Goal: Task Accomplishment & Management: Complete application form

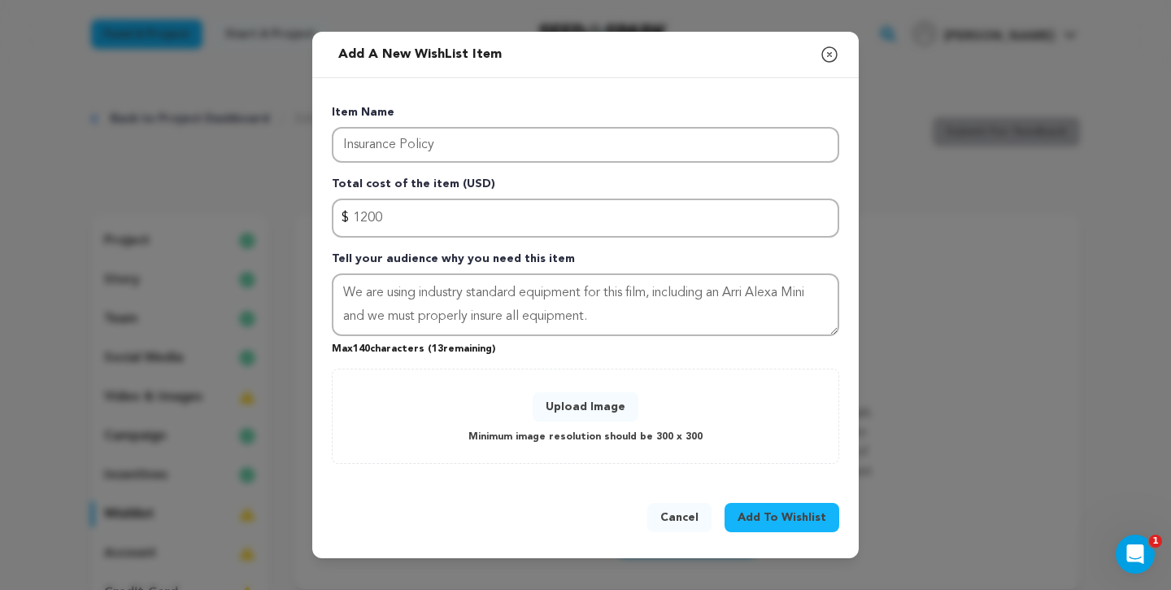
click at [597, 403] on button "Upload Image" at bounding box center [586, 406] width 106 height 29
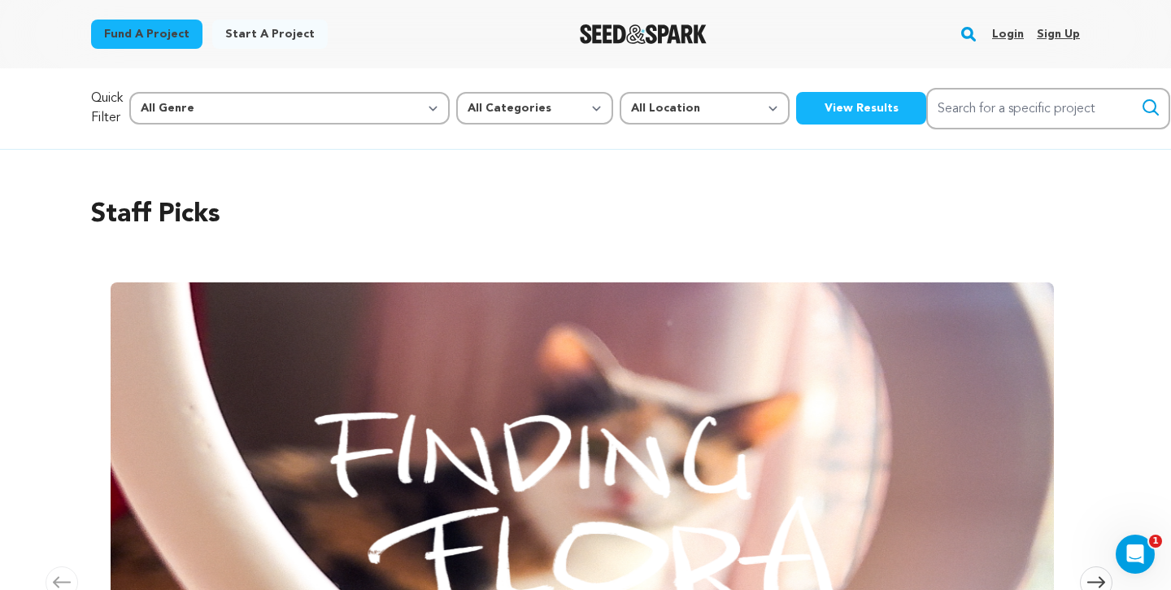
click at [1010, 38] on link "Login" at bounding box center [1008, 34] width 32 height 26
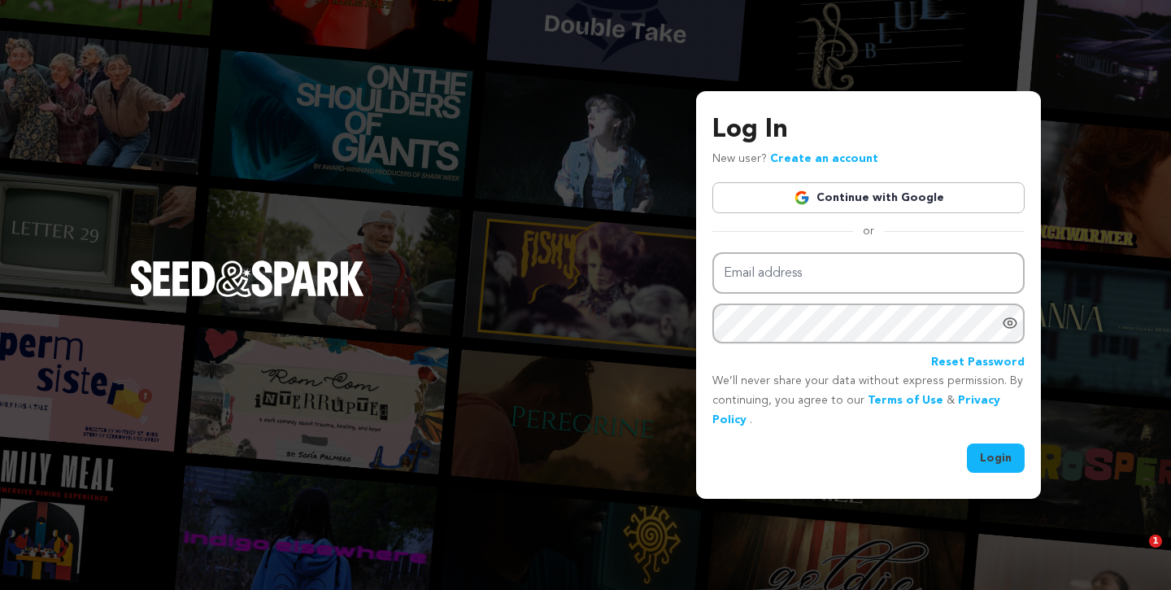
click at [869, 179] on div "Log In New user? Create an account Continue with Google or Email address Passwo…" at bounding box center [868, 292] width 312 height 362
click at [869, 190] on link "Continue with Google" at bounding box center [868, 197] width 312 height 31
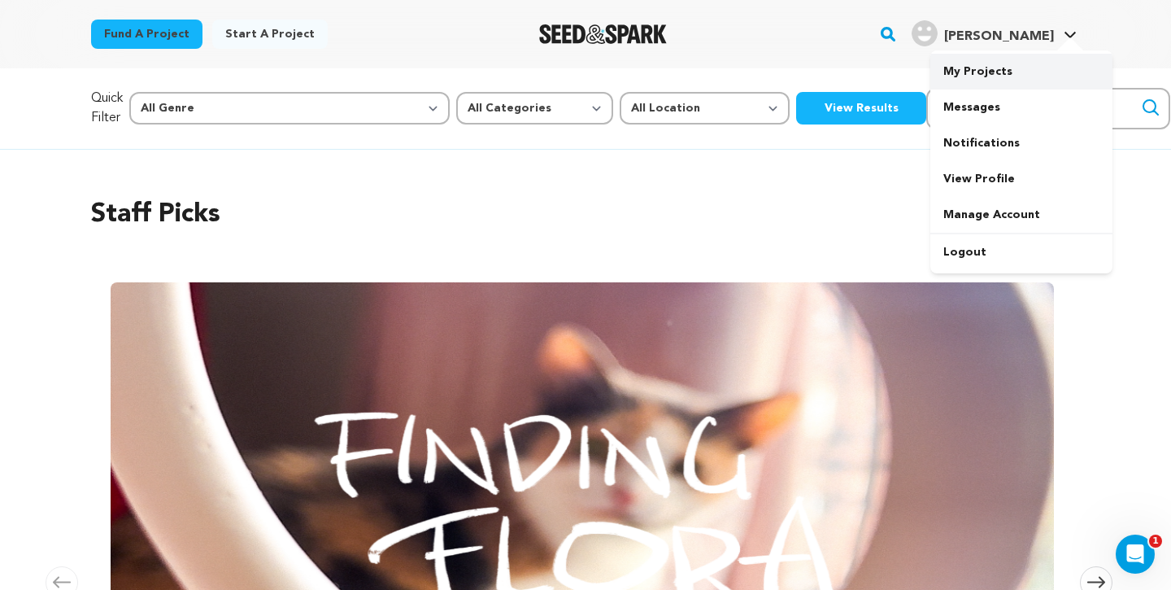
click at [1006, 77] on link "My Projects" at bounding box center [1021, 72] width 182 height 36
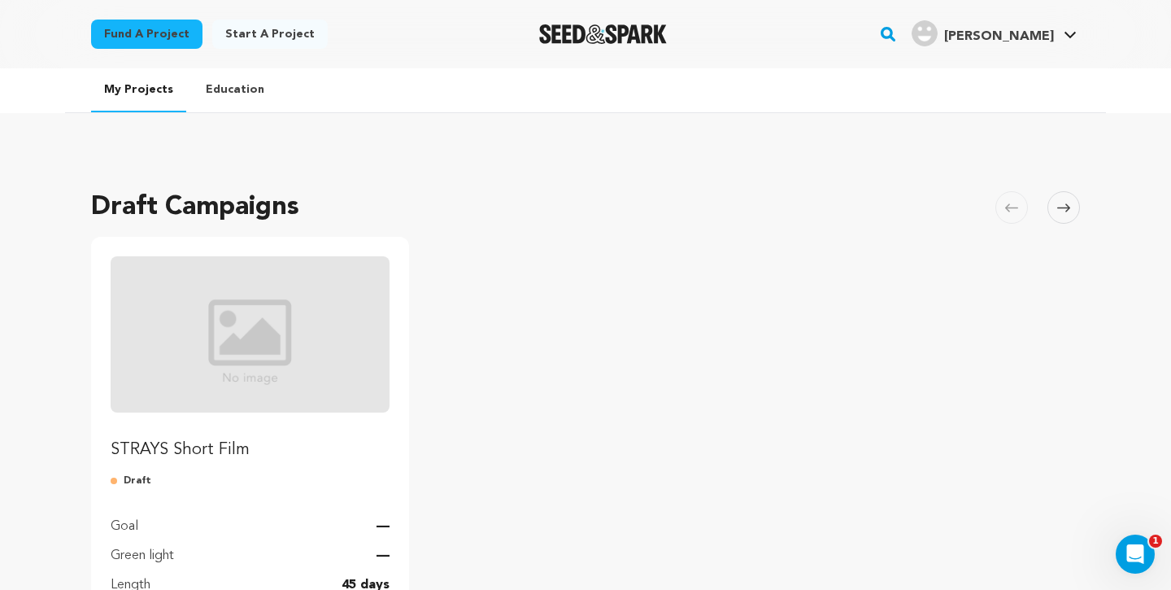
click at [271, 431] on link "STRAYS Short Film" at bounding box center [250, 358] width 279 height 205
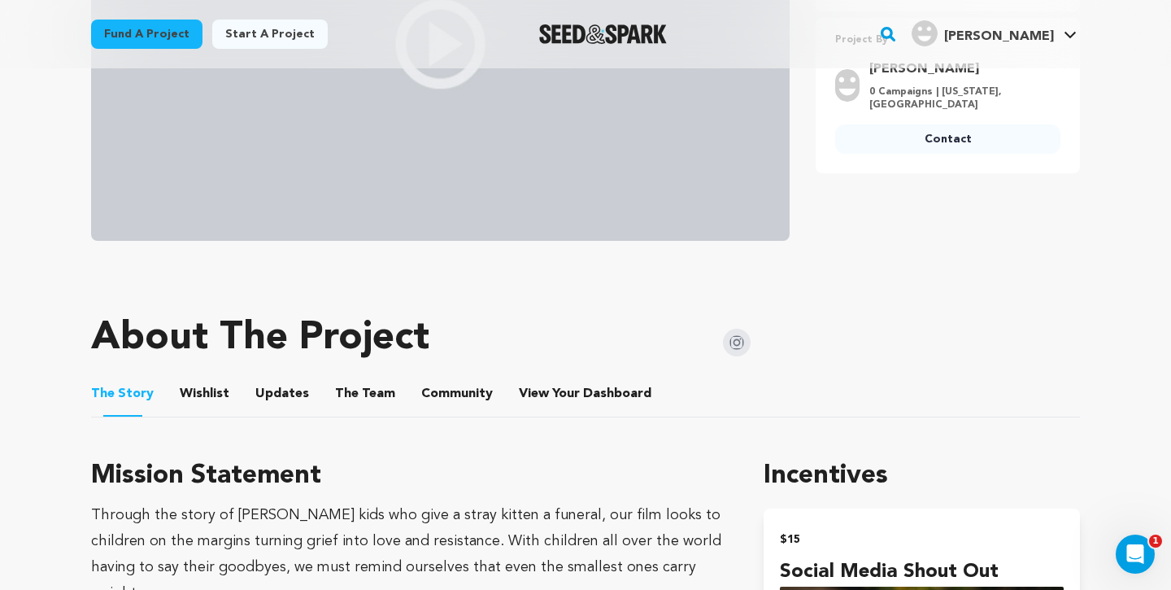
scroll to position [645, 0]
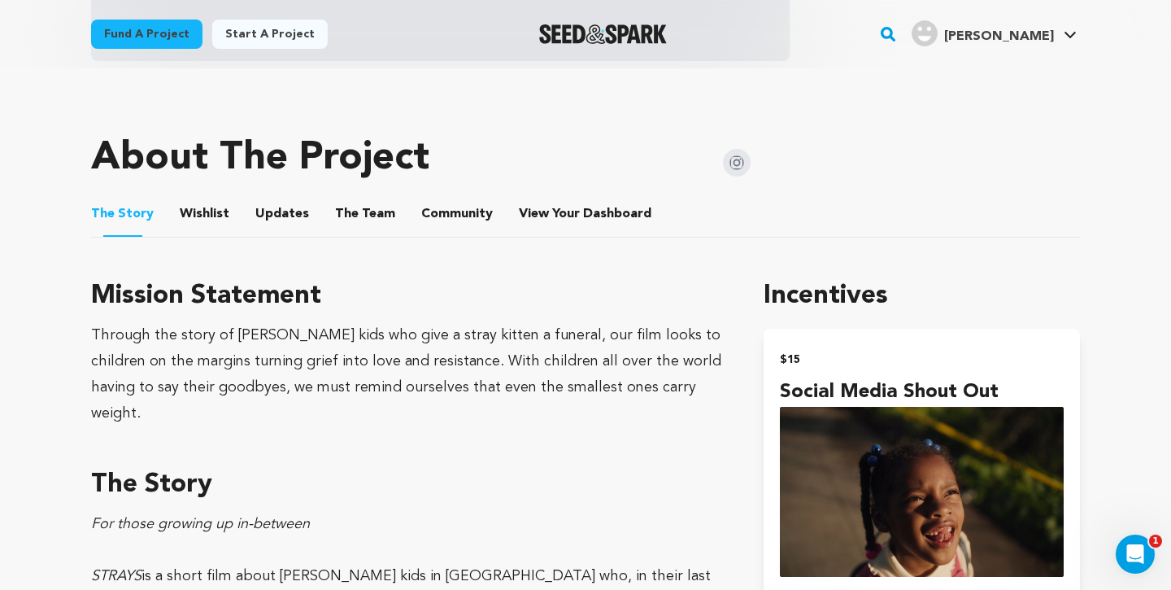
click at [370, 215] on button "The Team" at bounding box center [365, 217] width 39 height 39
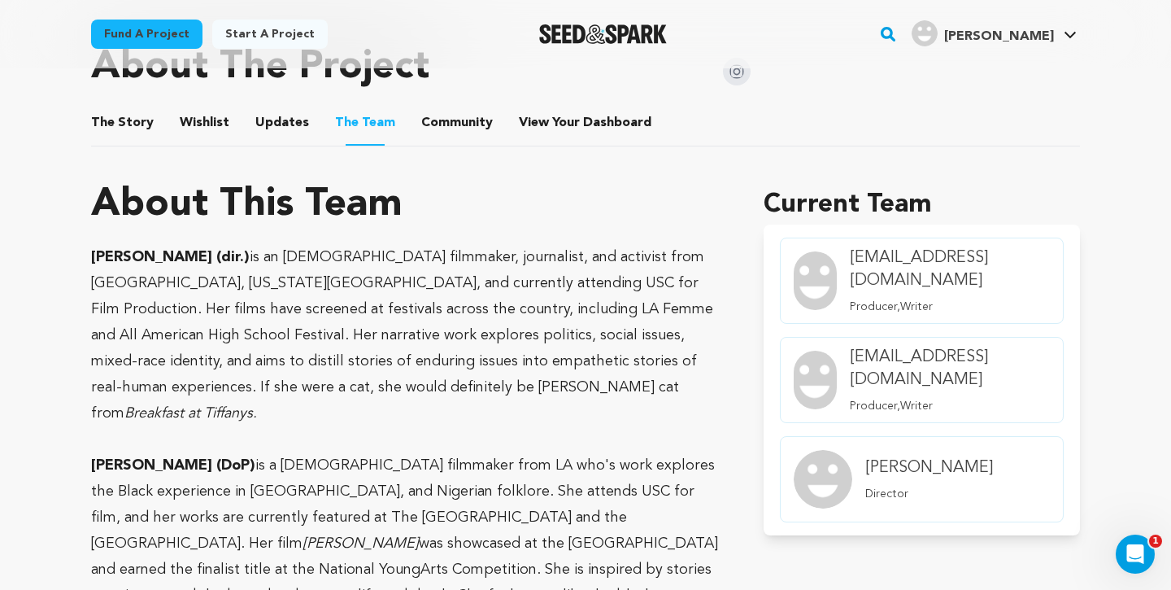
scroll to position [721, 0]
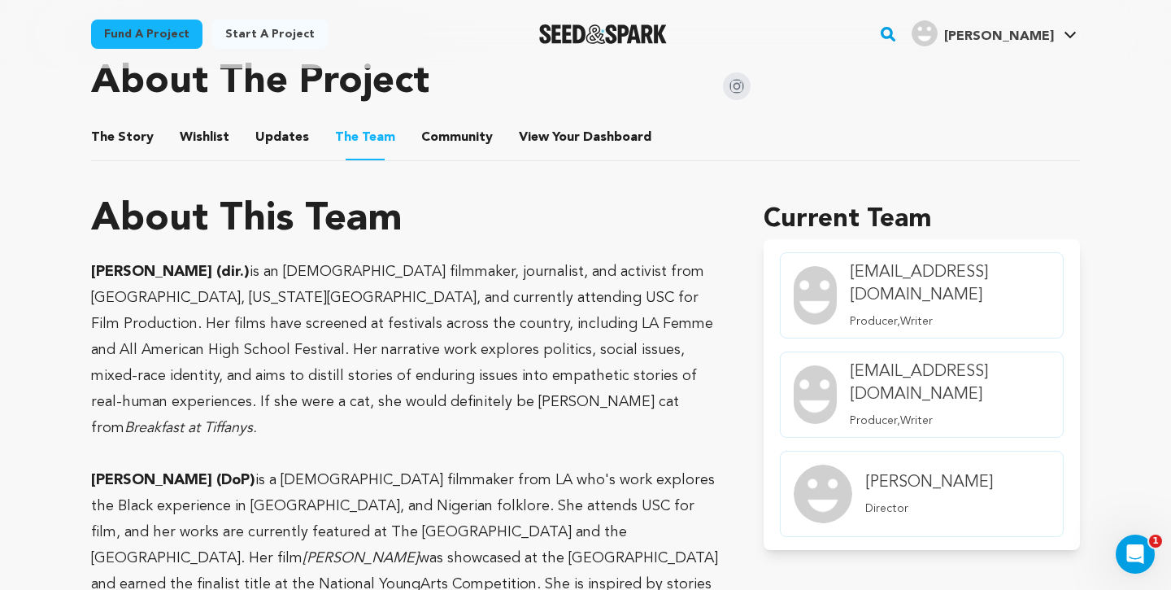
click at [265, 131] on button "Updates" at bounding box center [282, 140] width 39 height 39
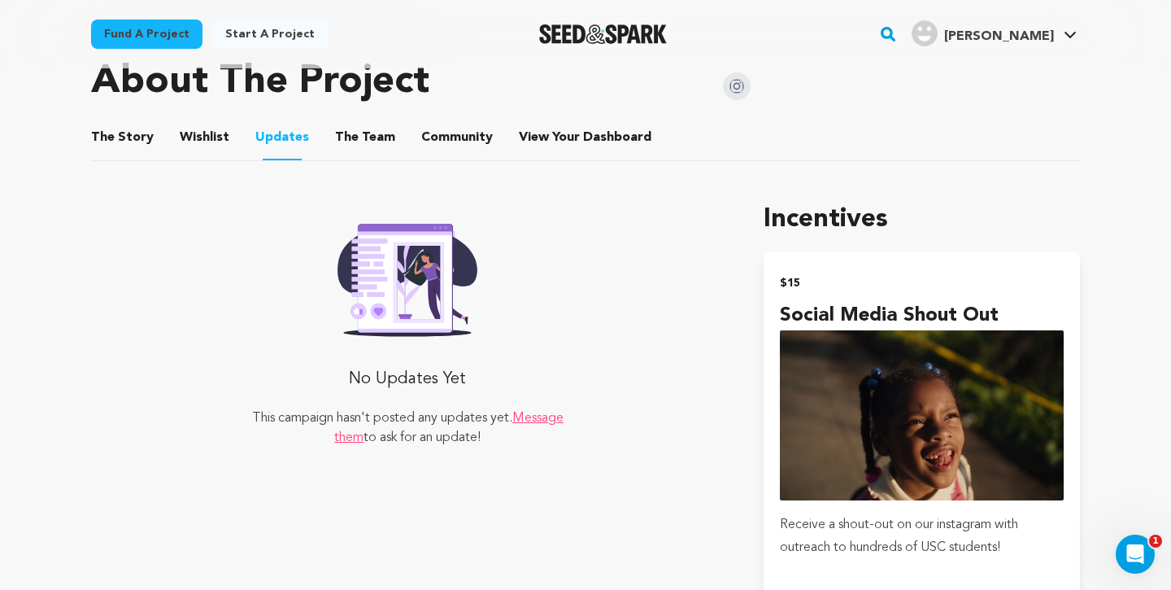
click at [207, 143] on button "Wishlist" at bounding box center [204, 140] width 39 height 39
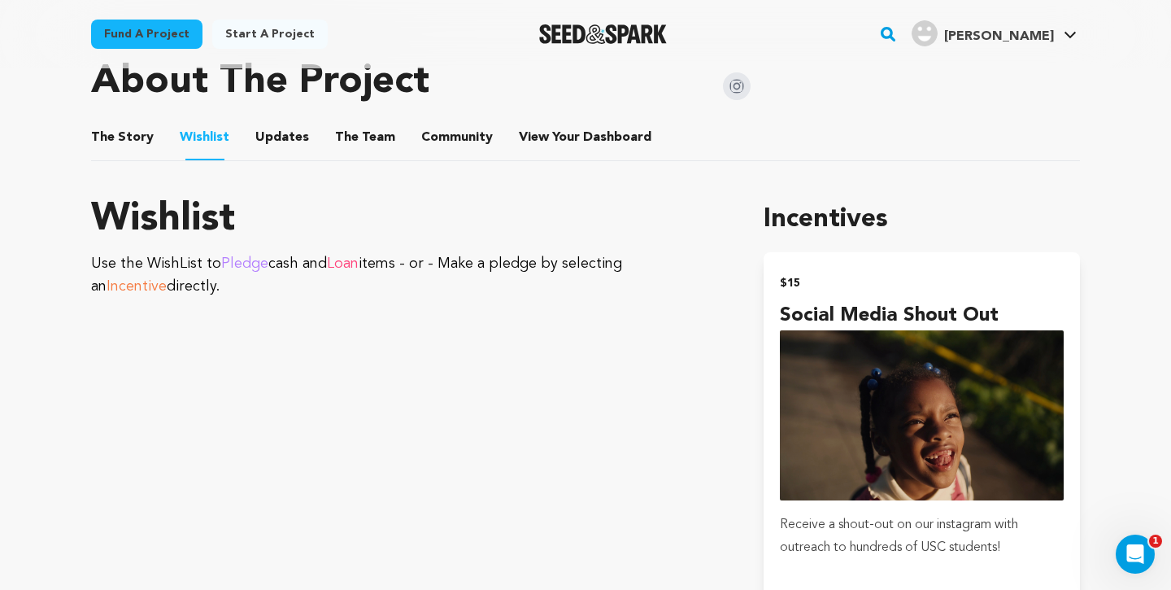
click at [131, 151] on button "The Story" at bounding box center [122, 140] width 39 height 39
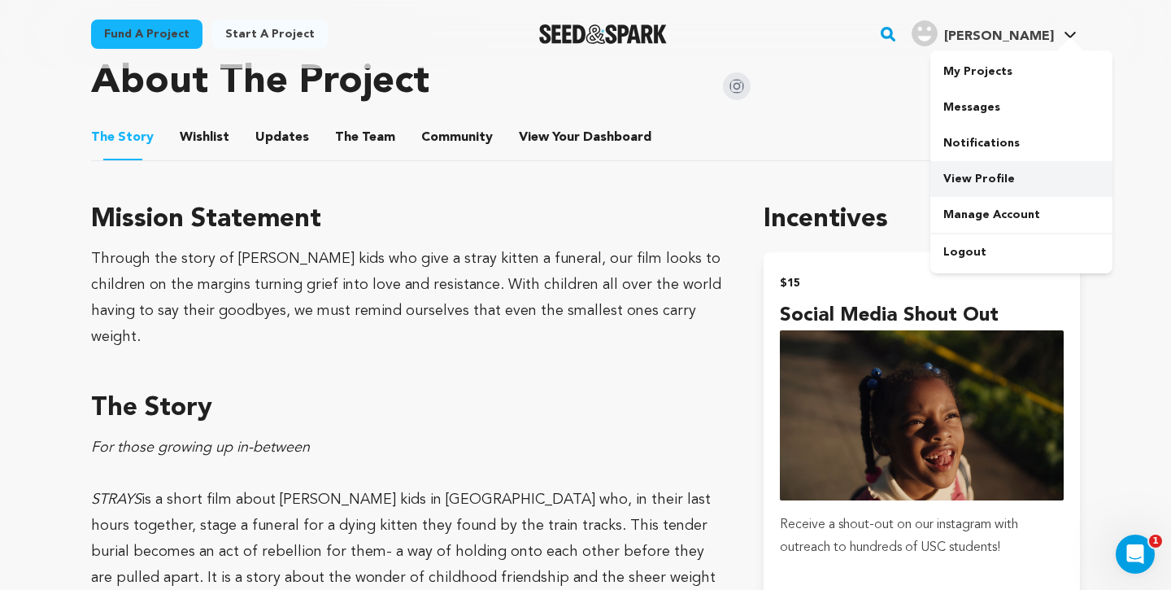
click at [1011, 182] on link "View Profile" at bounding box center [1021, 179] width 182 height 36
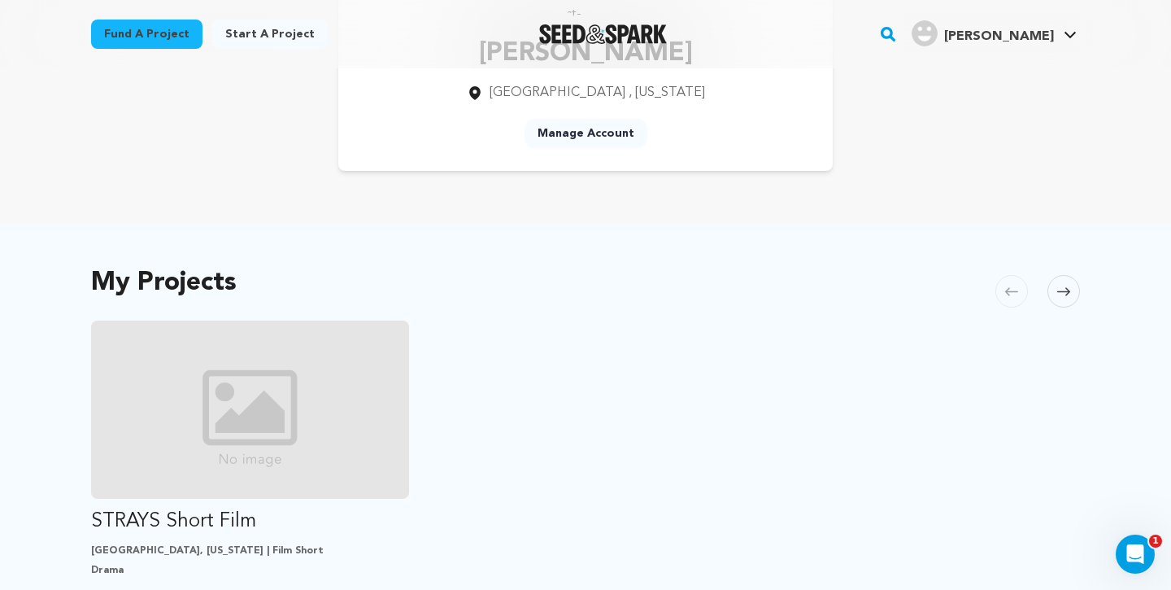
scroll to position [368, 0]
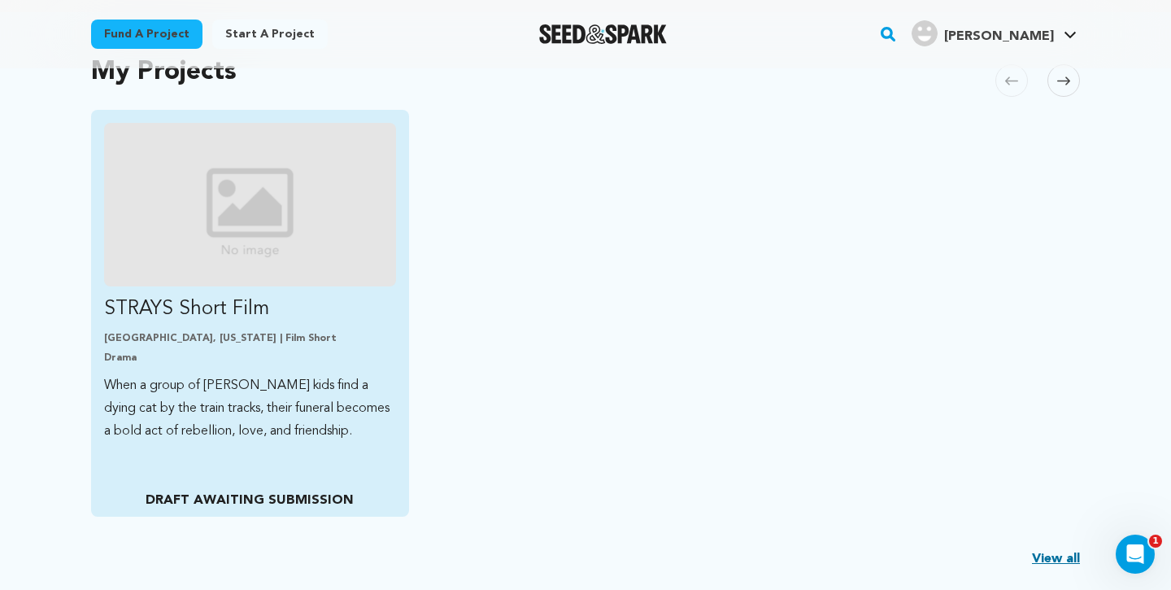
click at [252, 416] on p "When a group of foster kids find a dying cat by the train tracks, their funeral…" at bounding box center [250, 408] width 292 height 68
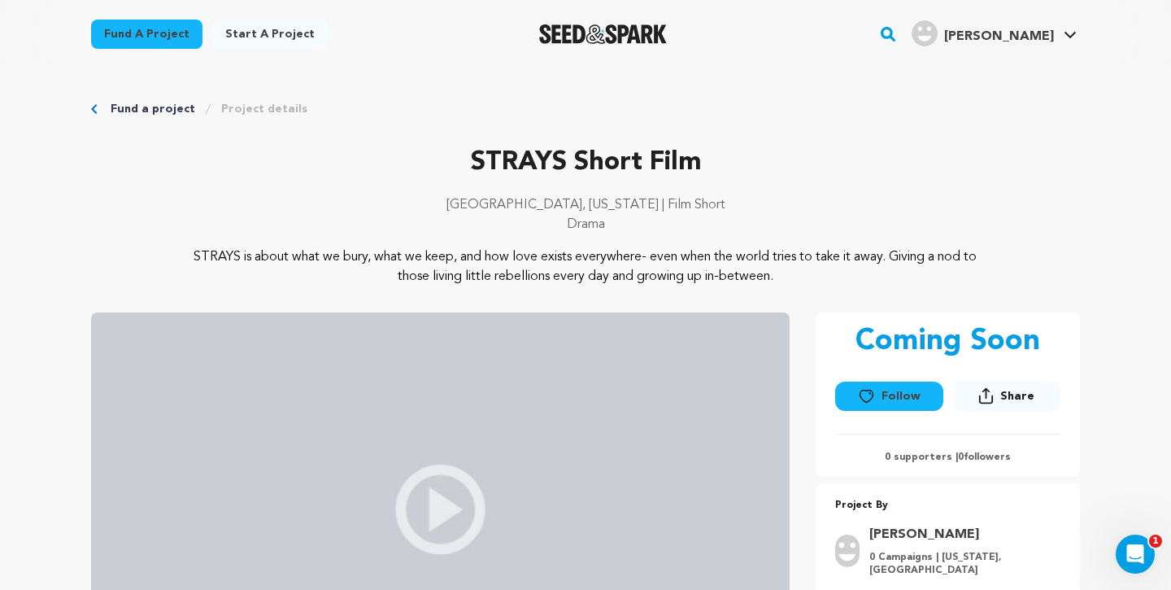
click at [176, 103] on link "Fund a project" at bounding box center [153, 109] width 85 height 16
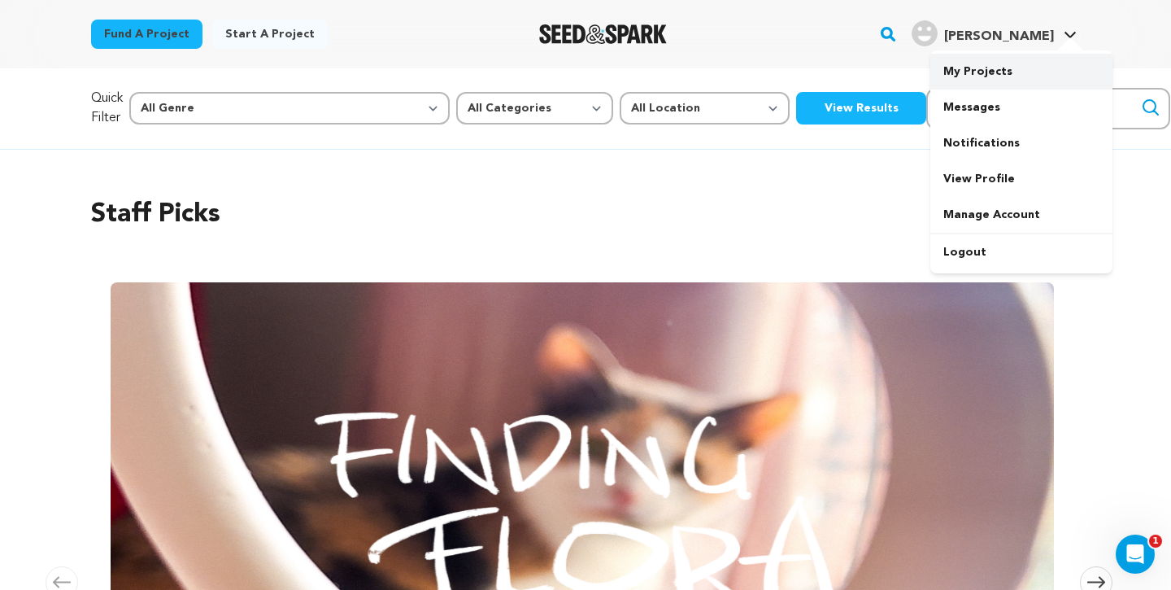
click at [998, 63] on link "My Projects" at bounding box center [1021, 72] width 182 height 36
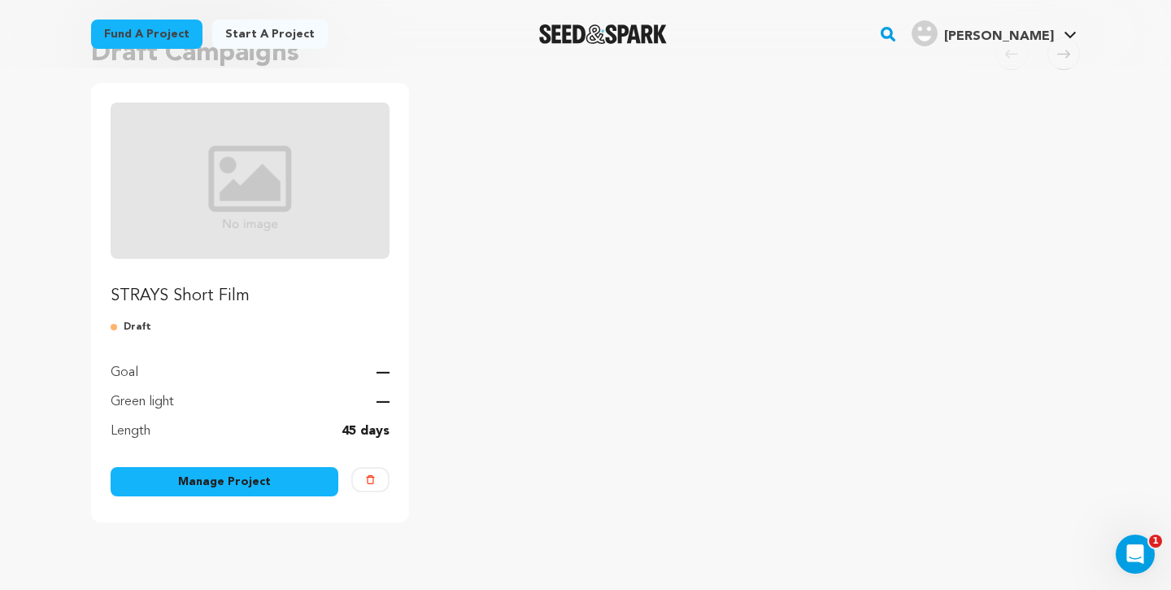
scroll to position [378, 0]
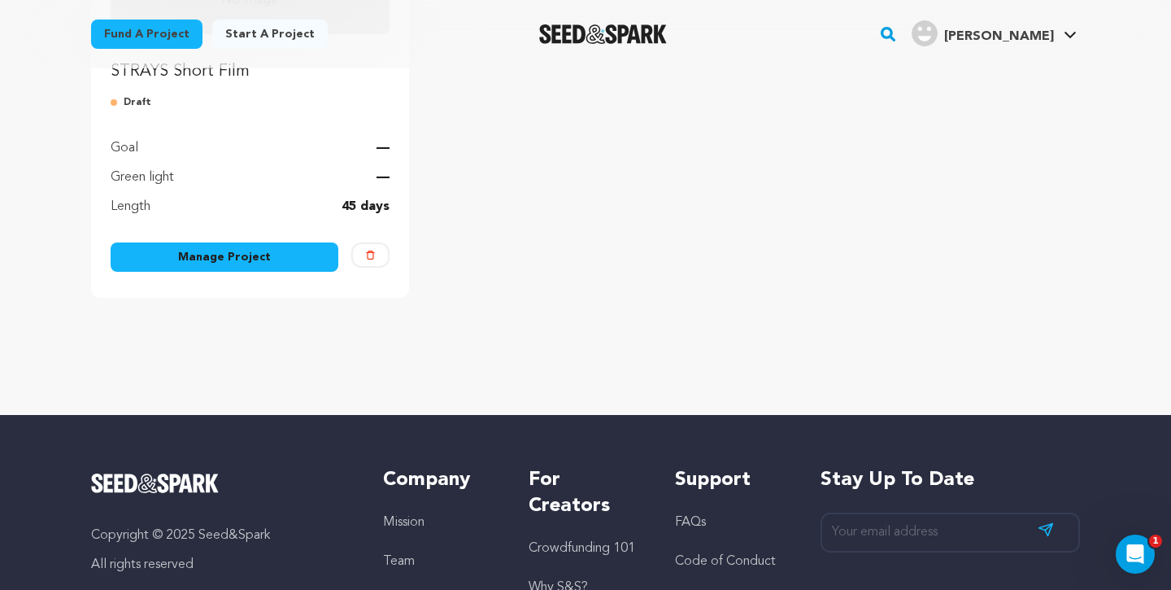
click at [257, 257] on link "Manage Project" at bounding box center [225, 256] width 228 height 29
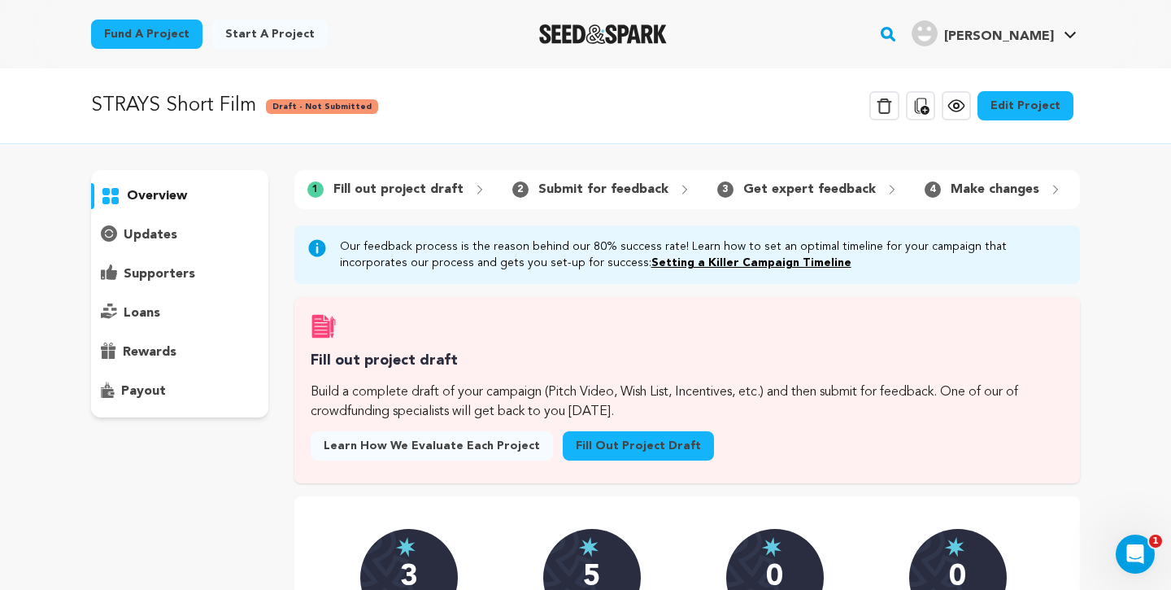
click at [602, 442] on link "Fill out project draft" at bounding box center [638, 445] width 151 height 29
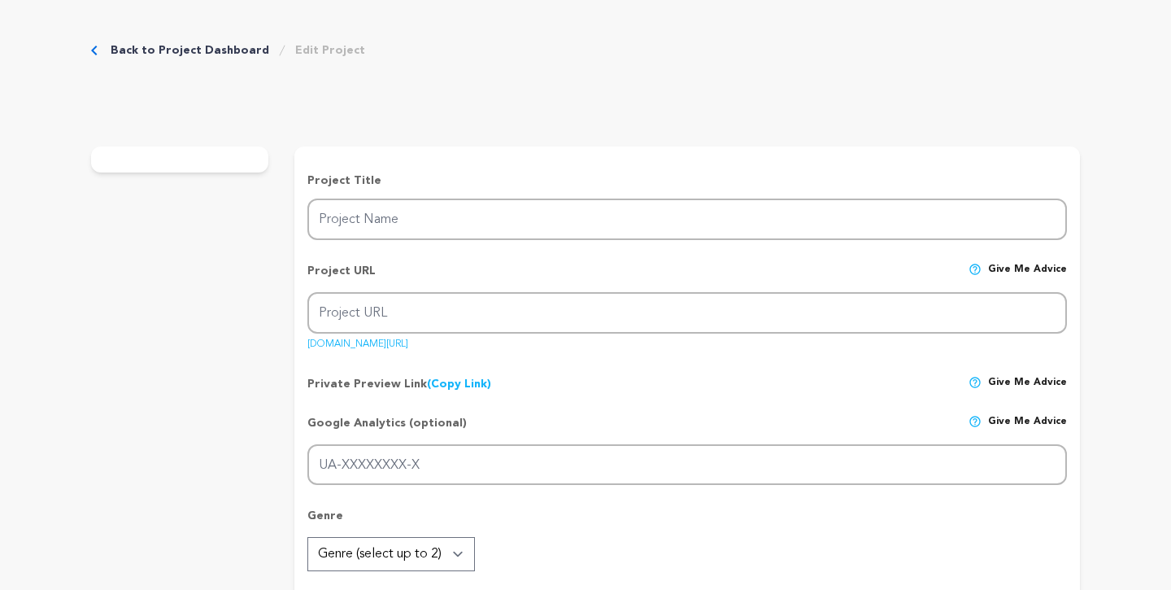
type input "STRAYS Short Film"
type input "strays-short-film"
type input "When a group of [PERSON_NAME] kids find a dying cat by the train tracks, their …"
type textarea "STRAYS is about what we bury, what we keep, and how love exists everywhere- eve…"
type textarea "Through the story of [PERSON_NAME] kids who give a stray kitten a funeral, our …"
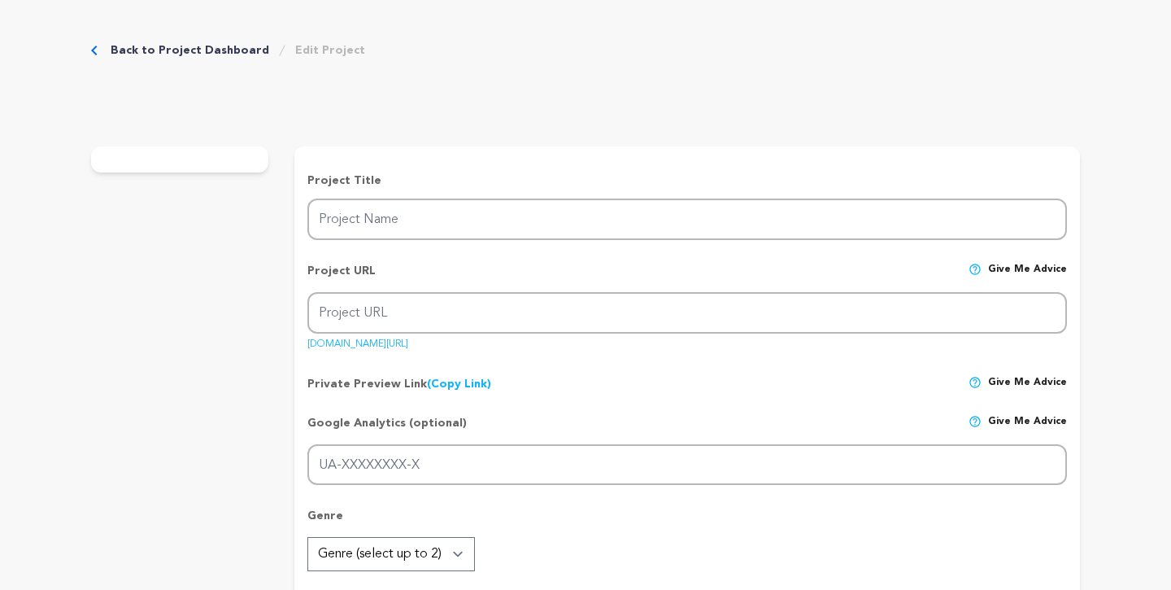
radio input "true"
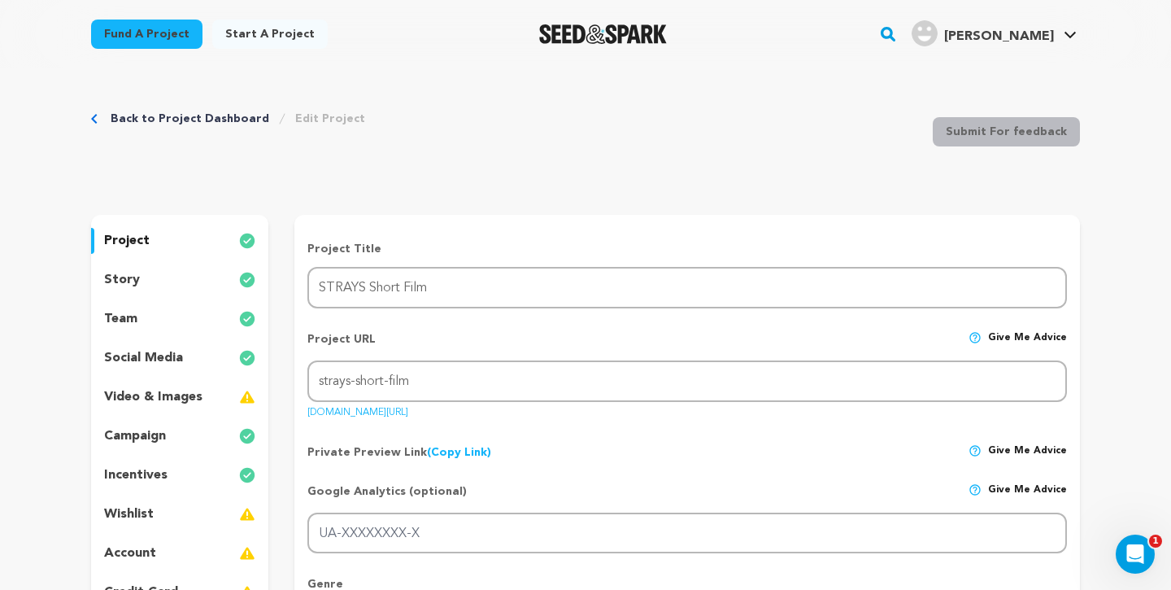
click at [217, 395] on div "video & images" at bounding box center [179, 397] width 177 height 26
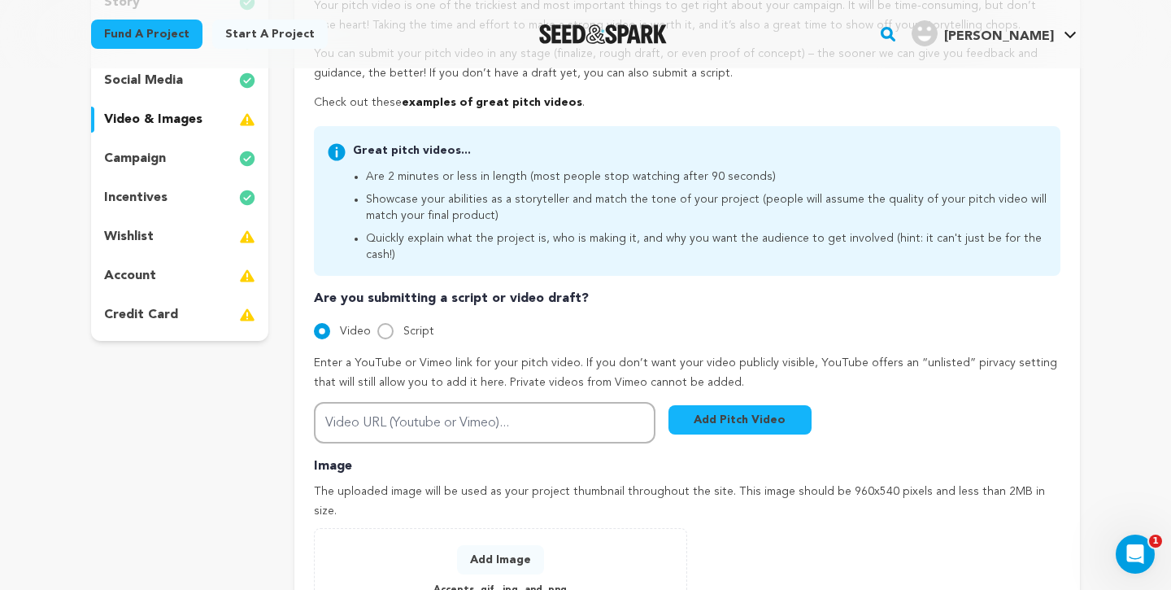
scroll to position [276, 0]
click at [162, 236] on div "wishlist" at bounding box center [179, 238] width 177 height 26
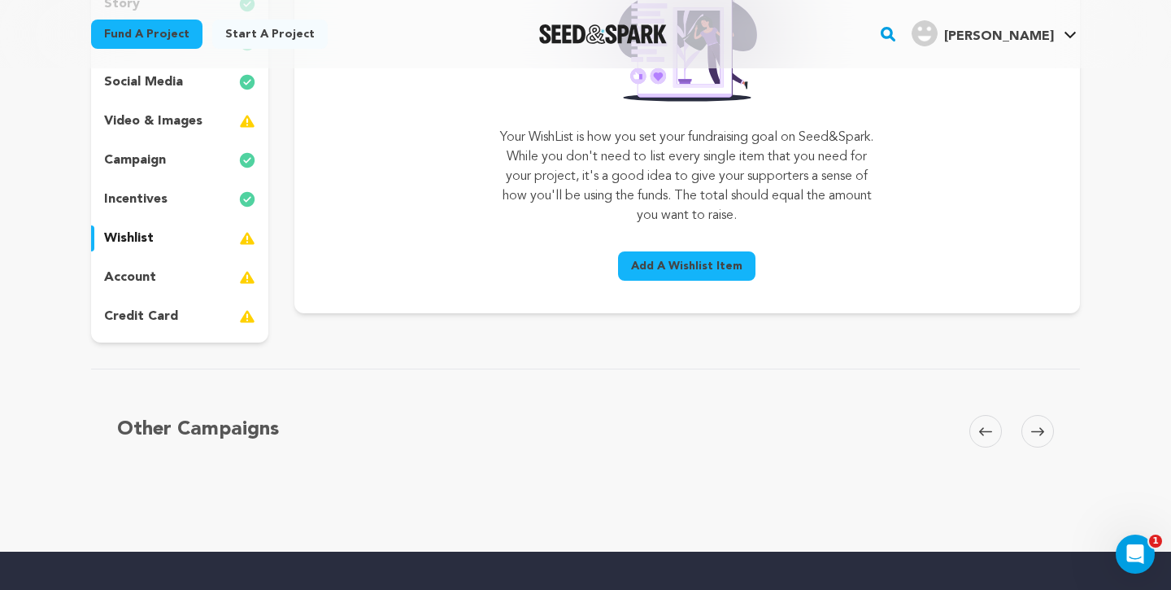
click at [145, 189] on p "incentives" at bounding box center [135, 199] width 63 height 20
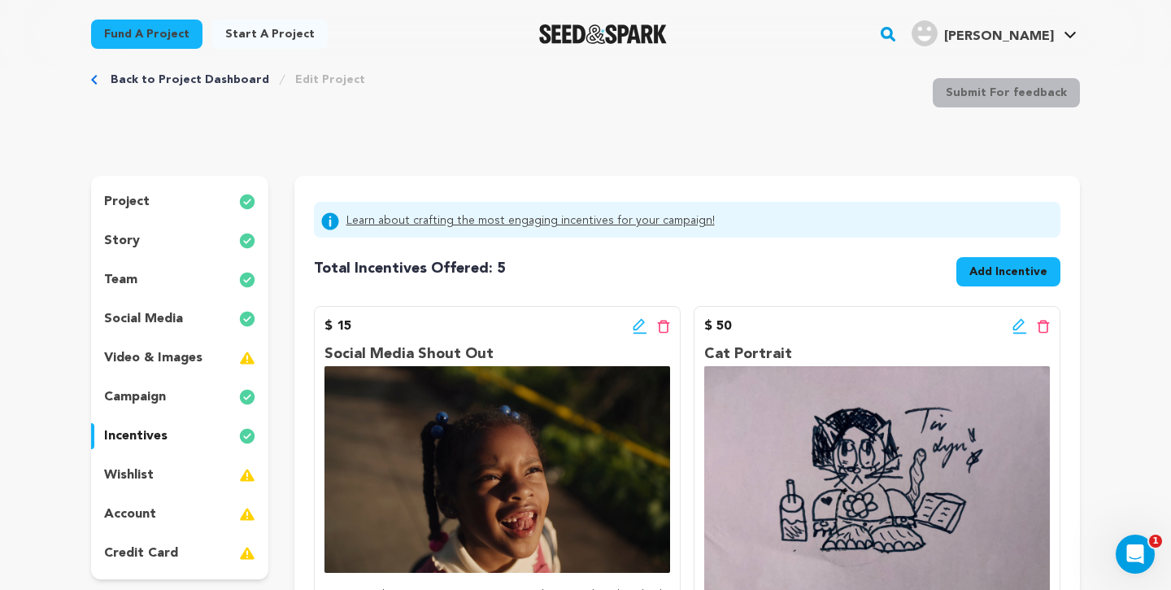
scroll to position [41, 0]
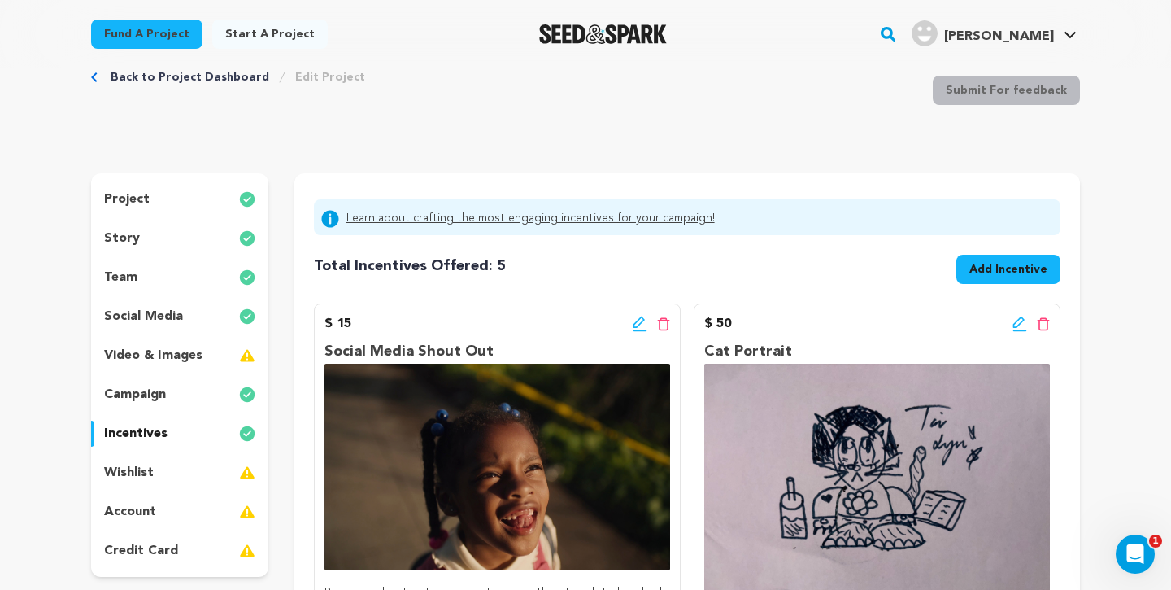
click at [124, 463] on p "wishlist" at bounding box center [129, 473] width 50 height 20
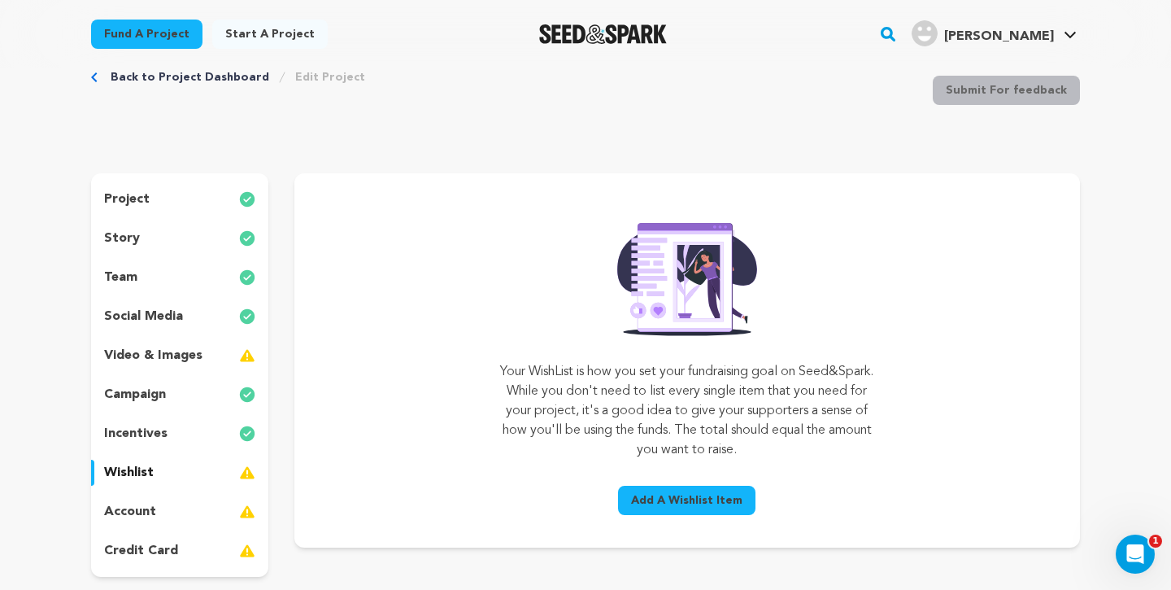
click at [683, 495] on span "Add A Wishlist Item" at bounding box center [686, 500] width 111 height 16
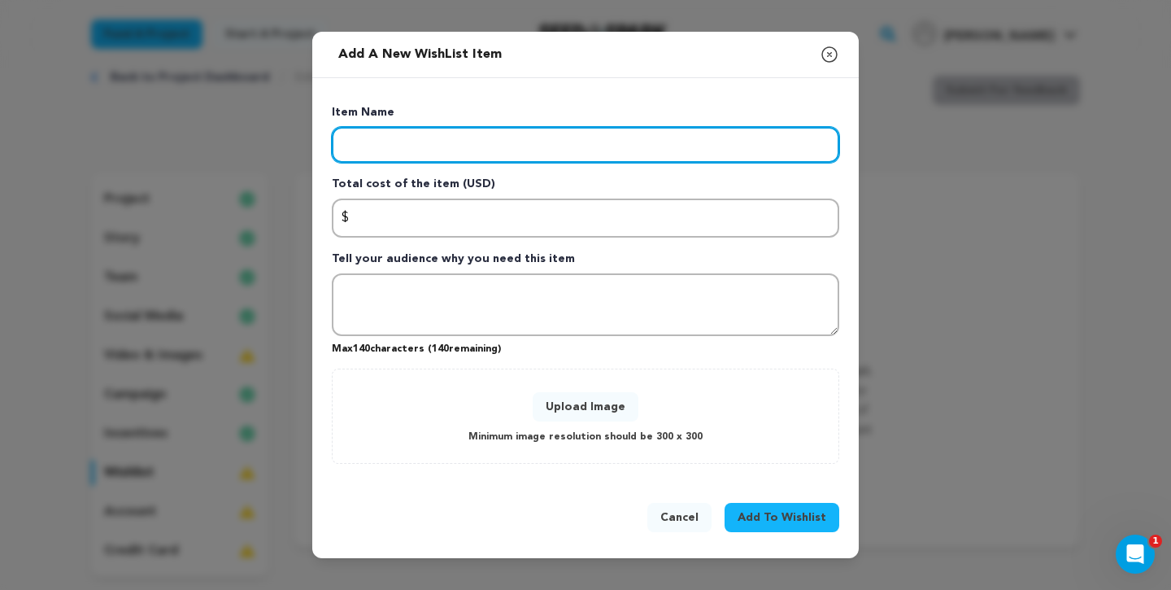
click at [454, 144] on input "Enter item name" at bounding box center [585, 145] width 507 height 36
type input "Insurance Policy"
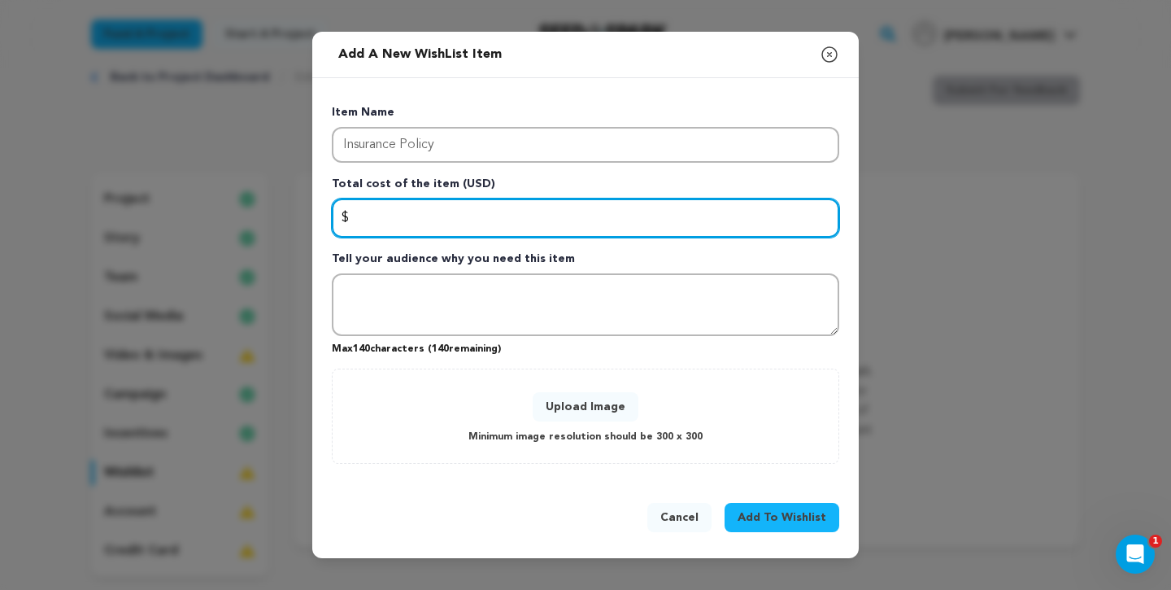
click at [408, 217] on input "Enter total cost of the item" at bounding box center [585, 217] width 507 height 39
type input "1200"
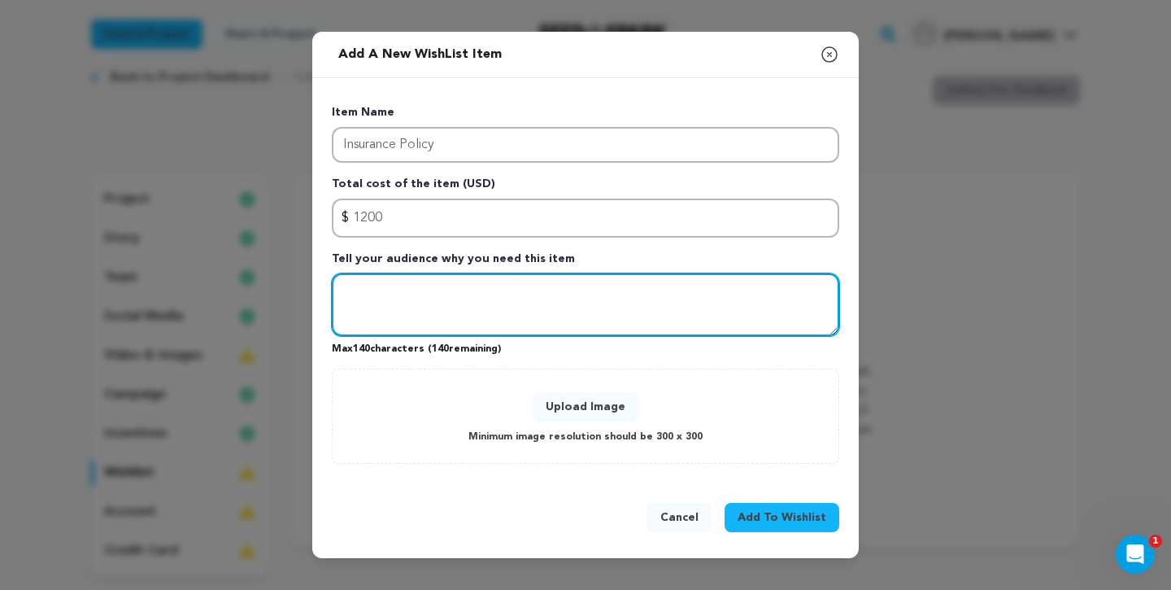
click at [412, 301] on textarea "Tell your audience why you need this item" at bounding box center [585, 304] width 507 height 63
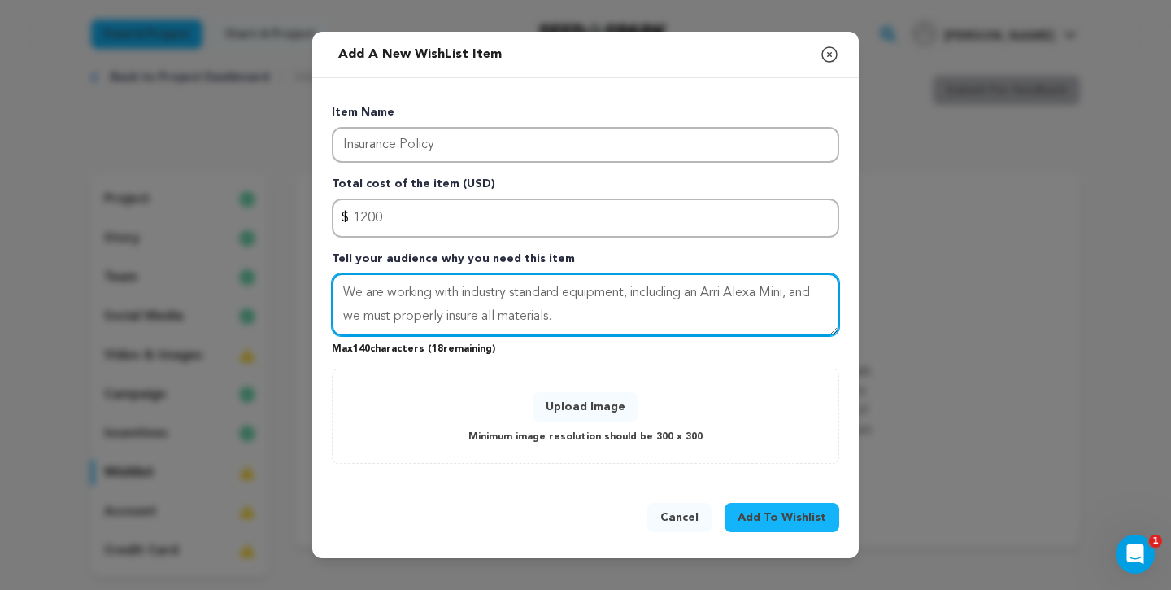
click at [564, 317] on textarea "We are working with industry standard equipment, including an Arri Alexa Mini, …" at bounding box center [585, 304] width 507 height 63
type textarea "We are working with industry standard equipment, including an Arri Alexa Mini, …"
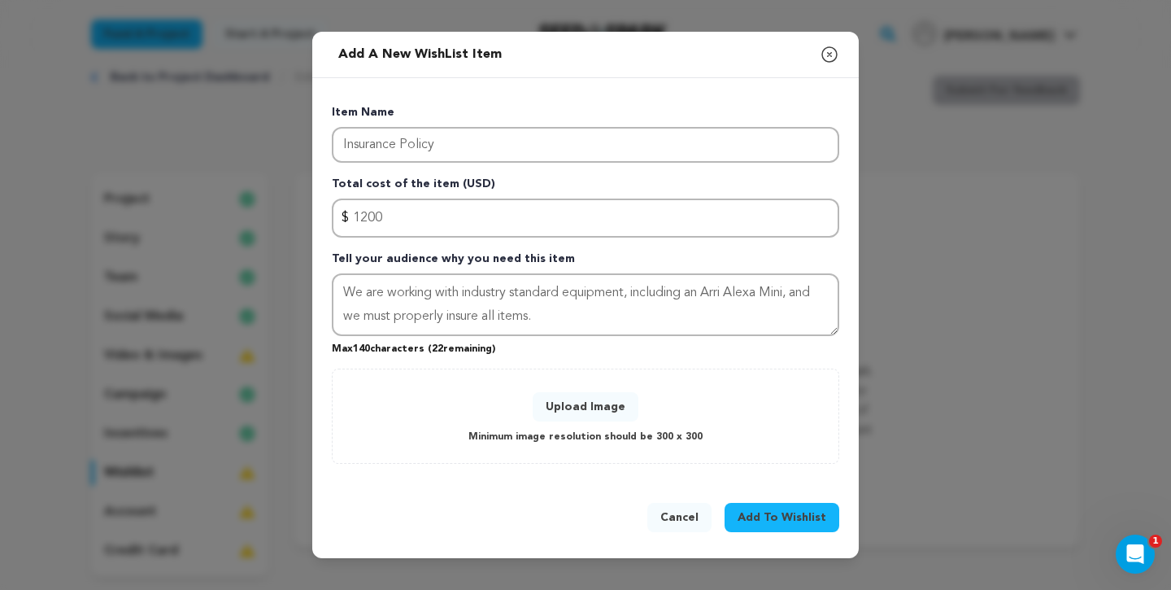
click at [574, 410] on button "Upload Image" at bounding box center [586, 406] width 106 height 29
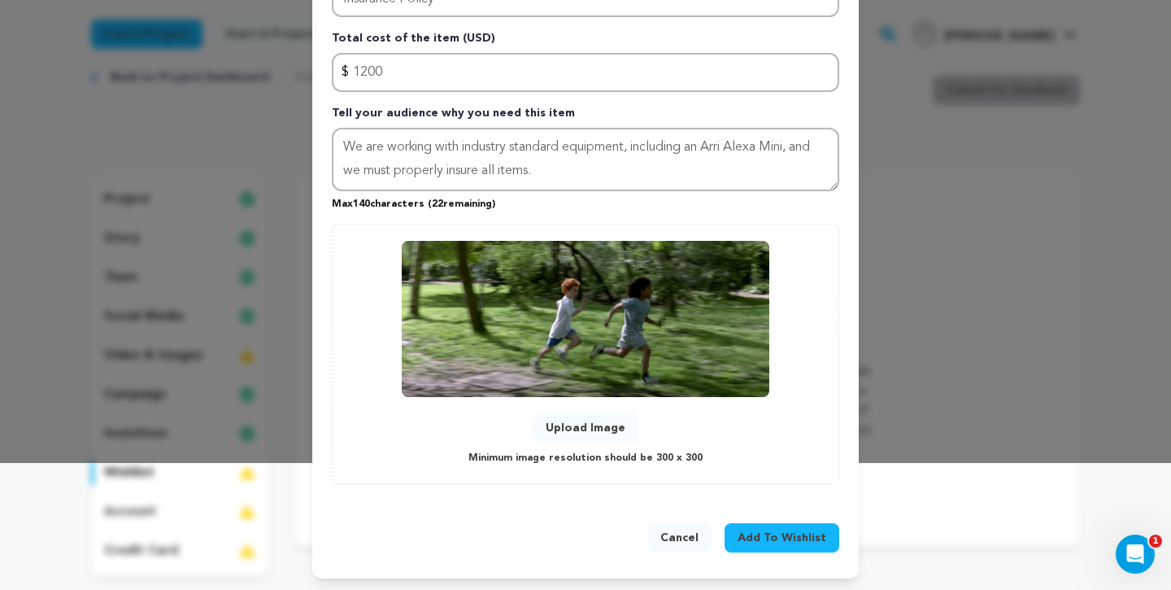
scroll to position [128, 0]
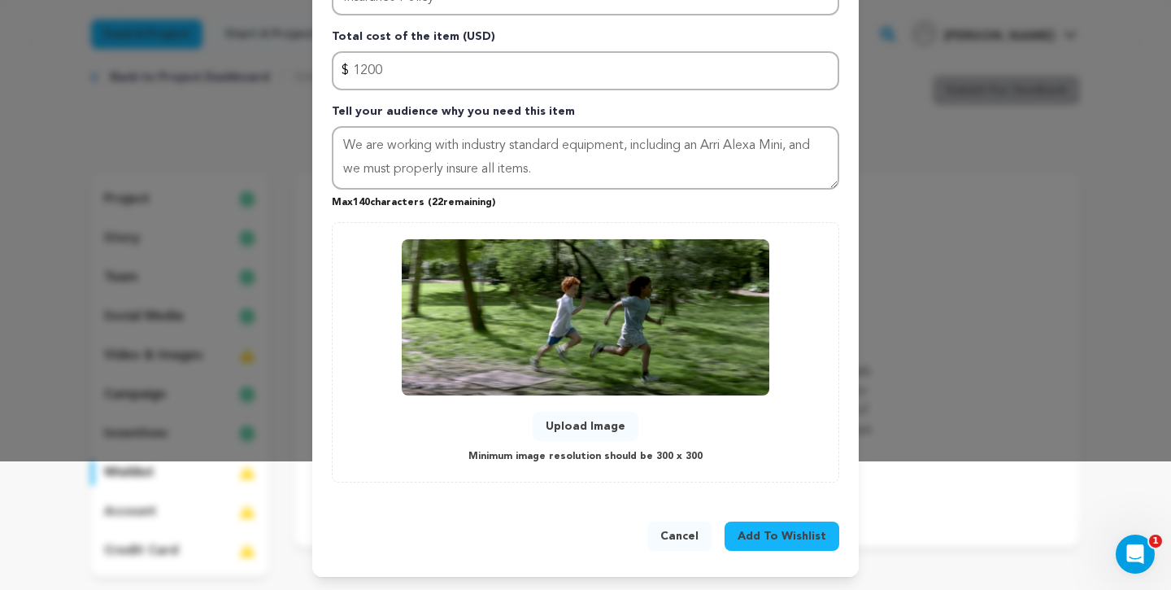
click at [770, 538] on span "Add To Wishlist" at bounding box center [782, 536] width 89 height 16
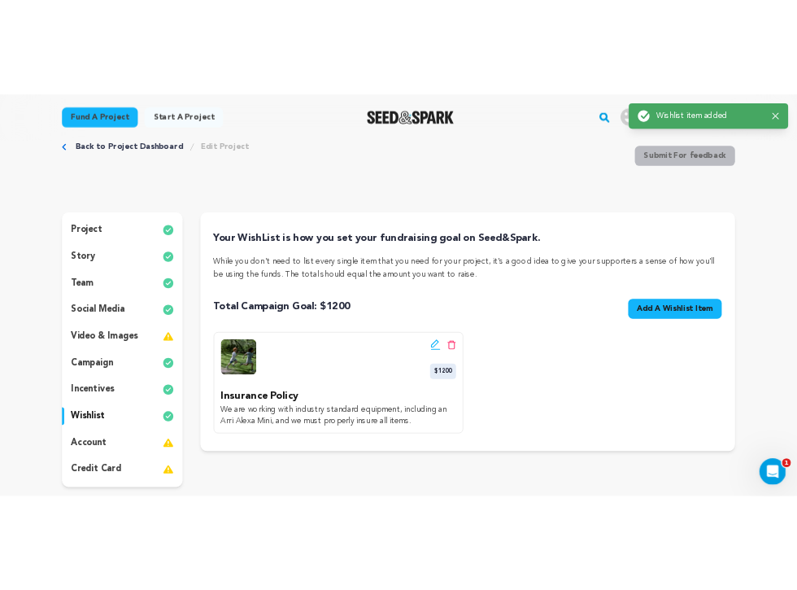
scroll to position [0, 0]
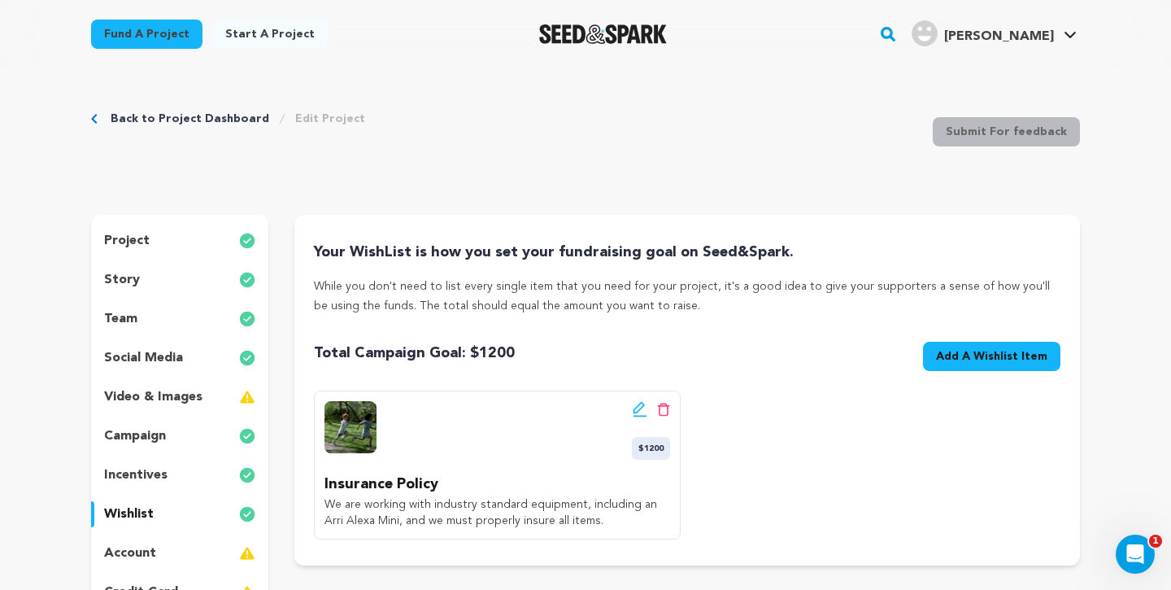
click at [1020, 351] on span "Add A Wishlist Item" at bounding box center [991, 356] width 111 height 16
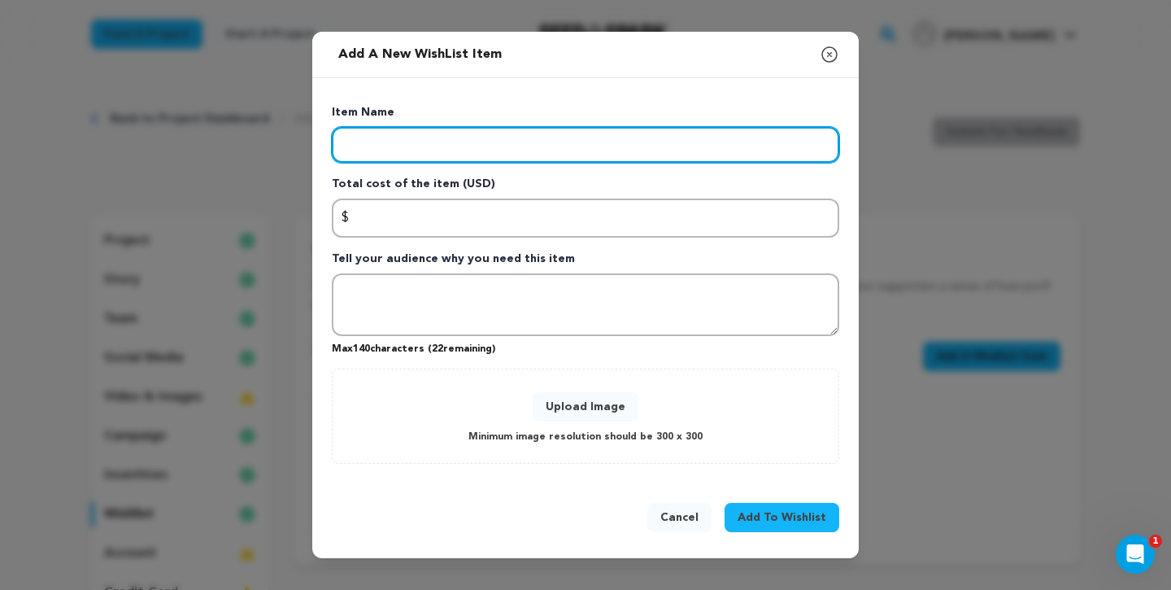
click at [452, 146] on input "Enter item name" at bounding box center [585, 145] width 507 height 36
type input "Grip Truck"
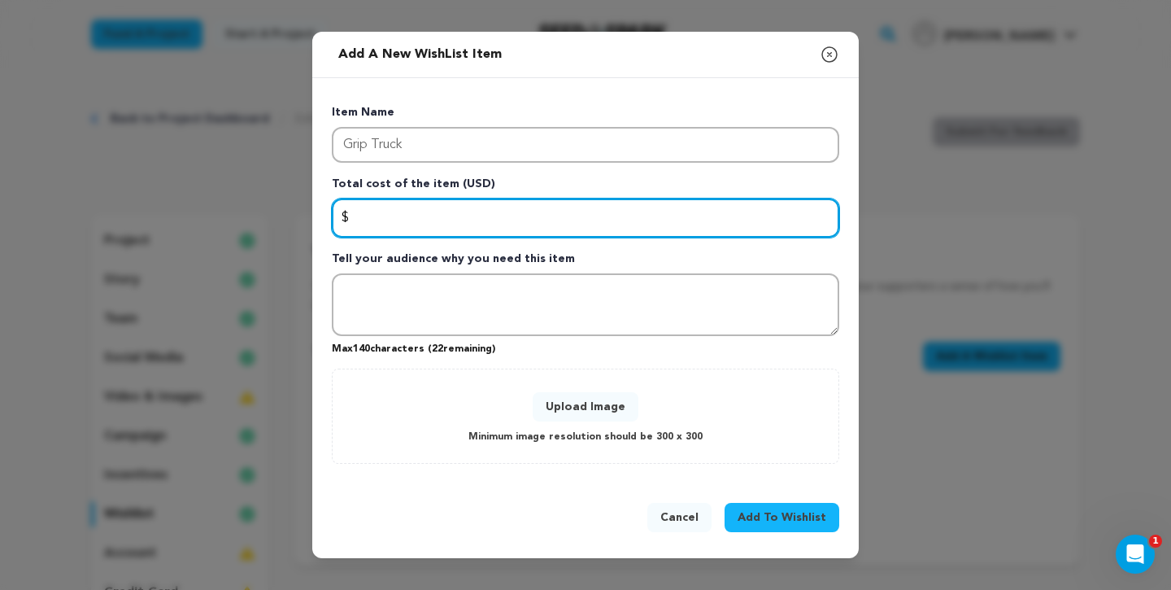
click at [465, 230] on input "Enter total cost of the item" at bounding box center [585, 217] width 507 height 39
type input "980"
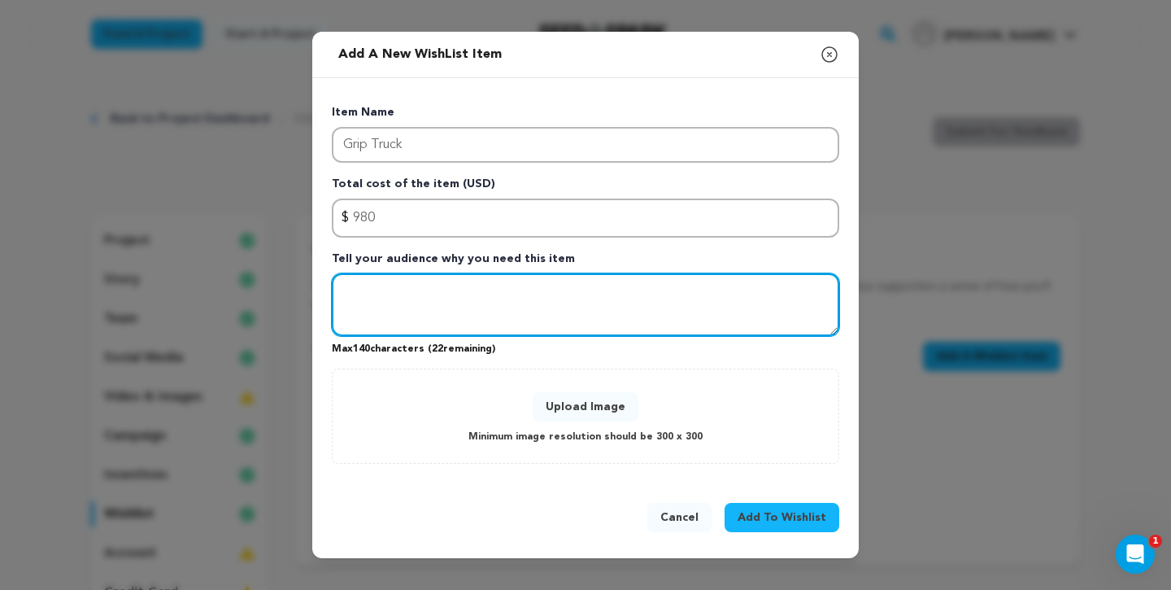
click at [461, 320] on textarea "Tell your audience why you need this item" at bounding box center [585, 304] width 507 height 63
type textarea "We are looking to get a 1-ton grip package for lighting and rigging out entirel…"
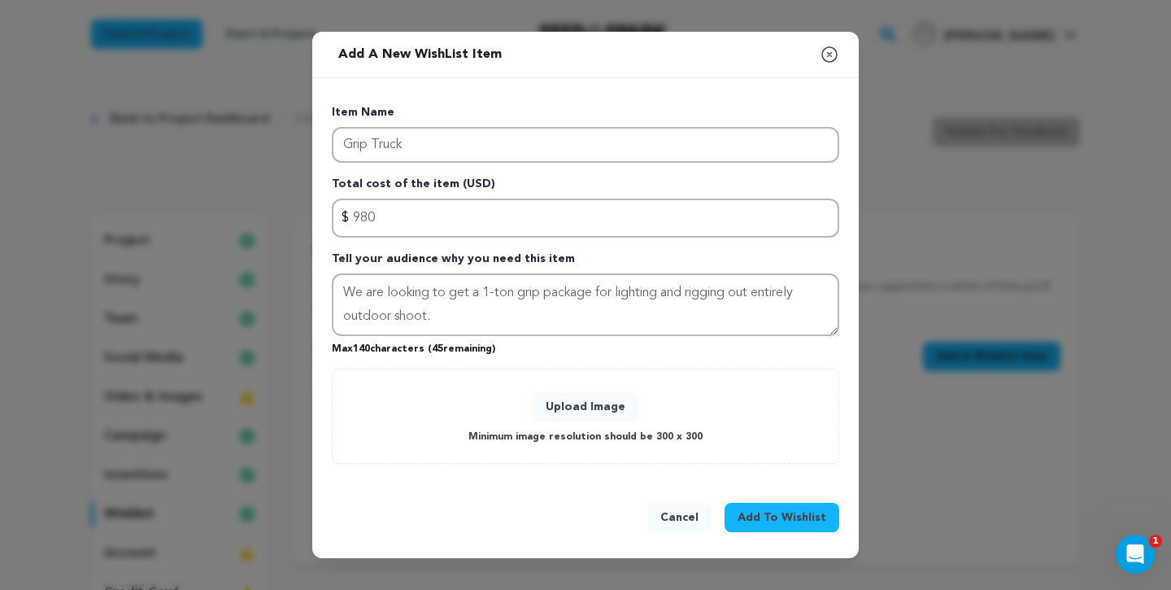
click at [572, 410] on button "Upload Image" at bounding box center [586, 406] width 106 height 29
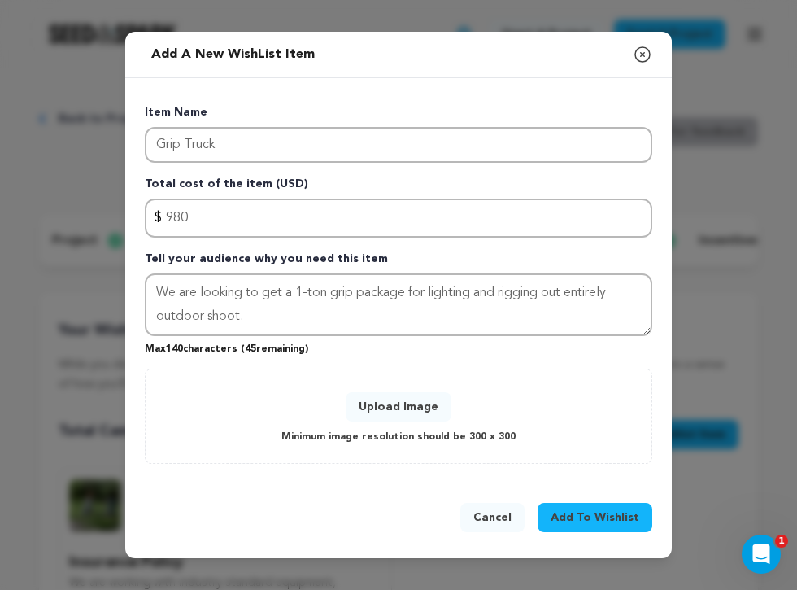
click at [407, 406] on button "Upload Image" at bounding box center [399, 406] width 106 height 29
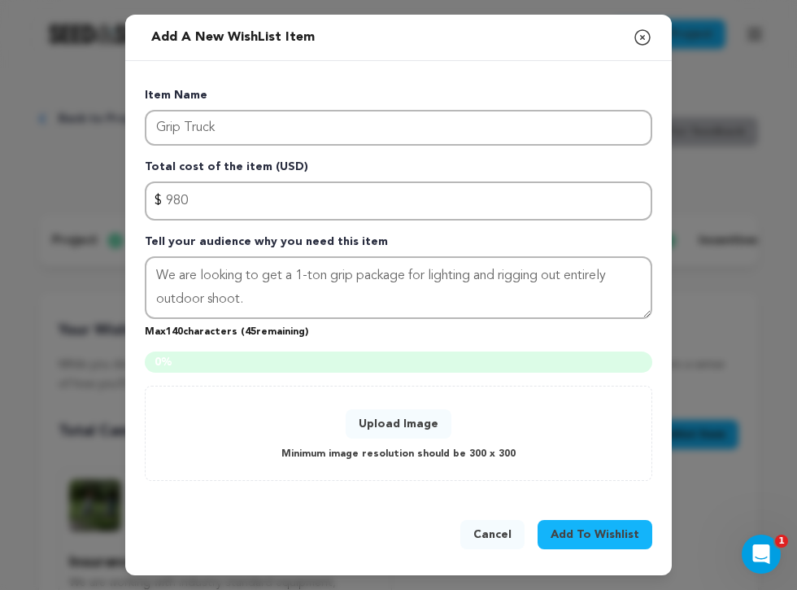
click at [425, 425] on button "Upload Image" at bounding box center [399, 423] width 106 height 29
click at [414, 429] on button "Upload Image" at bounding box center [399, 423] width 106 height 29
click at [396, 425] on button "Upload Image" at bounding box center [399, 423] width 106 height 29
click at [403, 423] on button "Upload Image" at bounding box center [399, 423] width 106 height 29
click at [385, 423] on button "Upload Image" at bounding box center [399, 423] width 106 height 29
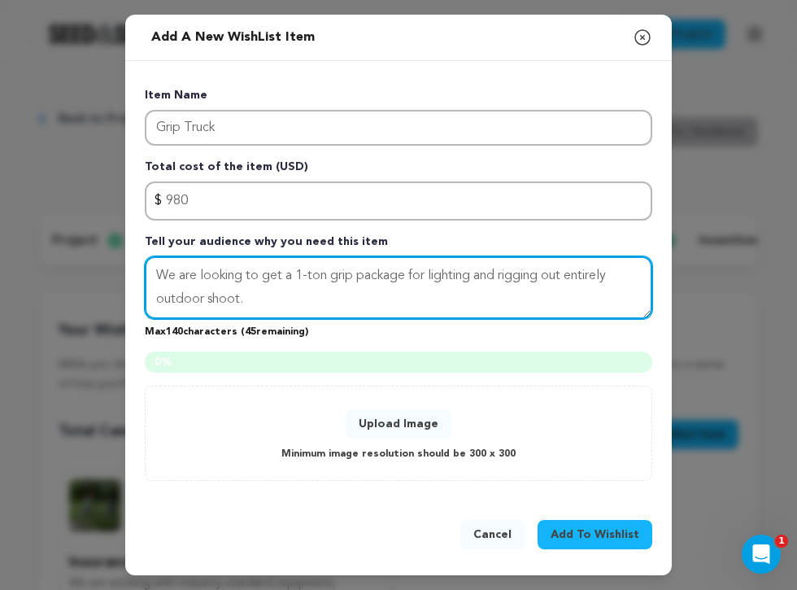
click at [423, 277] on textarea "We are looking to get a 1-ton grip package for lighting and rigging out entirel…" at bounding box center [398, 287] width 507 height 63
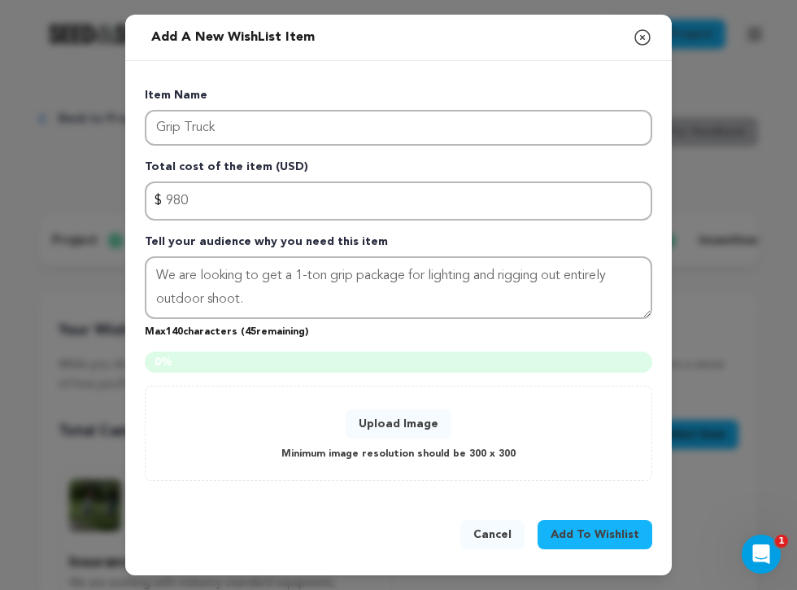
click at [642, 33] on icon "button" at bounding box center [643, 38] width 20 height 20
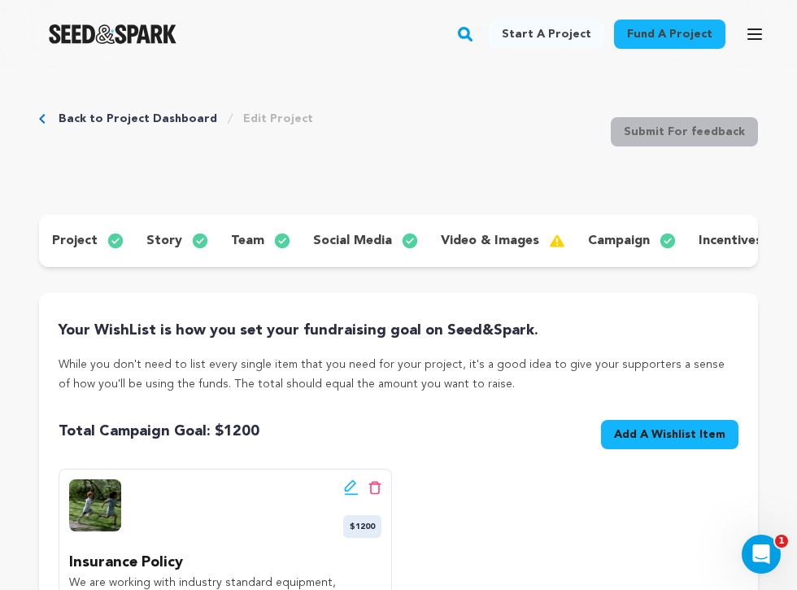
click at [659, 427] on span "Add A Wishlist Item" at bounding box center [669, 434] width 111 height 16
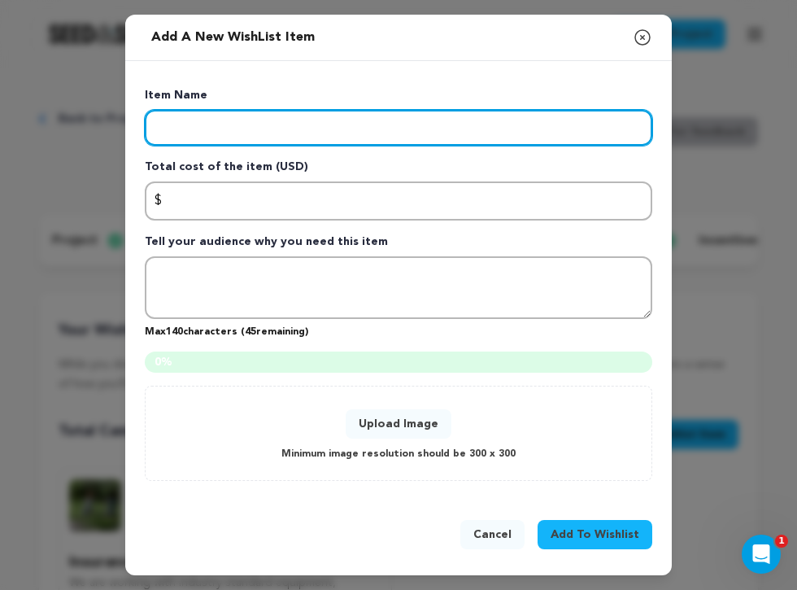
click at [285, 131] on input "Enter item name" at bounding box center [398, 128] width 507 height 36
type input "Grip Truck"
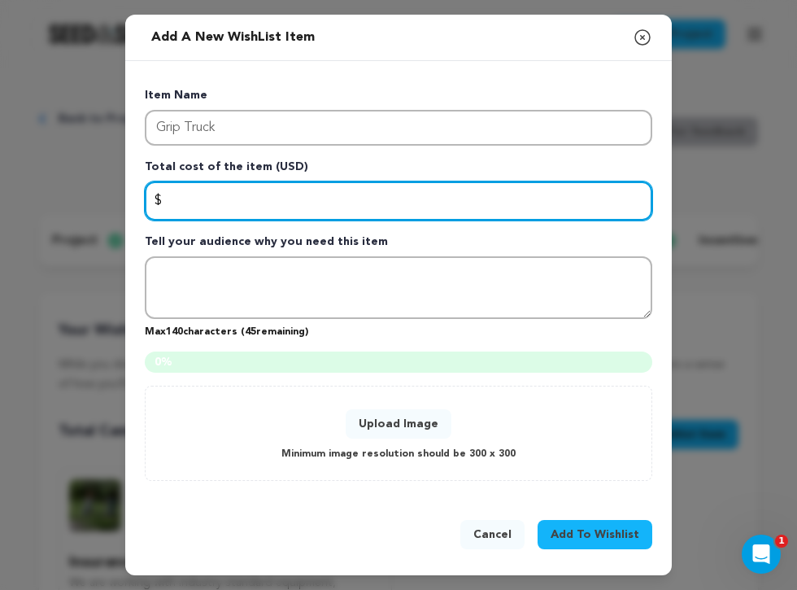
click at [302, 207] on input "Enter total cost of the item" at bounding box center [398, 200] width 507 height 39
type input "980"
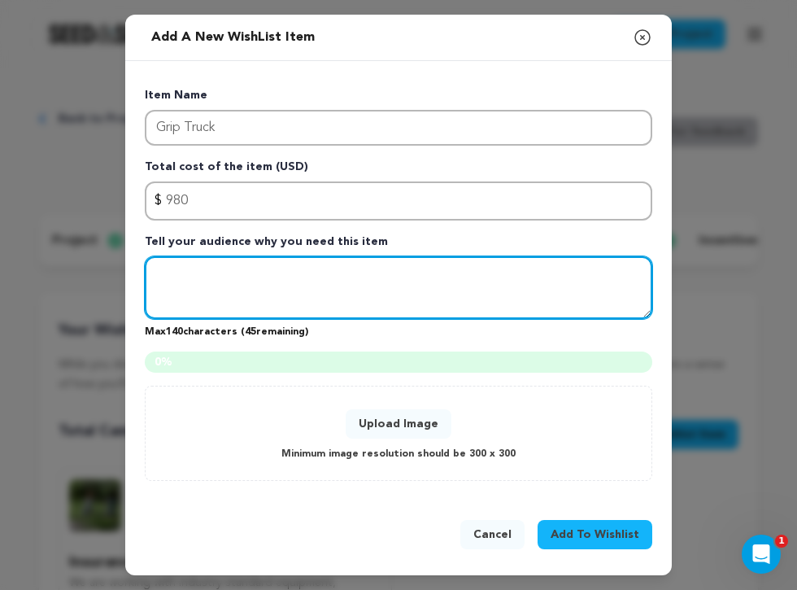
click at [273, 302] on textarea "Tell your audience why you need this item" at bounding box center [398, 287] width 507 height 63
paste textarea "We are looking to get a 1-ton grip package for lighting and rigging out entirel…"
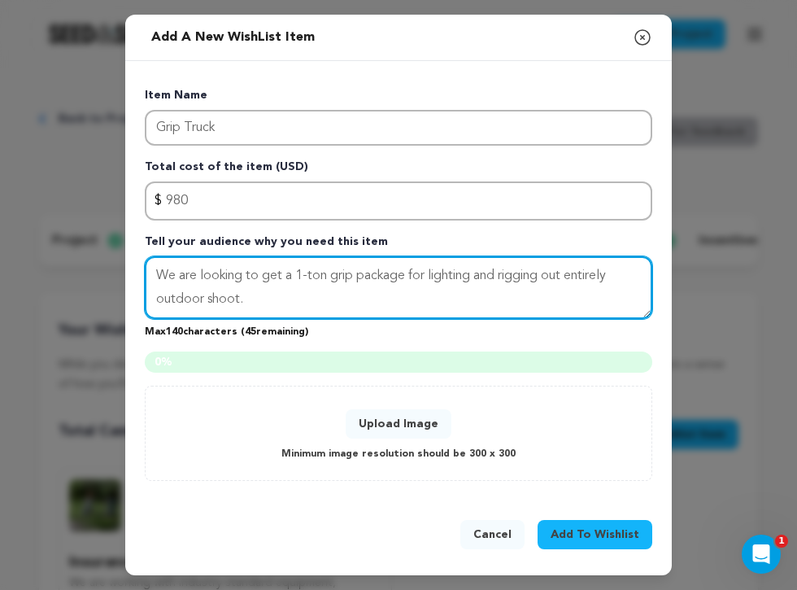
click at [555, 277] on textarea "We are looking to get a 1-ton grip package for lighting and rigging out entirel…" at bounding box center [398, 287] width 507 height 63
type textarea "We are looking to get a 1-ton grip package for lighting and rigging our entirel…"
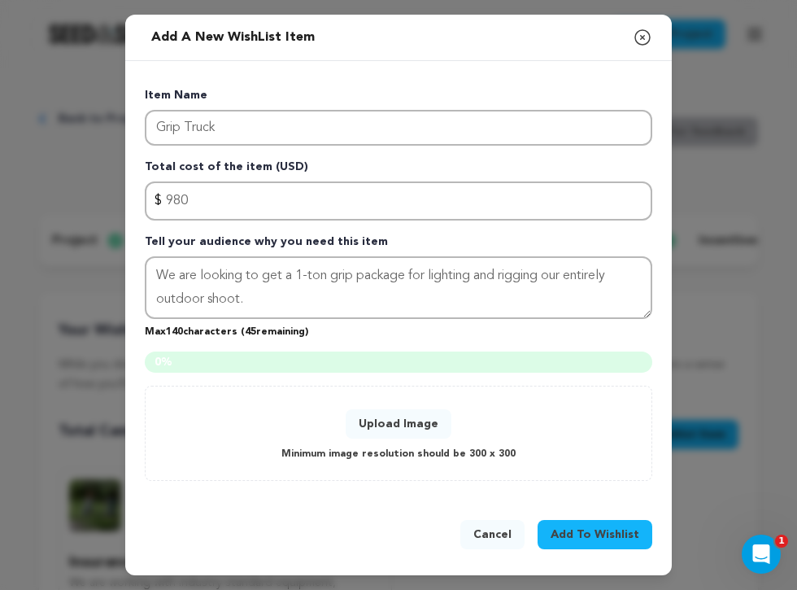
click at [453, 437] on div "Upload Image Minimum image resolution should be 300 x 300" at bounding box center [398, 433] width 473 height 61
click at [414, 429] on button "Upload Image" at bounding box center [399, 423] width 106 height 29
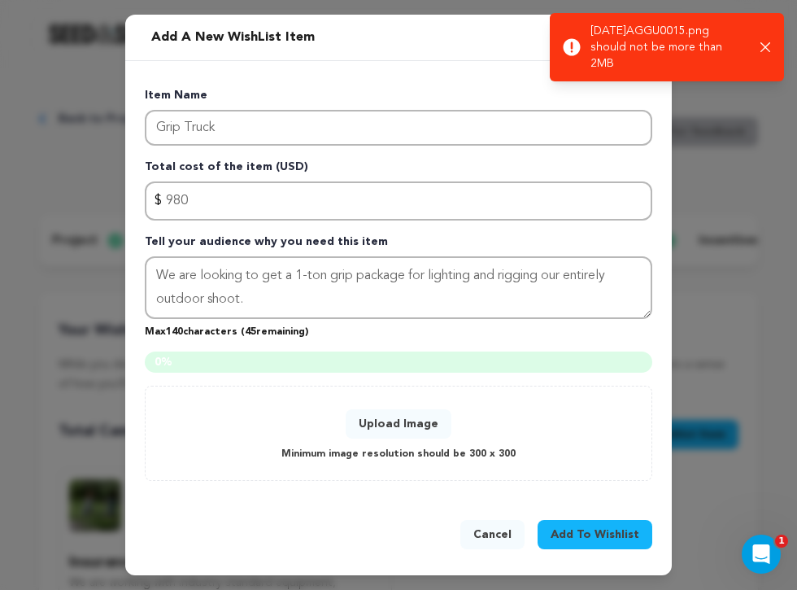
click at [769, 54] on div "Success: Info: Warning: Error: February 16, 2025AGGU0015.png should not be more…" at bounding box center [667, 47] width 208 height 49
click at [765, 47] on icon "button" at bounding box center [765, 47] width 10 height 10
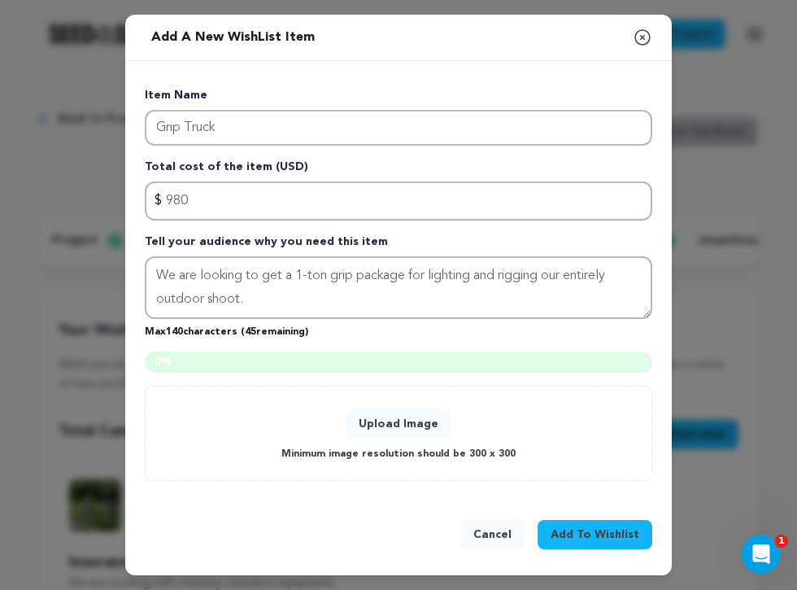
click at [393, 424] on button "Upload Image" at bounding box center [399, 423] width 106 height 29
click at [416, 418] on button "Upload Image" at bounding box center [399, 423] width 106 height 29
click at [399, 432] on button "Upload Image" at bounding box center [399, 423] width 106 height 29
click at [369, 383] on div "0 % 0 % Upload Image Minimum image resolution should be 300 x 300" at bounding box center [398, 415] width 507 height 129
click at [323, 421] on div "Upload Image Minimum image resolution should be 300 x 300" at bounding box center [398, 433] width 473 height 61
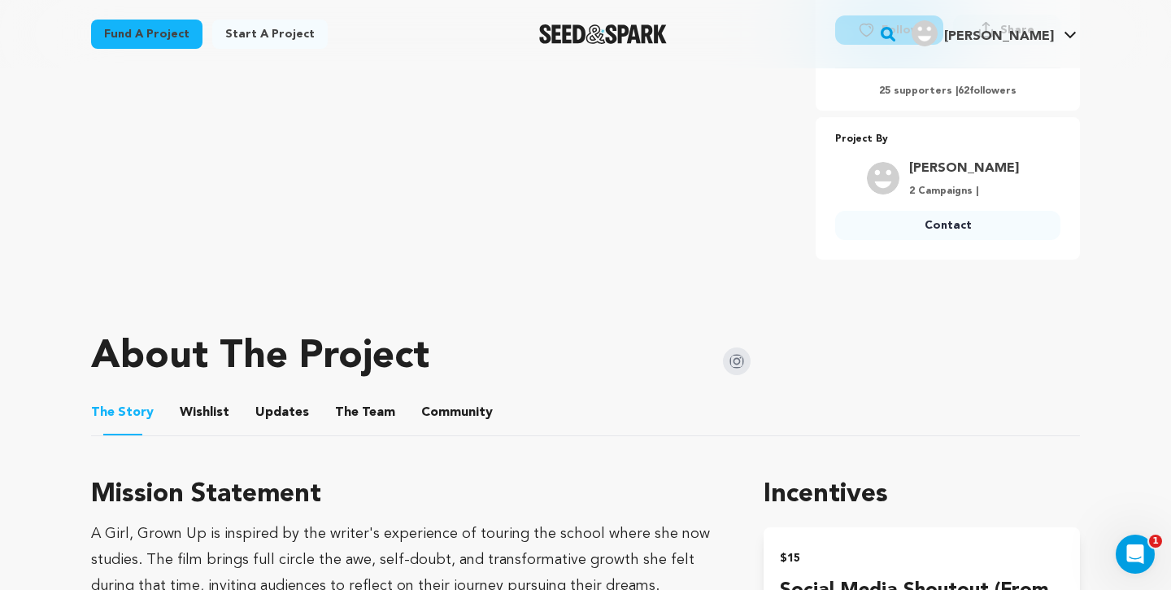
scroll to position [657, 0]
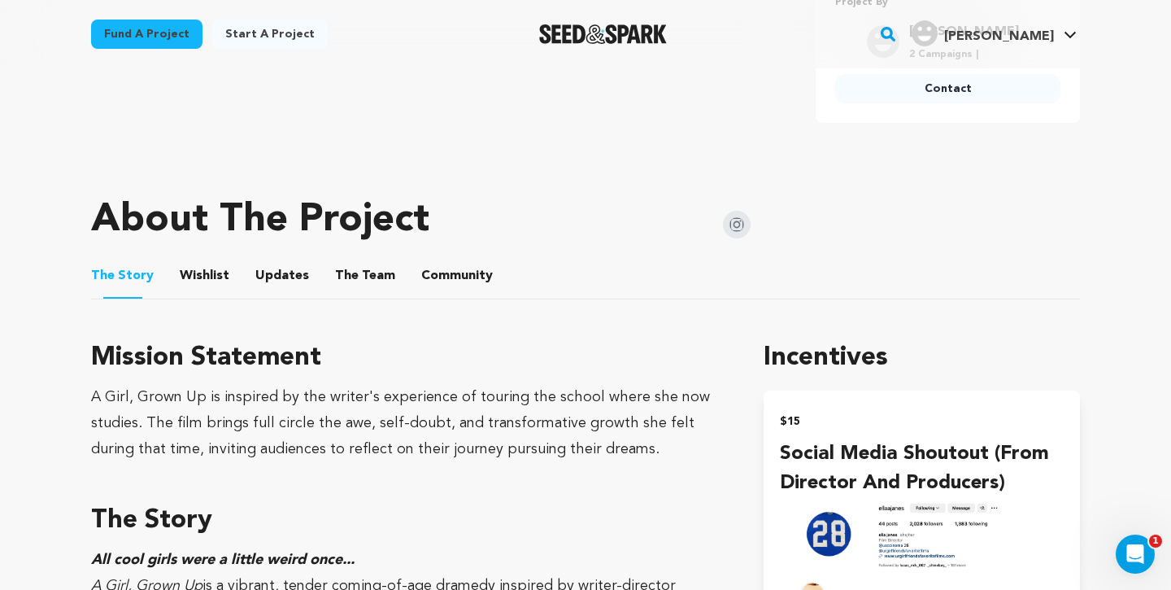
click at [190, 277] on button "Wishlist" at bounding box center [204, 278] width 39 height 39
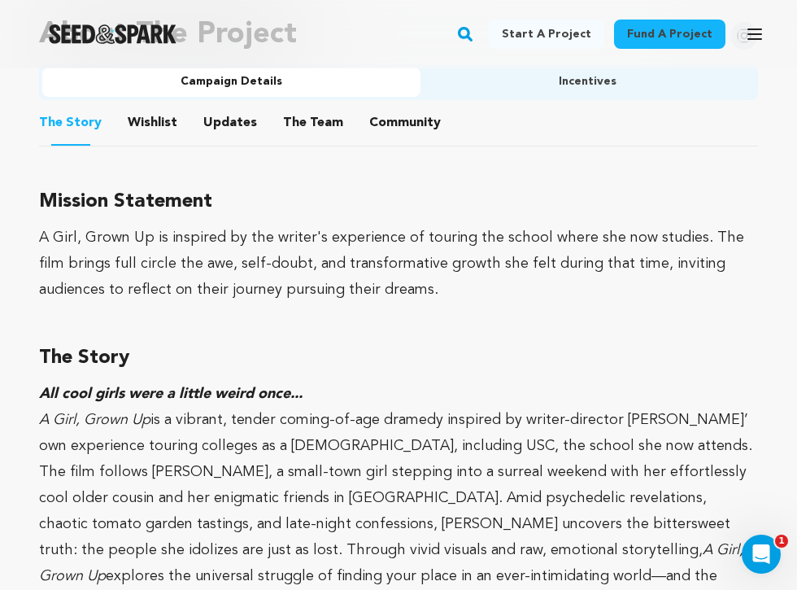
scroll to position [1082, 0]
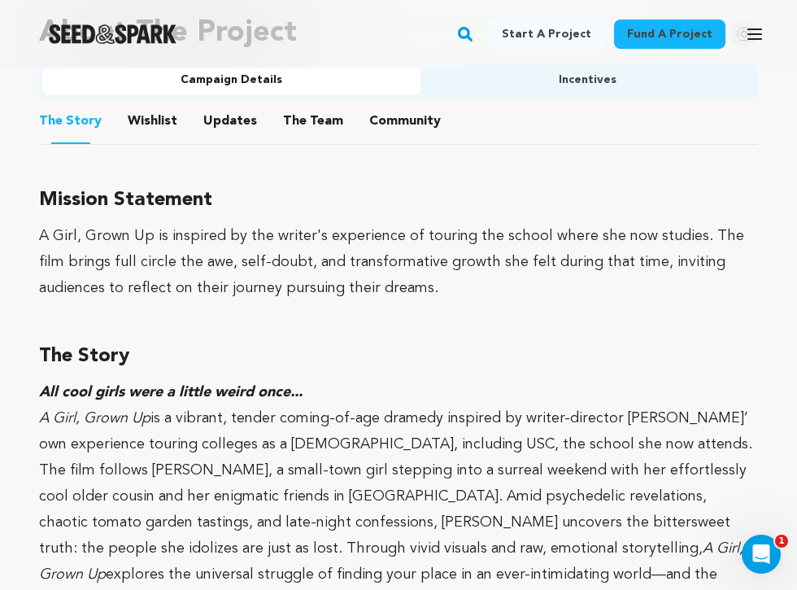
click at [150, 117] on button "Wishlist" at bounding box center [152, 124] width 39 height 39
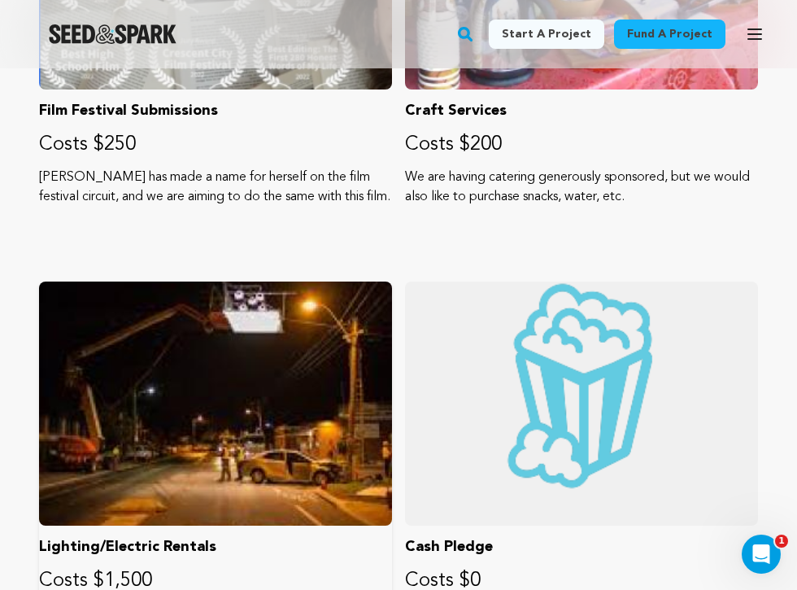
scroll to position [3401, 0]
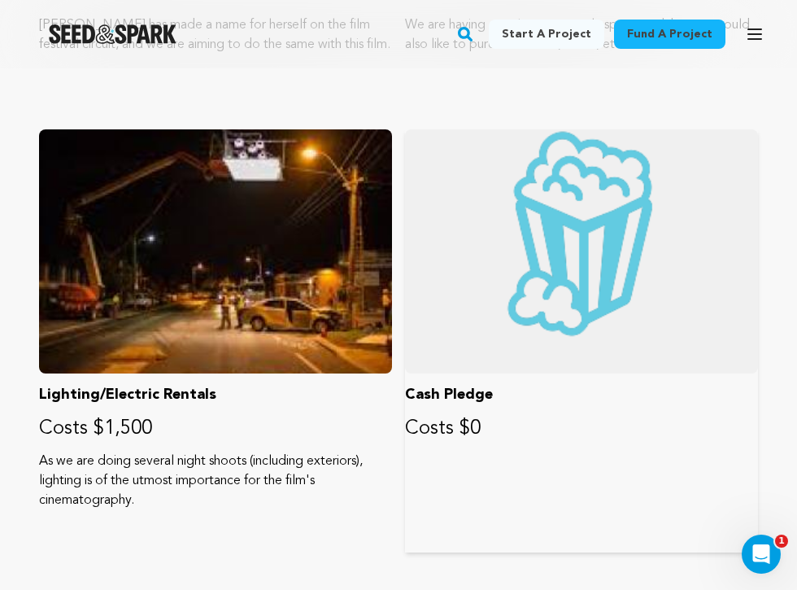
click at [422, 407] on div "Cash Pledge Costs $0" at bounding box center [581, 340] width 353 height 423
click at [517, 452] on div "Cash Pledge Costs $0" at bounding box center [581, 340] width 353 height 423
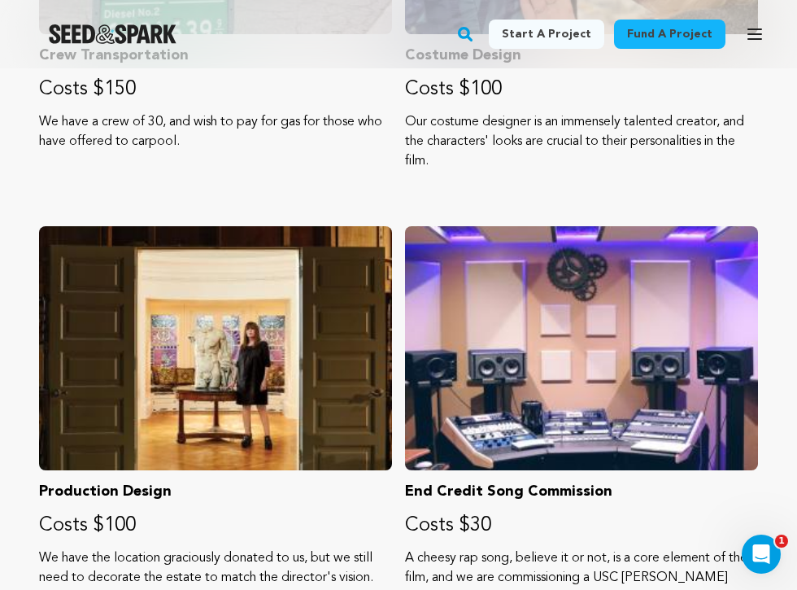
scroll to position [2467, 0]
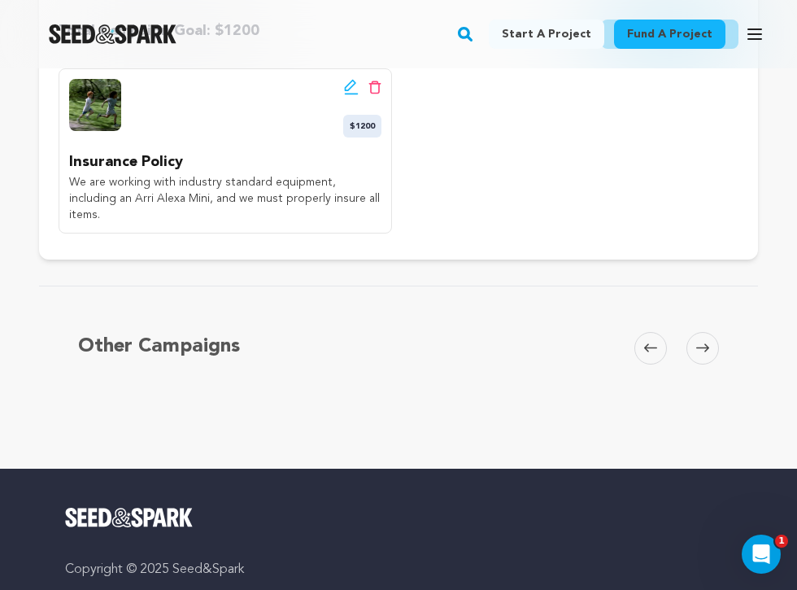
scroll to position [189, 0]
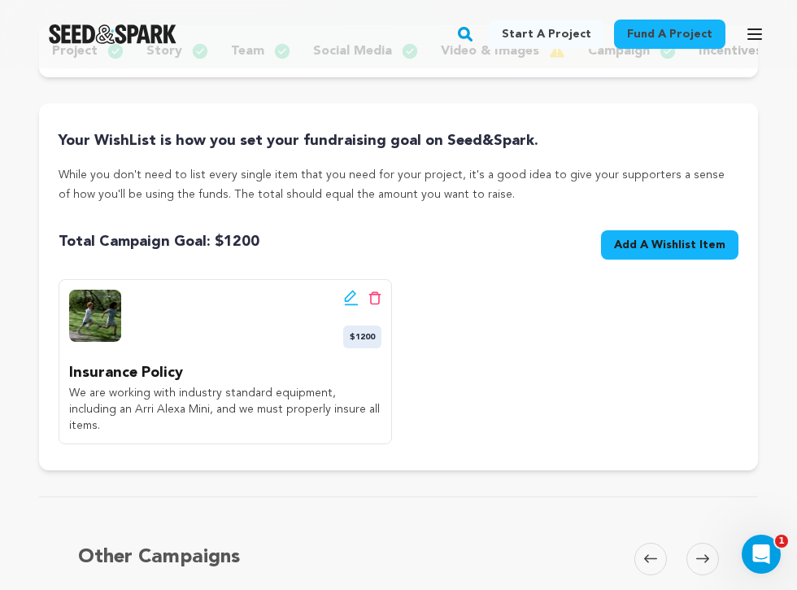
click at [659, 237] on span "Add A Wishlist Item" at bounding box center [669, 245] width 111 height 16
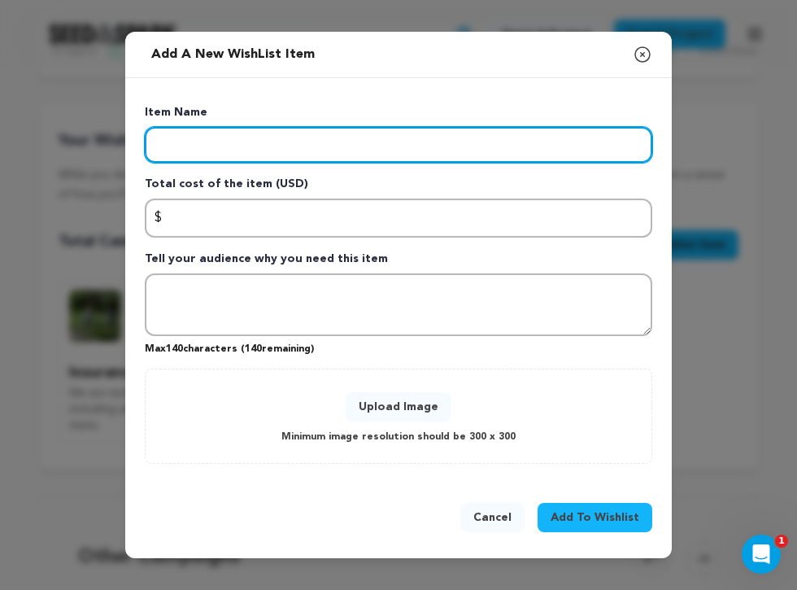
click at [336, 160] on input "Enter item name" at bounding box center [398, 145] width 507 height 36
type input "Grip Truck"
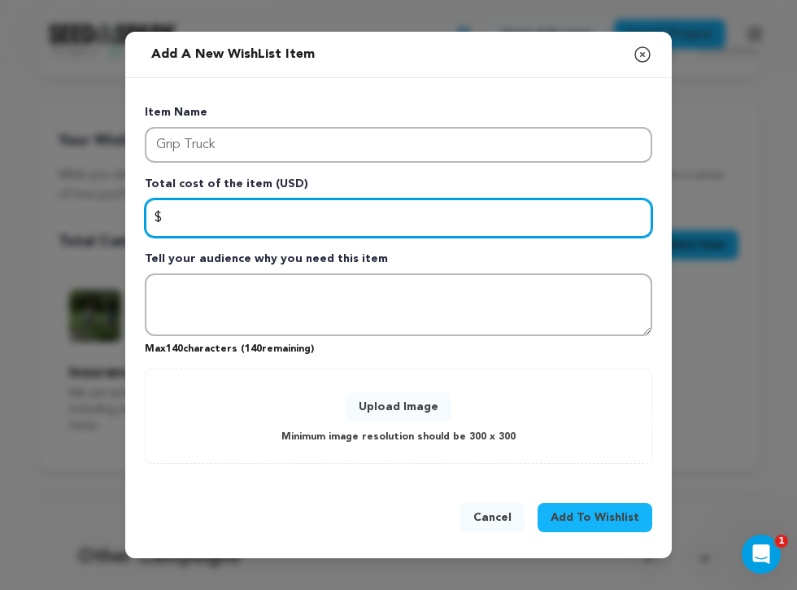
click at [298, 211] on input "Enter total cost of the item" at bounding box center [398, 217] width 507 height 39
type input "980"
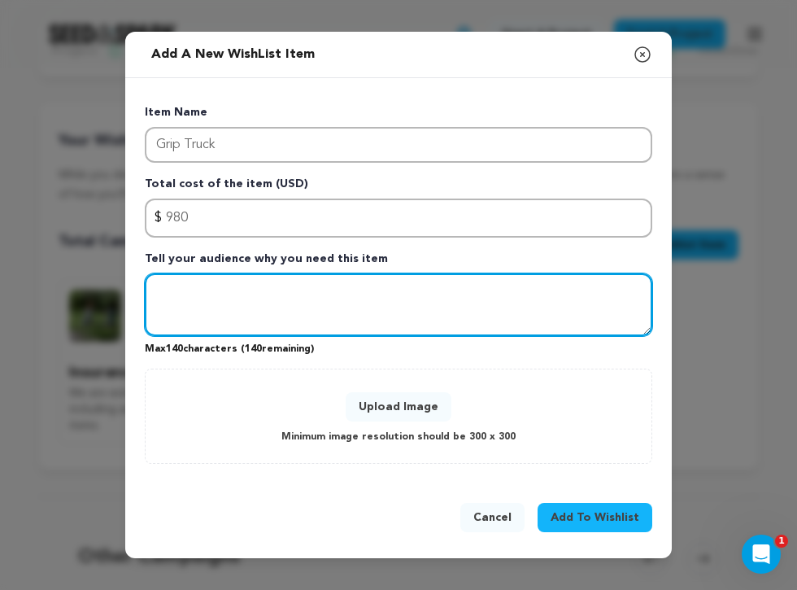
click at [267, 300] on textarea "Tell your audience why you need this item" at bounding box center [398, 304] width 507 height 63
paste textarea "We are looking to get a 1-ton grip package for lighting and rigging out entirel…"
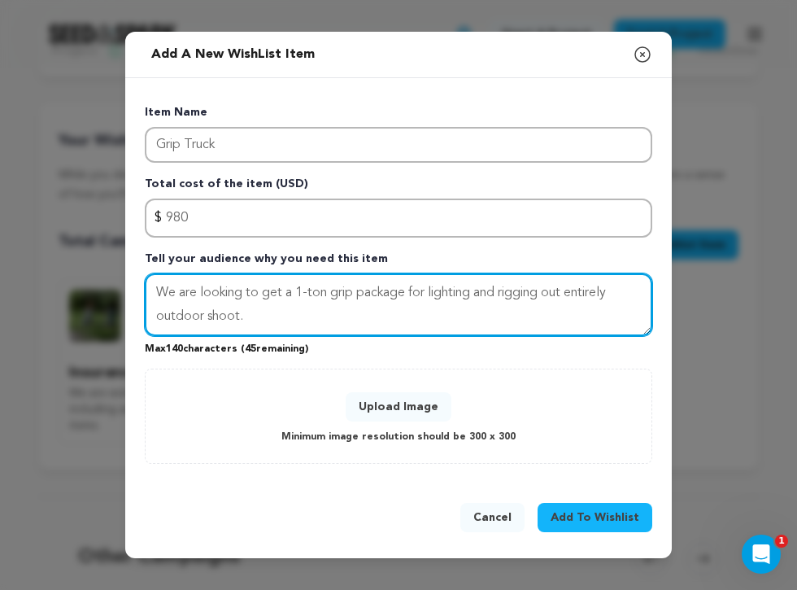
click at [568, 294] on textarea "We are looking to get a 1-ton grip package for lighting and rigging out entirel…" at bounding box center [398, 304] width 507 height 63
type textarea "We are looking to get a 1-ton grip package for lighting and rigging our entirel…"
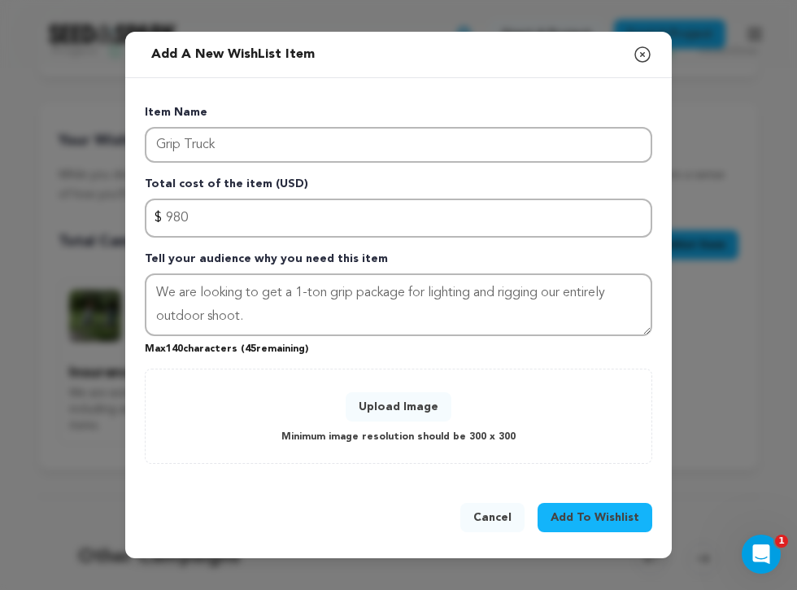
click at [384, 407] on button "Upload Image" at bounding box center [399, 406] width 106 height 29
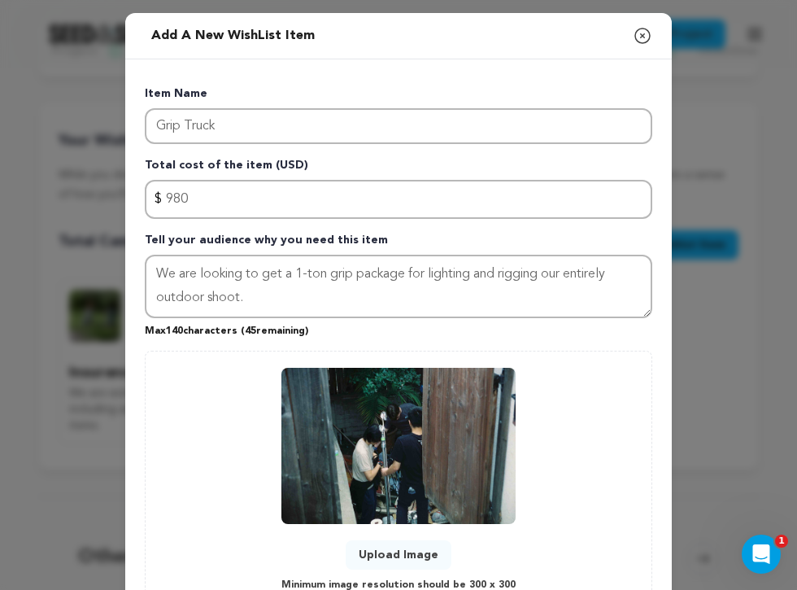
scroll to position [128, 0]
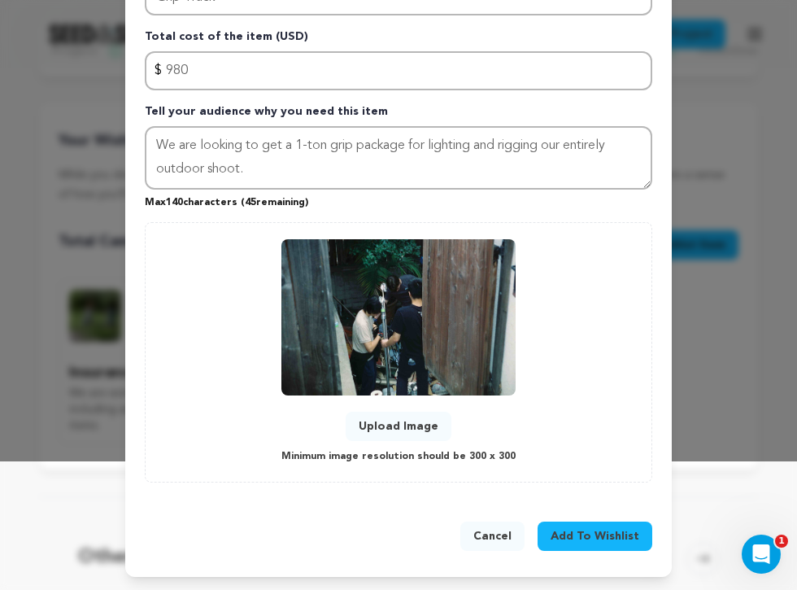
click at [589, 543] on span "Add To Wishlist" at bounding box center [595, 536] width 89 height 16
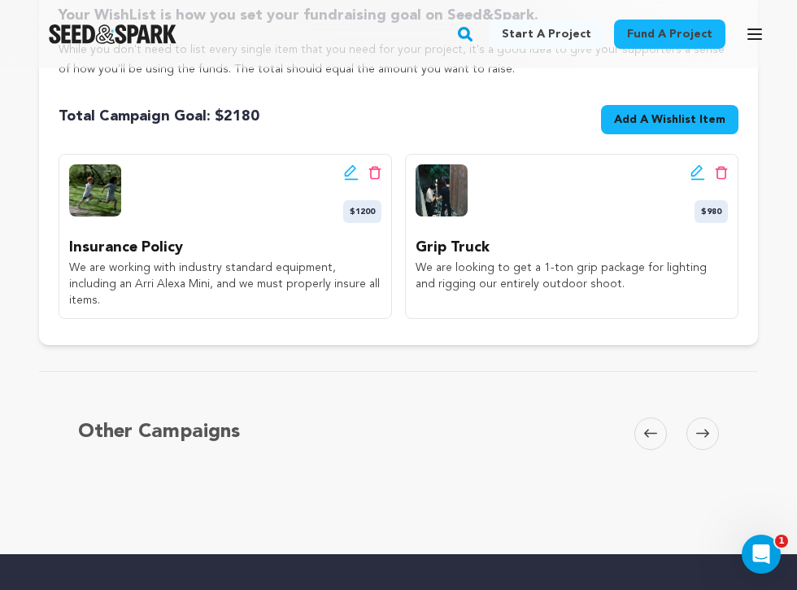
scroll to position [312, 0]
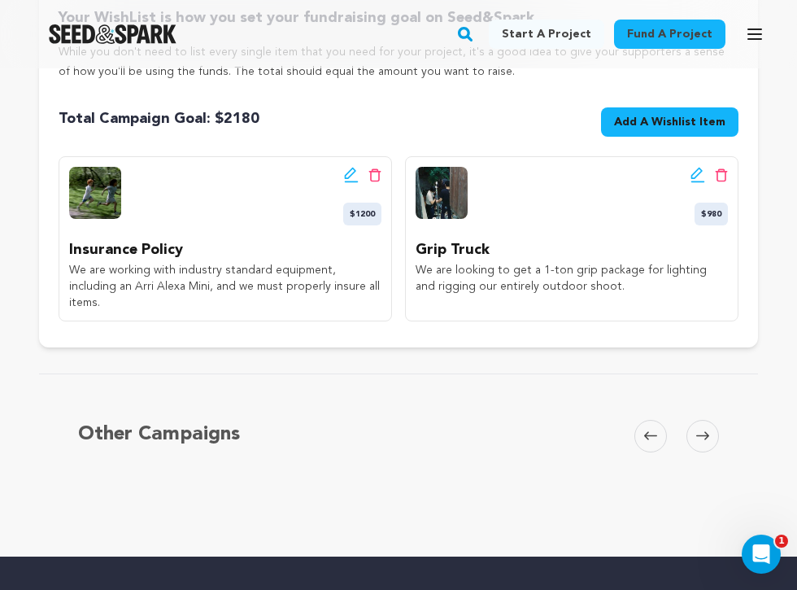
click at [634, 125] on span "Add A Wishlist Item" at bounding box center [669, 122] width 111 height 16
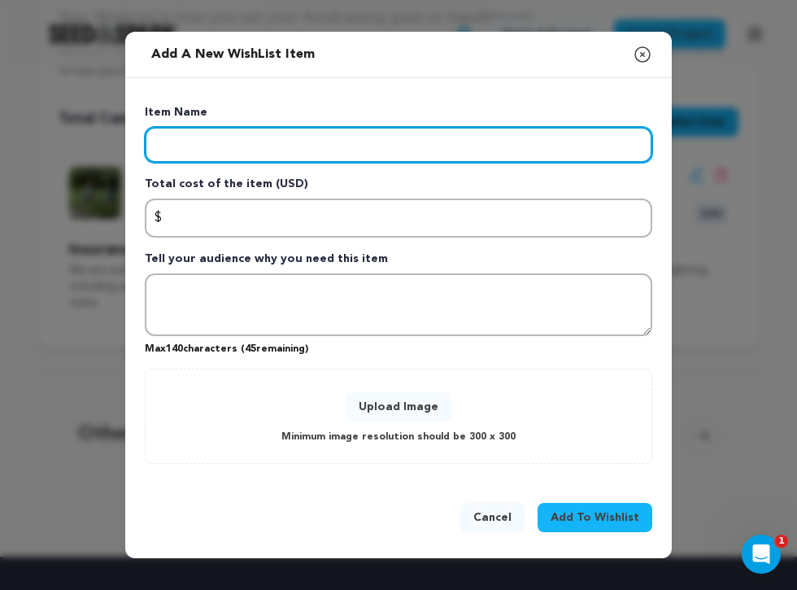
click at [323, 142] on input "Enter item name" at bounding box center [398, 145] width 507 height 36
type input "Costumes"
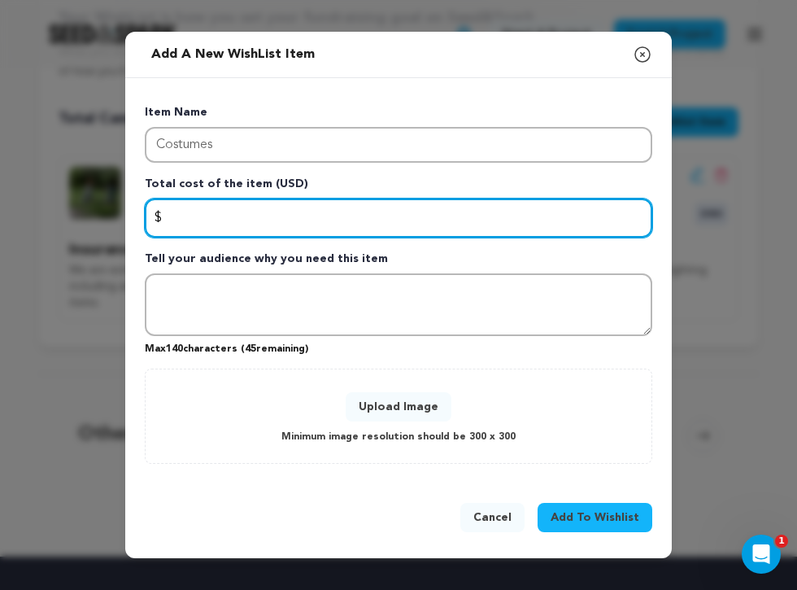
click at [303, 216] on input "Enter total cost of the item" at bounding box center [398, 217] width 507 height 39
type input "250"
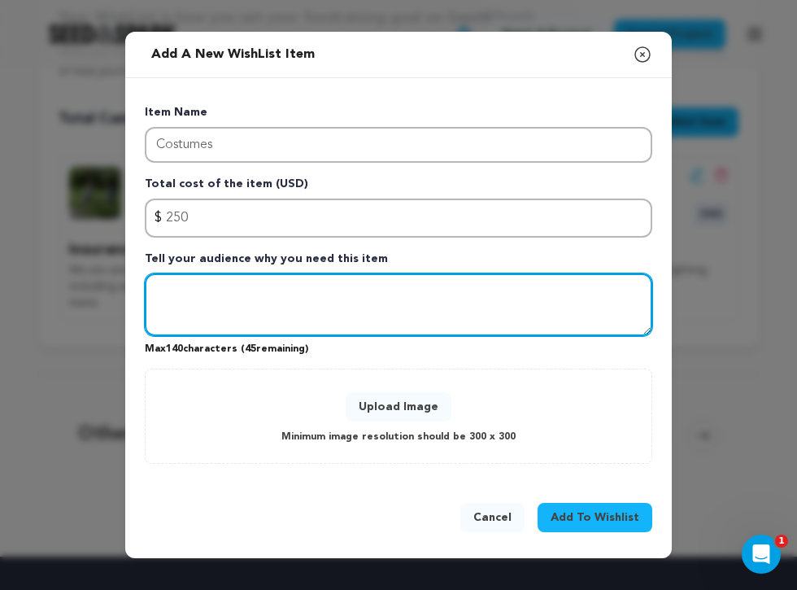
click at [292, 306] on textarea "Tell your audience why you need this item" at bounding box center [398, 304] width 507 height 63
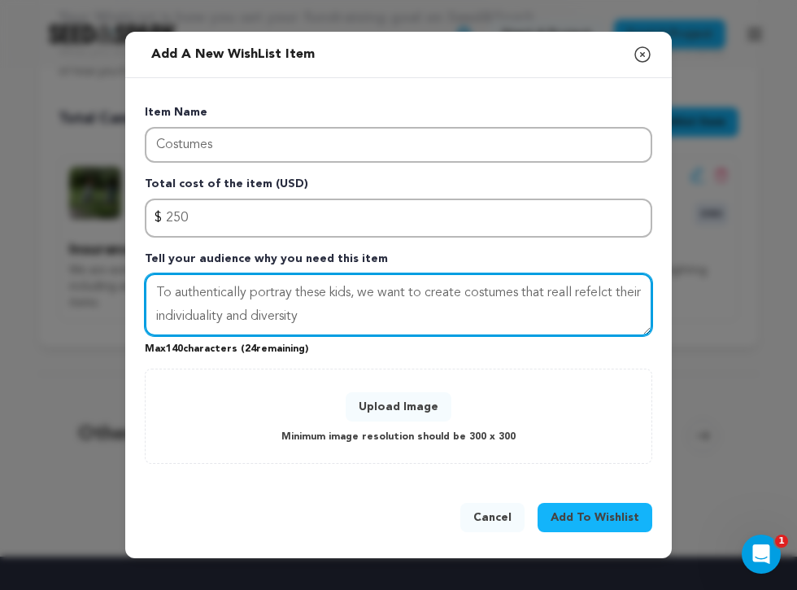
click at [574, 294] on textarea "To authentically portray these kids, we want to create costumes that reall refe…" at bounding box center [398, 304] width 507 height 63
click at [593, 292] on textarea "To authentically portray these kids, we want to create costumes that realyl ref…" at bounding box center [398, 304] width 507 height 63
click at [573, 284] on textarea "To authentically portray these kids, we want to create costumes that realyl ref…" at bounding box center [398, 304] width 507 height 63
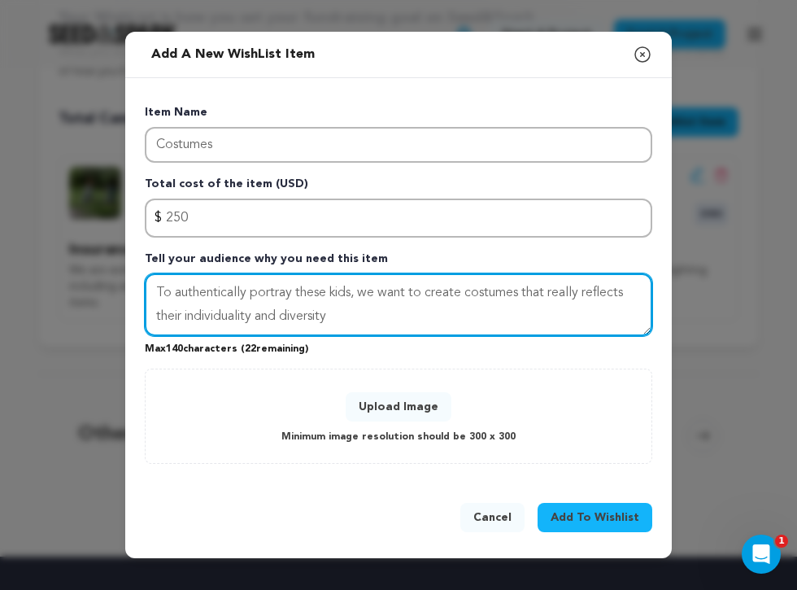
type textarea "To authentically portray these kids, we want to create costumes that really ref…"
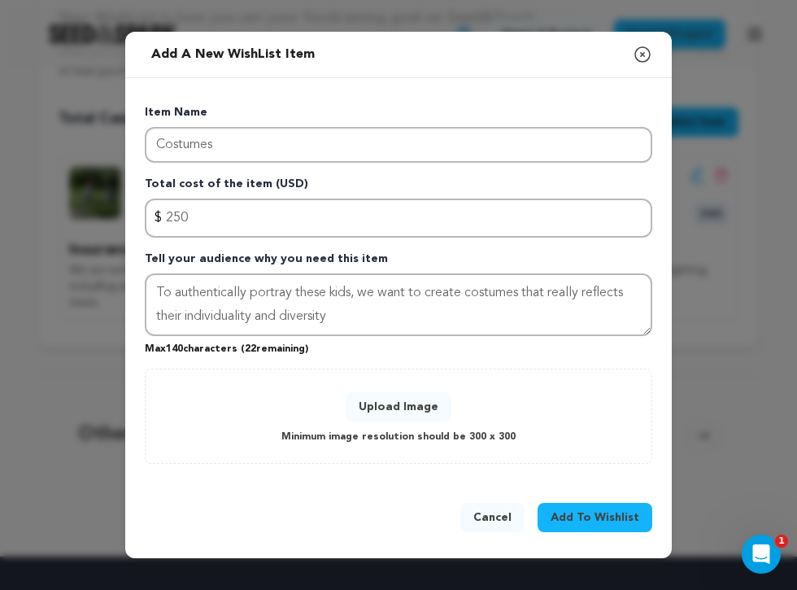
click at [414, 403] on button "Upload Image" at bounding box center [399, 406] width 106 height 29
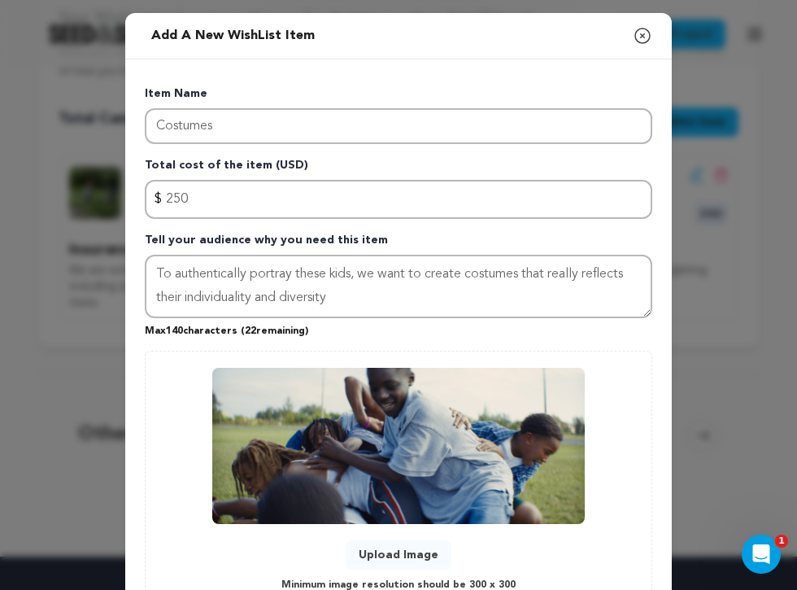
scroll to position [128, 0]
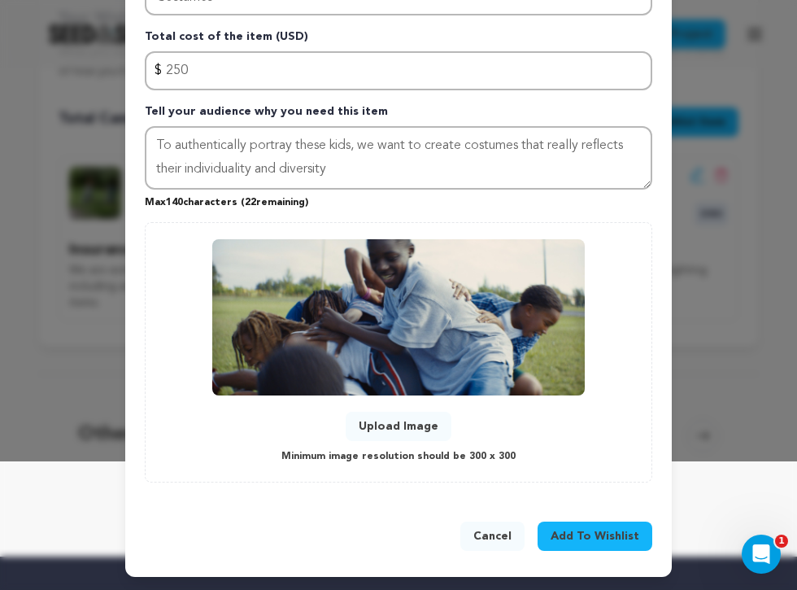
click at [615, 542] on span "Add To Wishlist" at bounding box center [595, 536] width 89 height 16
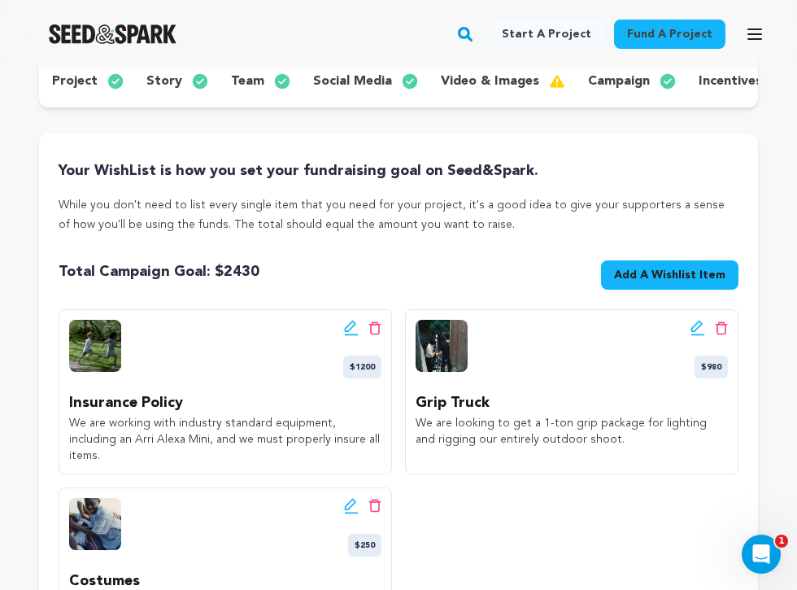
scroll to position [162, 0]
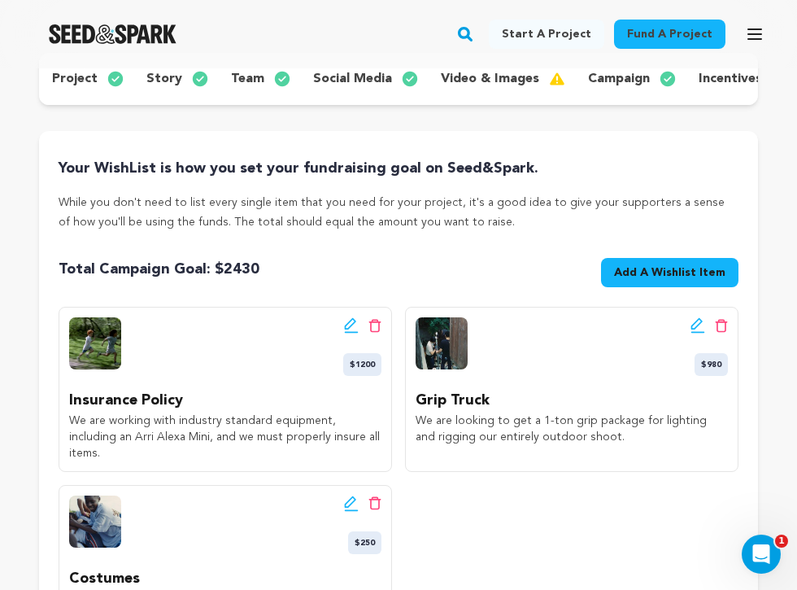
click at [637, 272] on span "Add A Wishlist Item" at bounding box center [669, 272] width 111 height 16
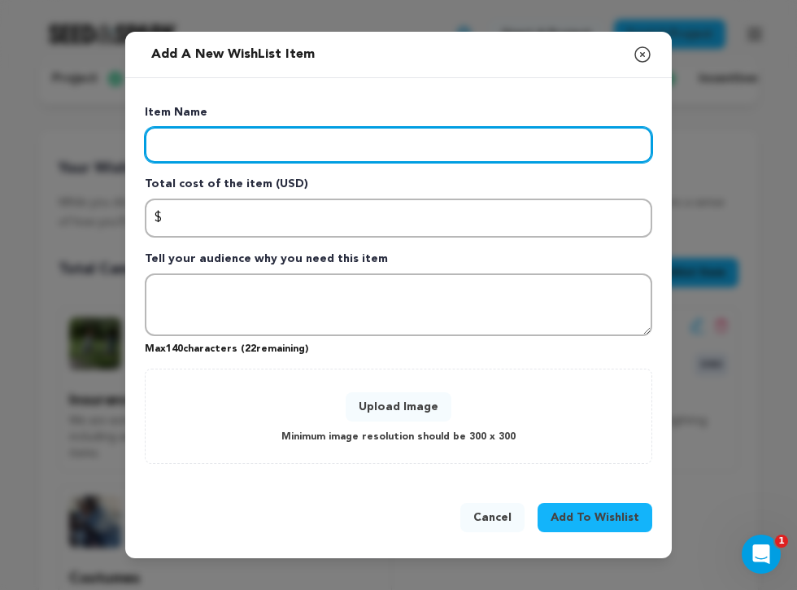
click at [202, 141] on input "Enter item name" at bounding box center [398, 145] width 507 height 36
type input "Catering"
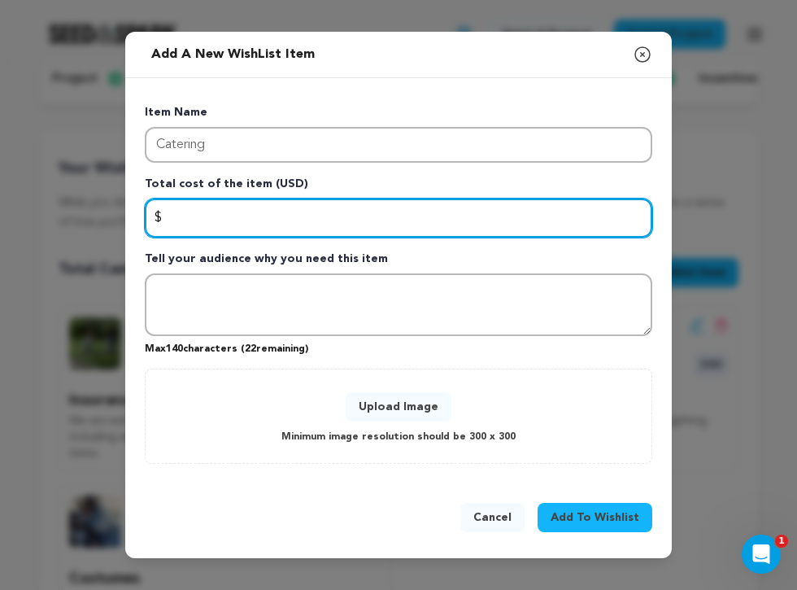
click at [222, 215] on input "Enter total cost of the item" at bounding box center [398, 217] width 507 height 39
type input "600"
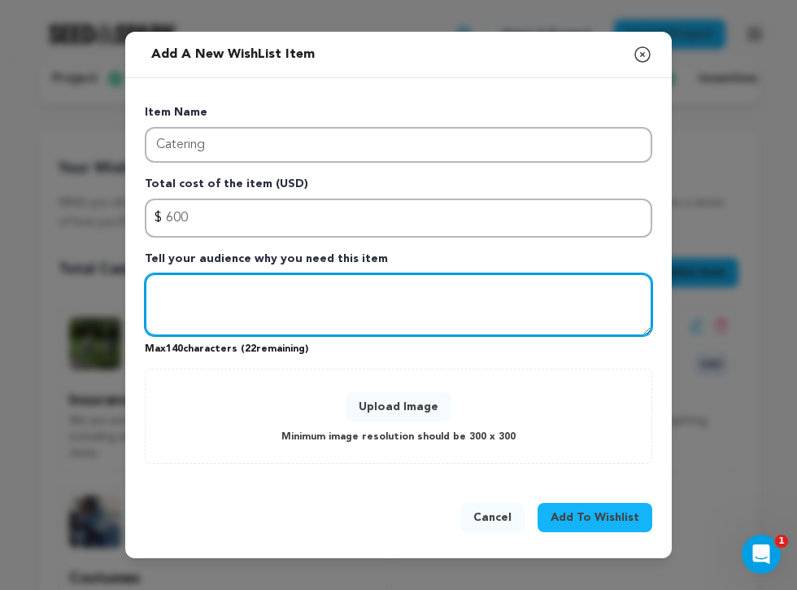
click at [226, 288] on textarea "Tell your audience why you need this item" at bounding box center [398, 304] width 507 height 63
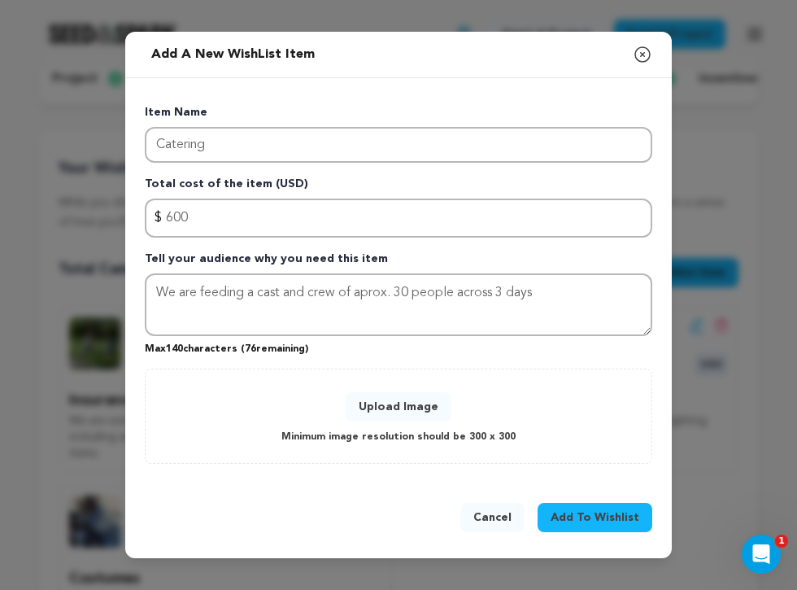
click at [420, 403] on button "Upload Image" at bounding box center [399, 406] width 106 height 29
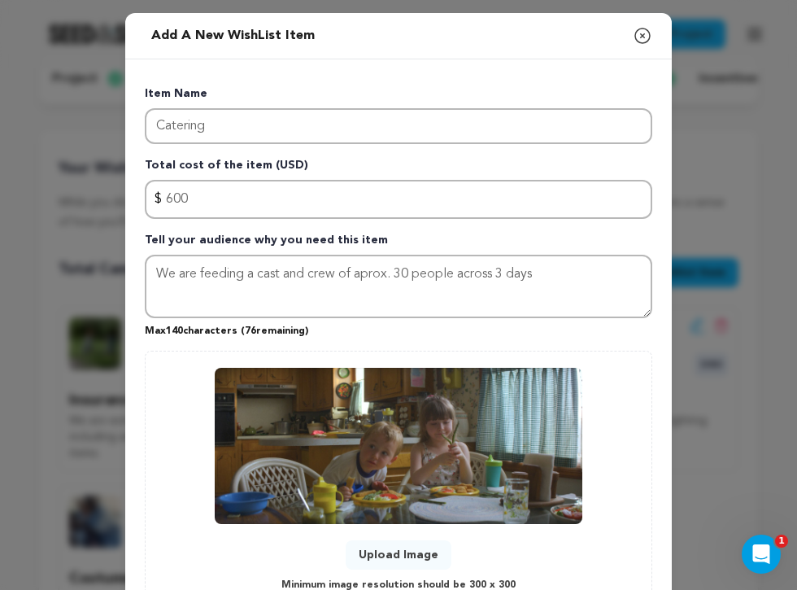
scroll to position [128, 0]
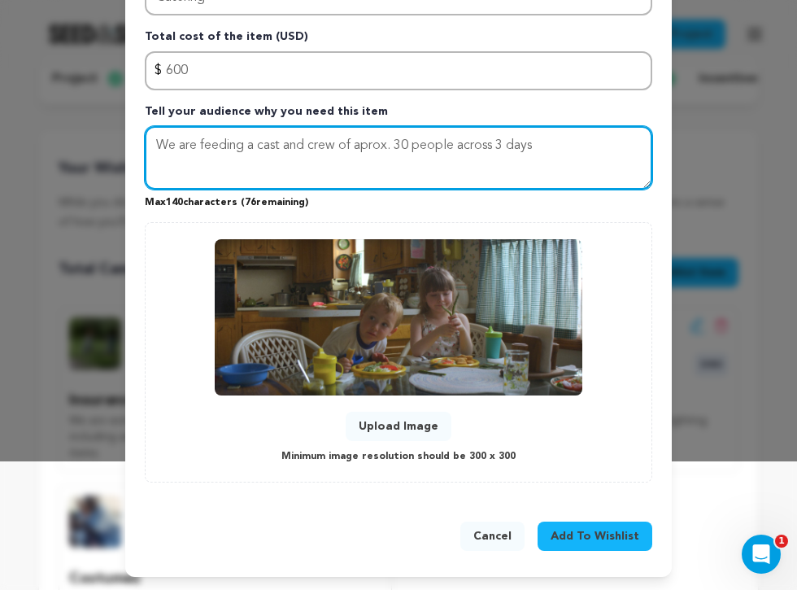
click at [374, 146] on textarea "We are feeding a cast and crew of aprox. 30 people across 3 days" at bounding box center [398, 157] width 507 height 63
type textarea "We are feeding a cast and crew of ~30 people across 3 days"
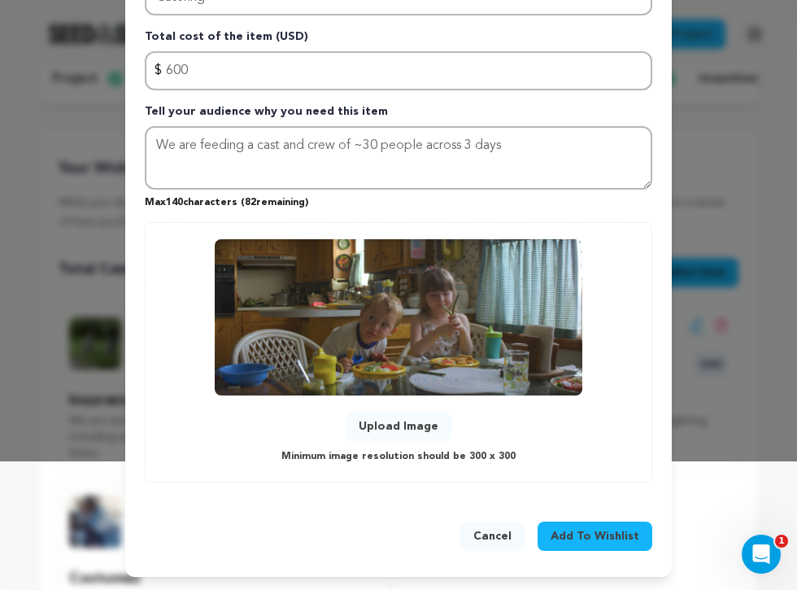
click at [586, 528] on span "Add To Wishlist" at bounding box center [595, 536] width 89 height 16
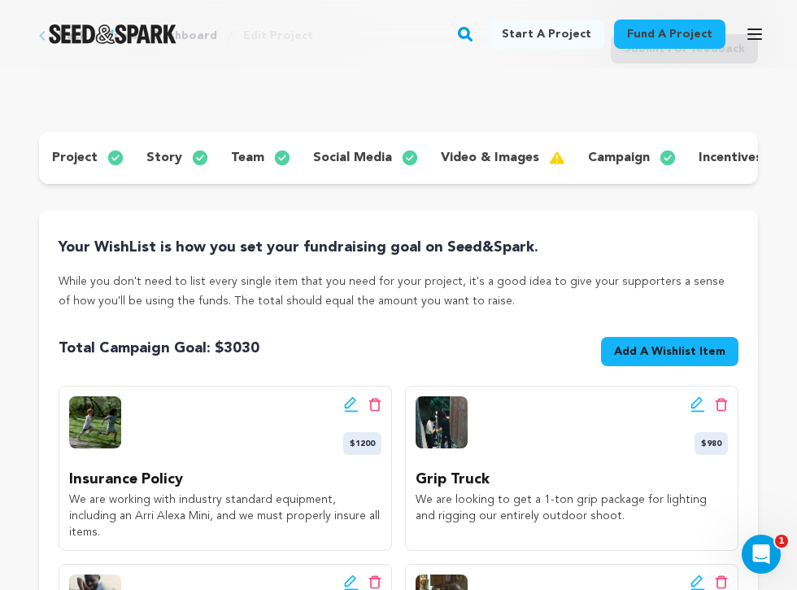
scroll to position [159, 0]
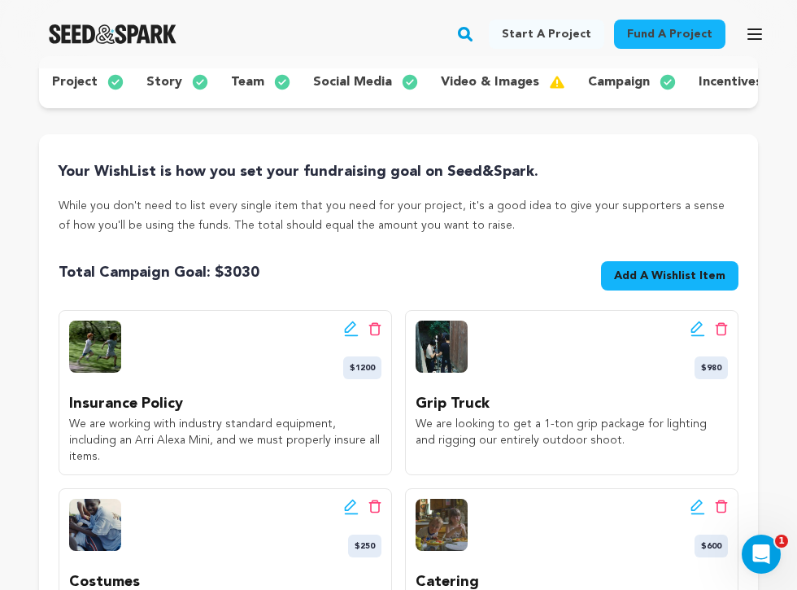
click at [655, 263] on button "Add A Wishlist Item New Wishlist Item" at bounding box center [669, 275] width 137 height 29
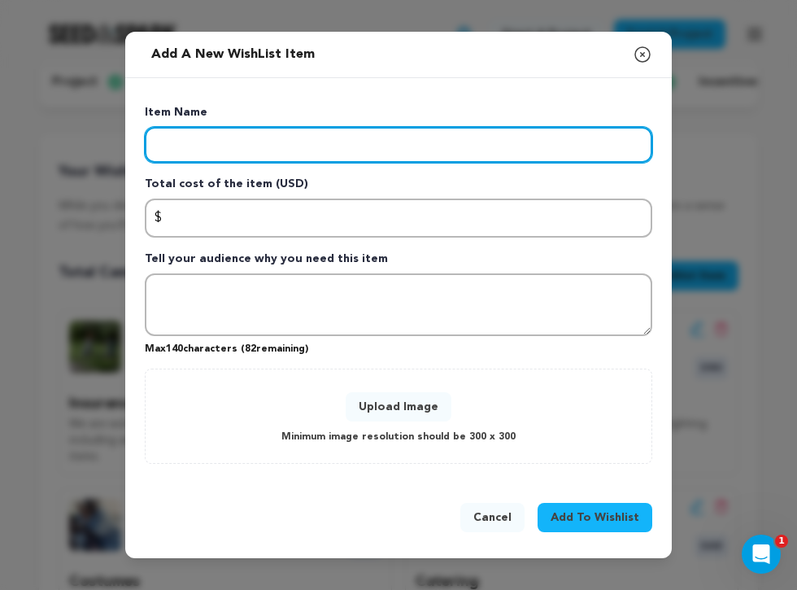
click at [307, 148] on input "Enter item name" at bounding box center [398, 145] width 507 height 36
click at [216, 135] on input "Post-Production" at bounding box center [398, 145] width 507 height 36
type input "Camera Accessories"
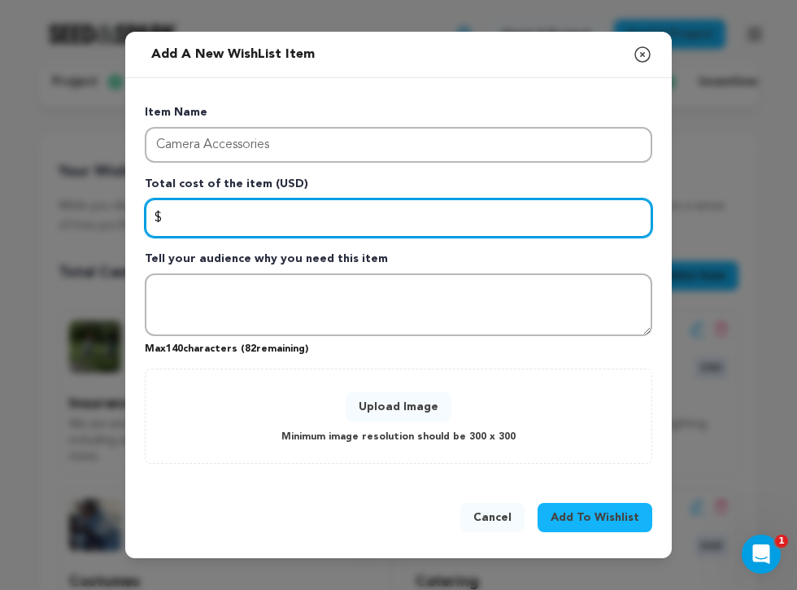
click at [214, 216] on input "Enter total cost of the item" at bounding box center [398, 217] width 507 height 39
type input "500"
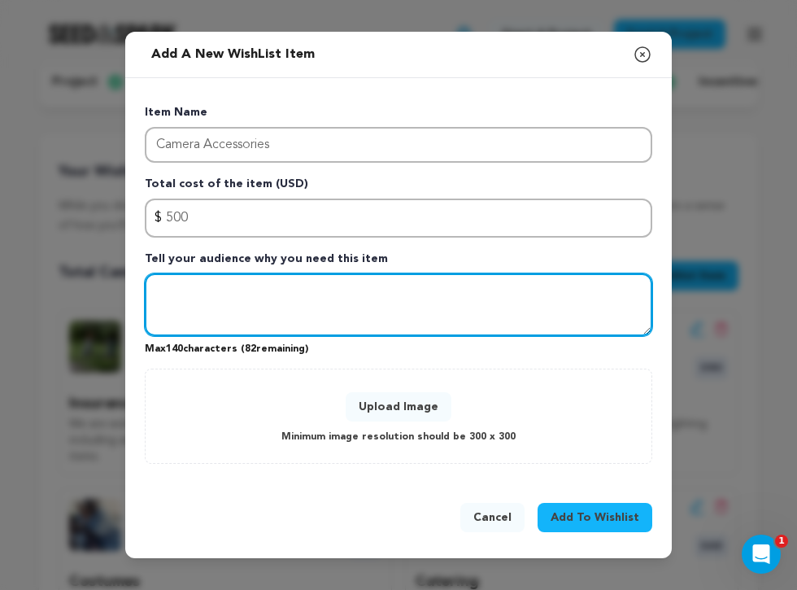
click at [225, 297] on textarea "Tell your audience why you need this item" at bounding box center [398, 304] width 507 height 63
click at [247, 296] on textarea "We are looking to" at bounding box center [398, 304] width 507 height 63
click at [237, 294] on textarea "To ensure we havae space" at bounding box center [398, 304] width 507 height 63
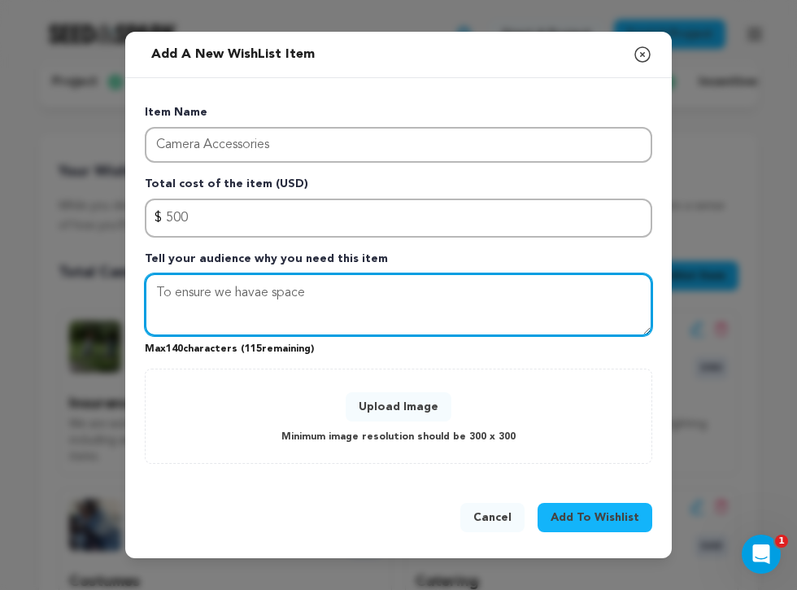
click at [237, 294] on textarea "To ensure we havae space" at bounding box center [398, 304] width 507 height 63
click at [595, 289] on textarea "To ensure we can properly capture the world of STRAYS, we need to rent extra" at bounding box center [398, 304] width 507 height 63
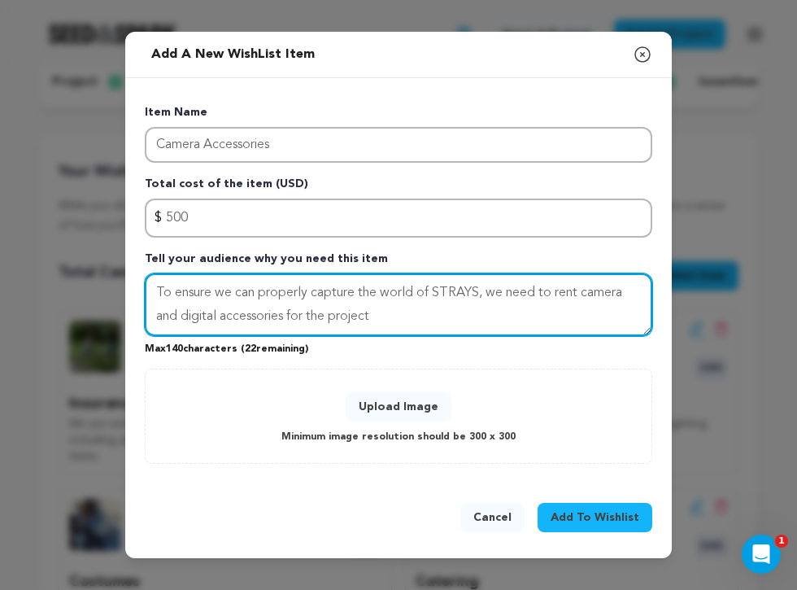
type textarea "To ensure we can properly capture the world of STRAYS, we need to rent camera a…"
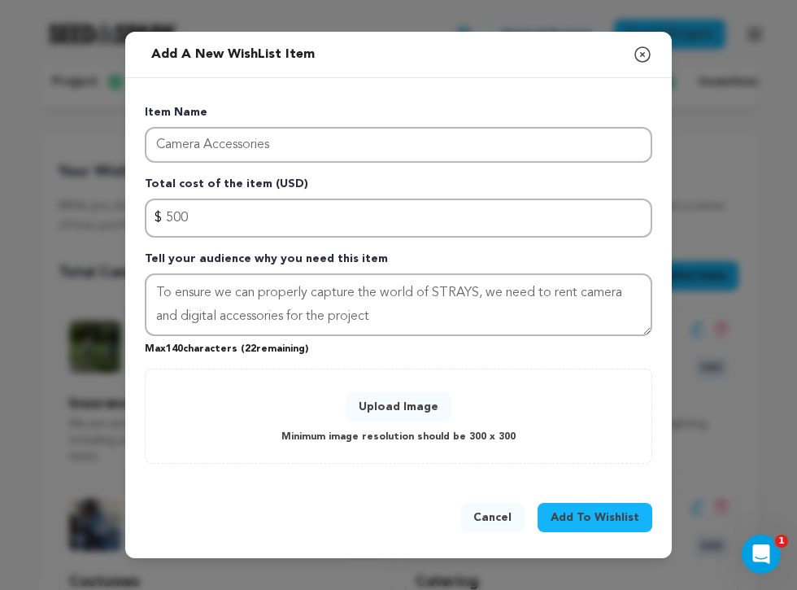
click at [400, 415] on button "Upload Image" at bounding box center [399, 406] width 106 height 29
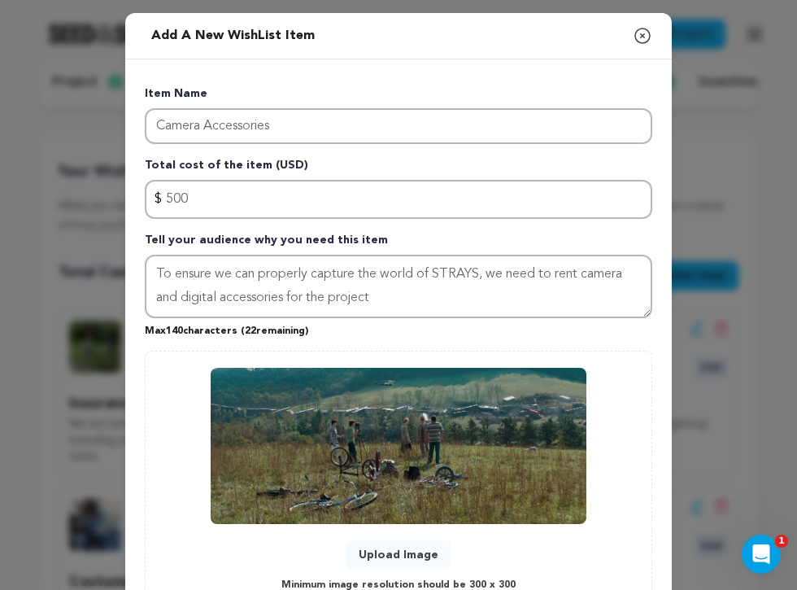
scroll to position [128, 0]
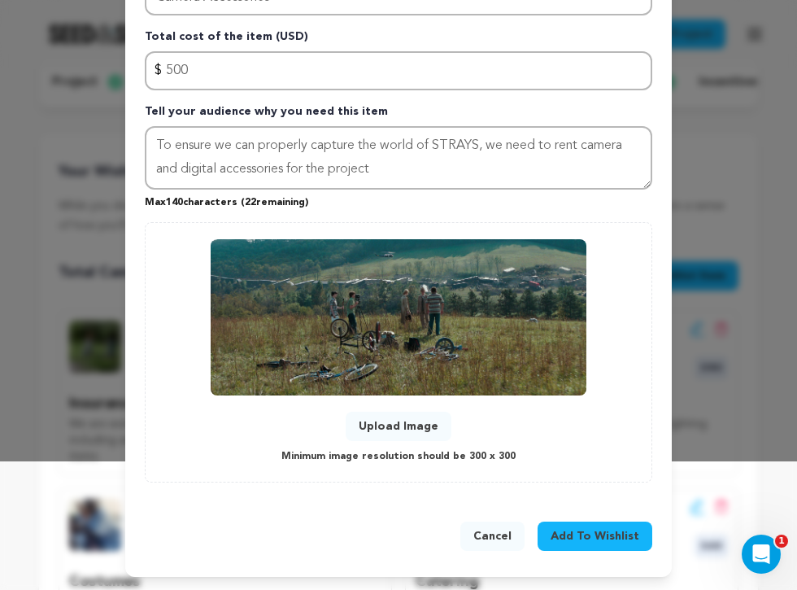
click at [592, 529] on span "Add To Wishlist" at bounding box center [595, 536] width 89 height 16
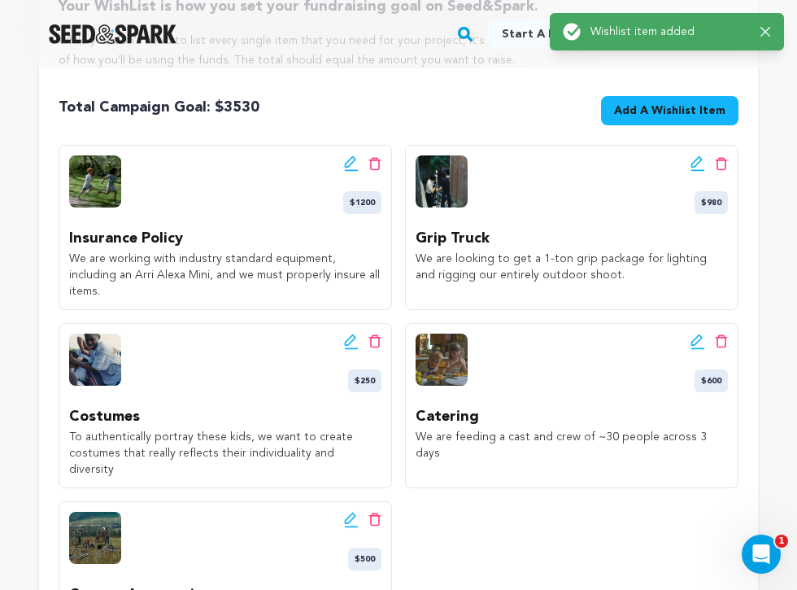
scroll to position [350, 0]
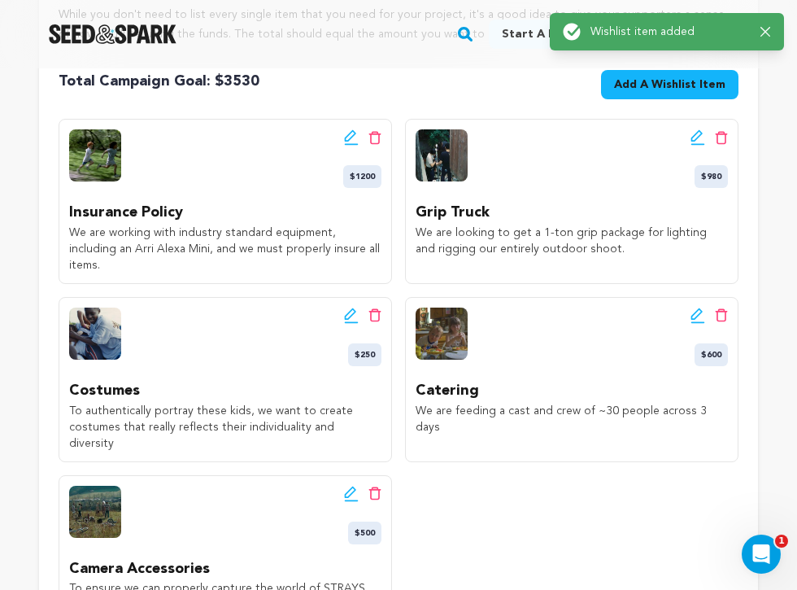
click at [691, 308] on icon at bounding box center [696, 313] width 11 height 11
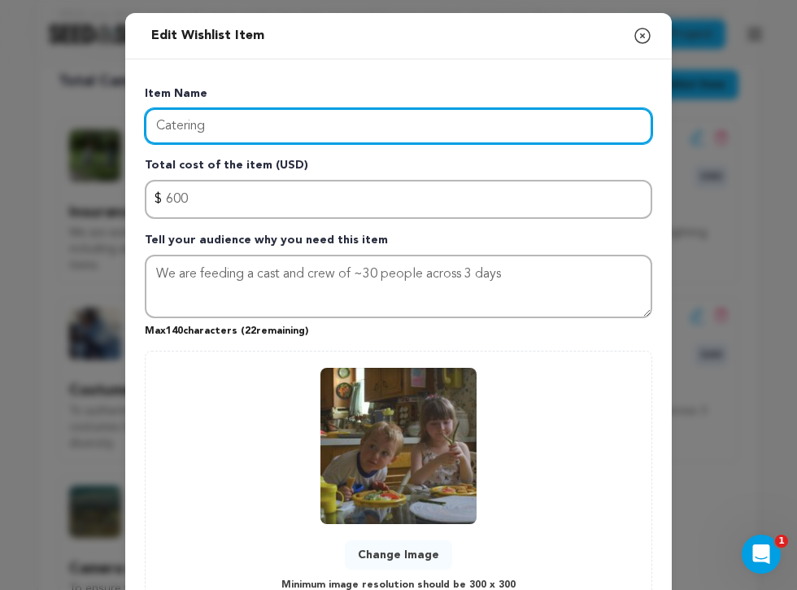
click at [211, 126] on input "Catering" at bounding box center [398, 126] width 507 height 36
drag, startPoint x: 221, startPoint y: 127, endPoint x: 88, endPoint y: 127, distance: 133.4
click at [88, 127] on div "Edit Wishlist Item Close modal Item Name Catering + Crafty Total cost of the it…" at bounding box center [398, 359] width 797 height 718
click at [209, 115] on input "Crafty" at bounding box center [398, 126] width 507 height 36
click at [209, 127] on input "Crafty" at bounding box center [398, 126] width 507 height 36
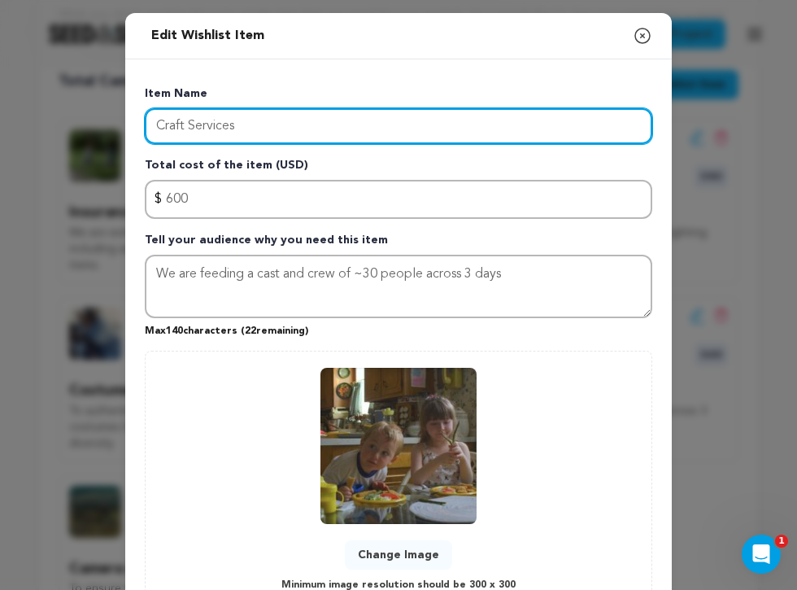
type input "Craft Services"
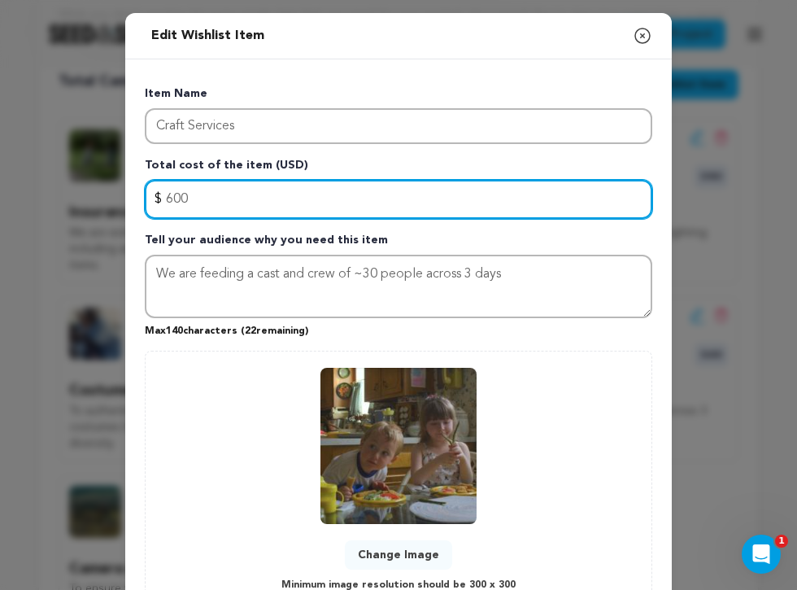
click at [182, 199] on input "600" at bounding box center [398, 199] width 507 height 39
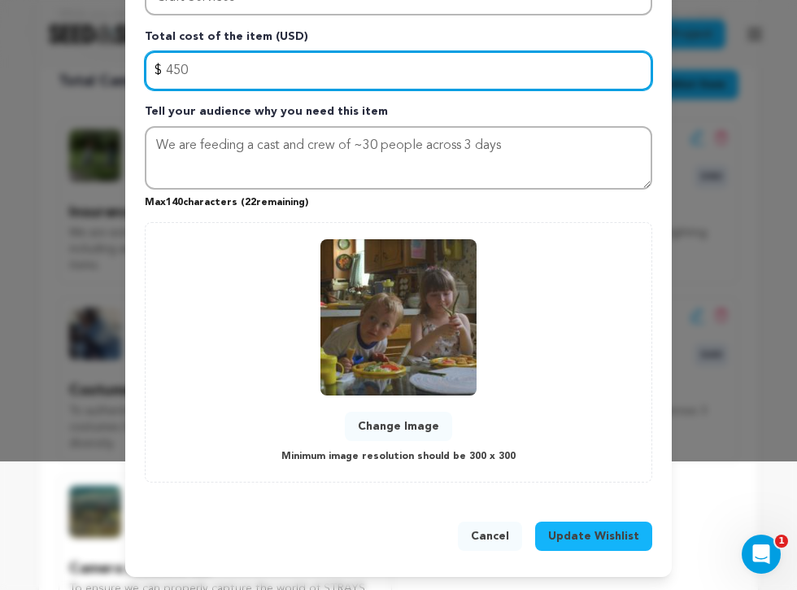
type input "450"
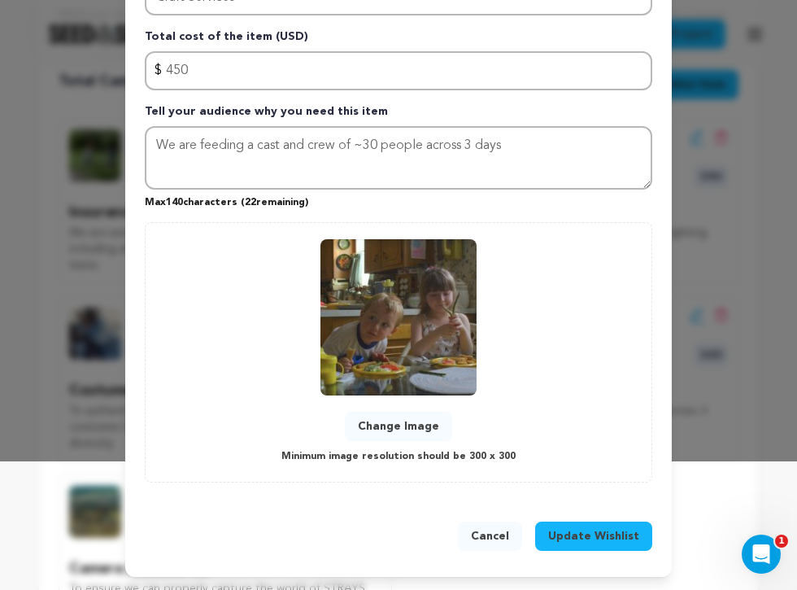
click at [584, 533] on span "Update Wishlist" at bounding box center [593, 536] width 91 height 16
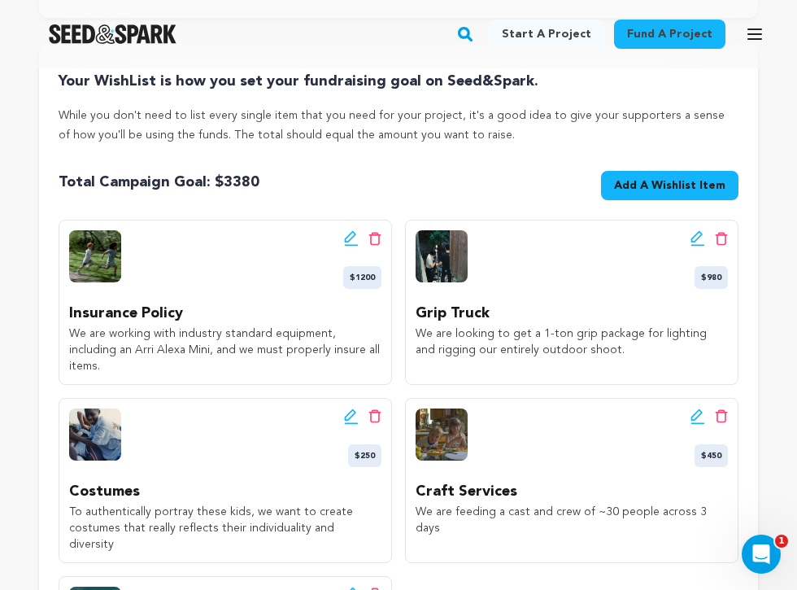
scroll to position [124, 0]
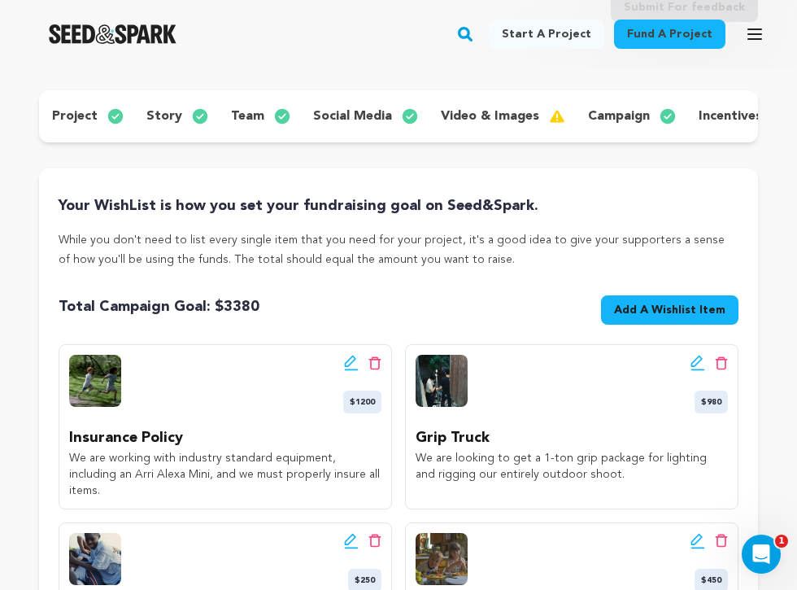
click at [660, 297] on button "Add A Wishlist Item New Wishlist Item" at bounding box center [669, 309] width 137 height 29
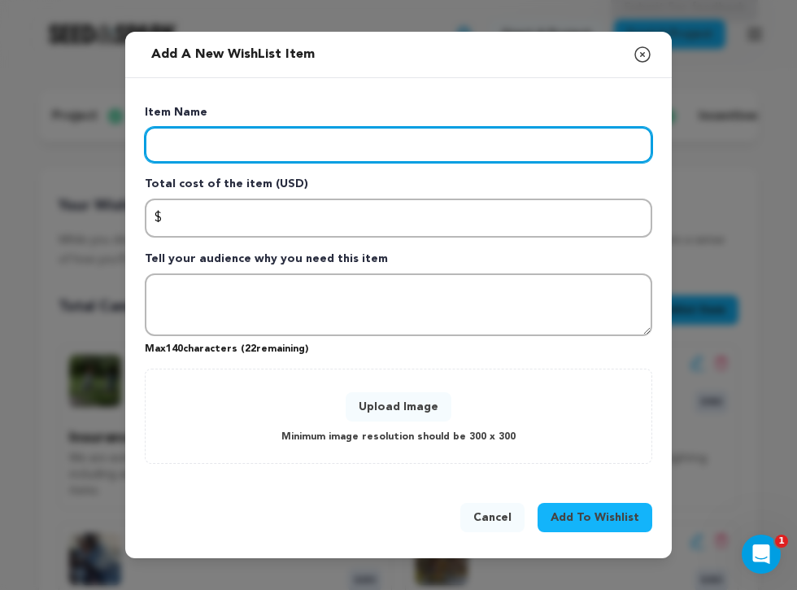
click at [368, 139] on input "Enter item name" at bounding box center [398, 145] width 507 height 36
type input "Production Design"
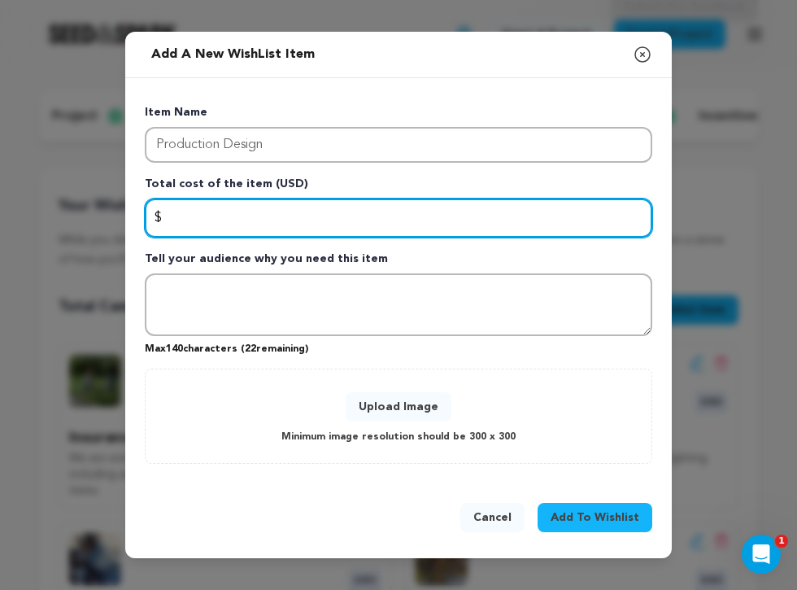
click at [385, 224] on input "Enter total cost of the item" at bounding box center [398, 217] width 507 height 39
type input "250"
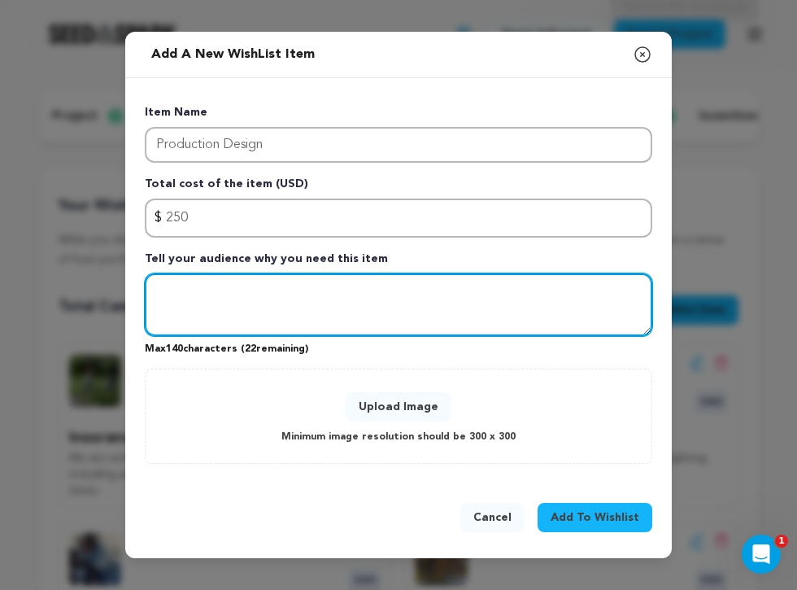
click at [293, 321] on textarea "Tell your audience why you need this item" at bounding box center [398, 304] width 507 height 63
type textarea "T"
type textarea "We are"
click at [238, 291] on textarea "We are" at bounding box center [398, 304] width 507 height 63
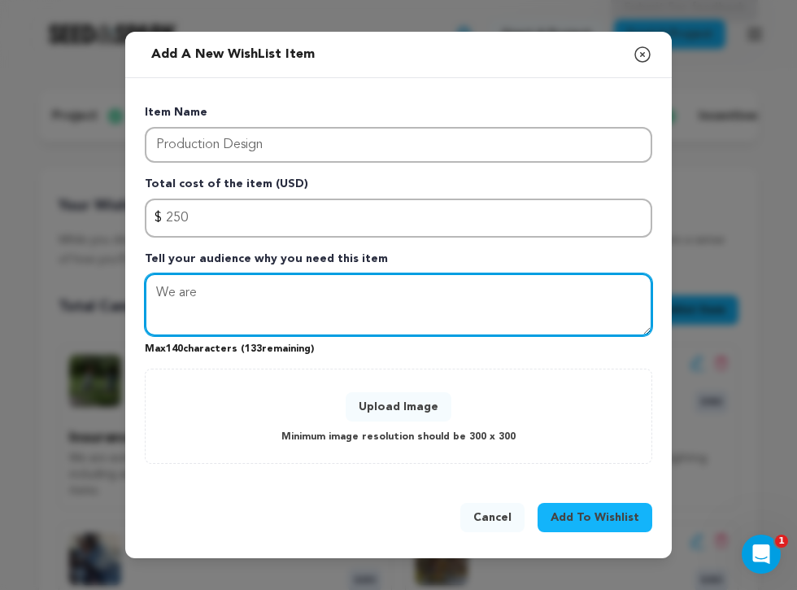
click at [238, 291] on textarea "We are" at bounding box center [398, 304] width 507 height 63
click at [192, 294] on textarea "We will be" at bounding box center [398, 304] width 507 height 63
click at [303, 290] on textarea "To give the kids personality and make the story alive," at bounding box center [398, 304] width 507 height 63
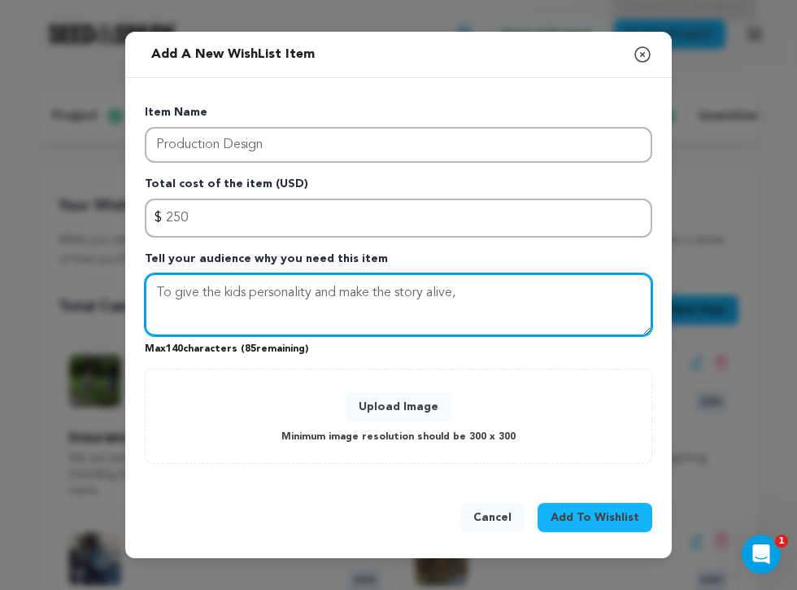
click at [303, 290] on textarea "To give the kids personality and make the story alive," at bounding box center [398, 304] width 507 height 63
type textarea "To give the kids and story personality, we need to dress our set and build Ms. …"
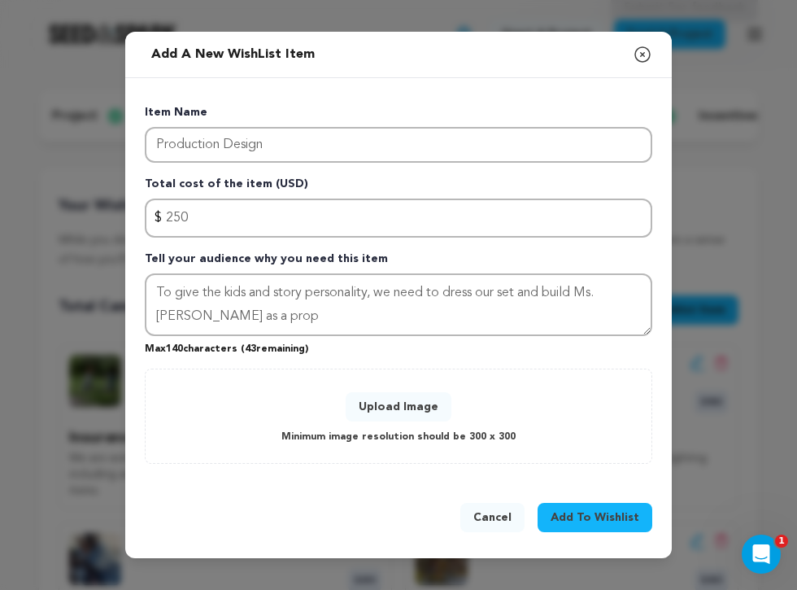
click at [385, 416] on button "Upload Image" at bounding box center [399, 406] width 106 height 29
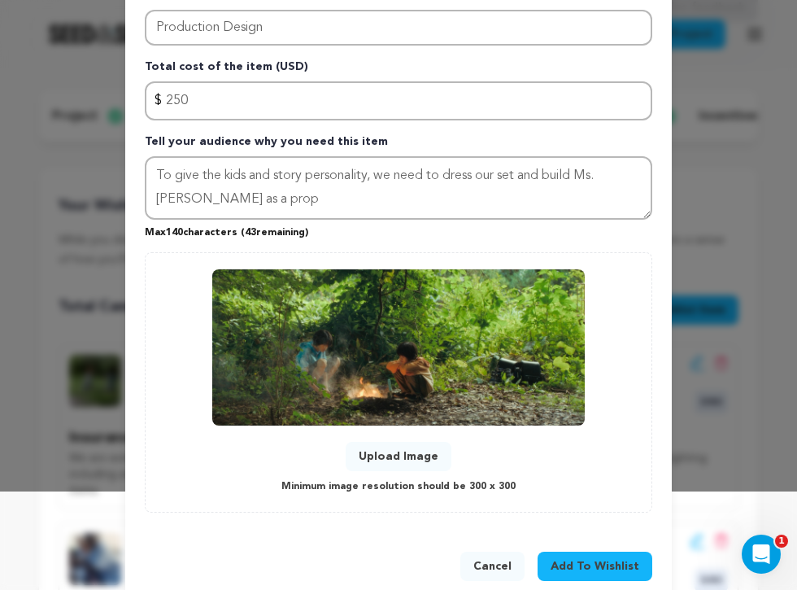
scroll to position [128, 0]
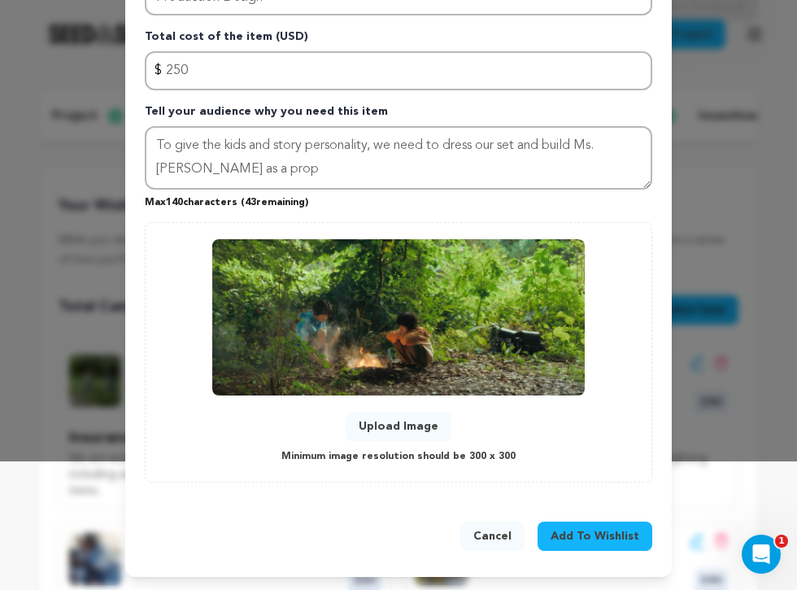
click at [553, 530] on button "Add To Wishlist" at bounding box center [595, 535] width 115 height 29
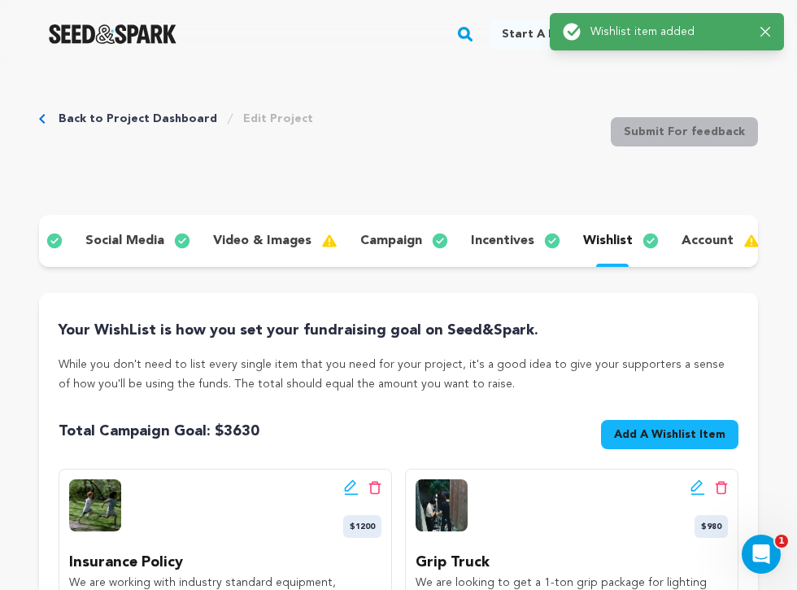
scroll to position [0, 349]
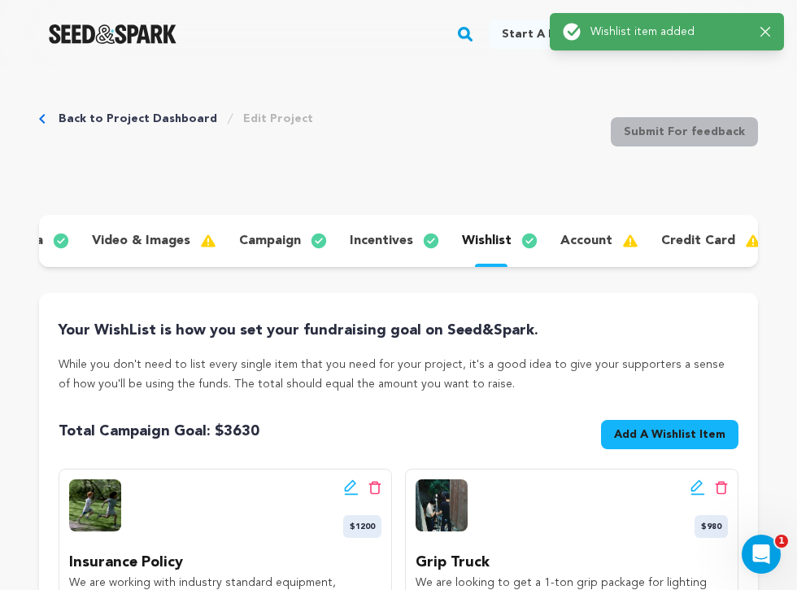
click at [564, 235] on p "account" at bounding box center [586, 241] width 52 height 20
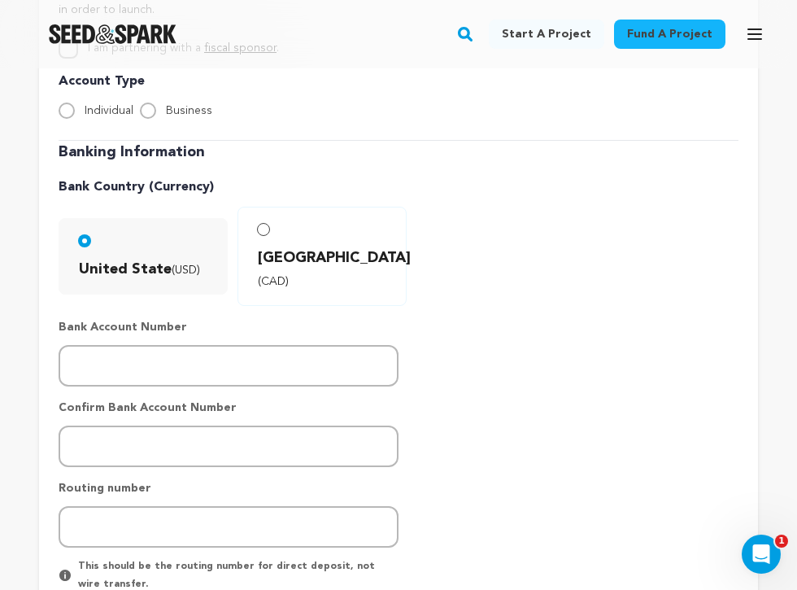
scroll to position [176, 0]
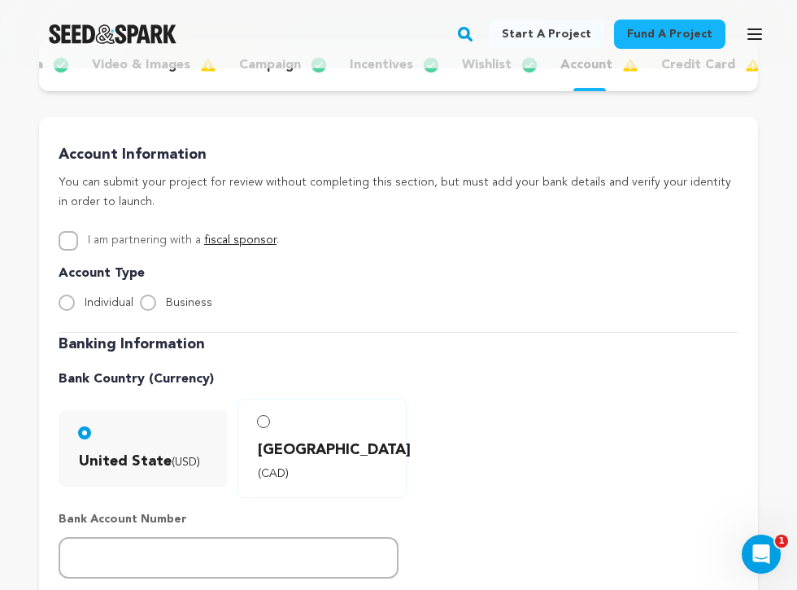
click at [222, 238] on link "fiscal sponsor" at bounding box center [240, 239] width 72 height 11
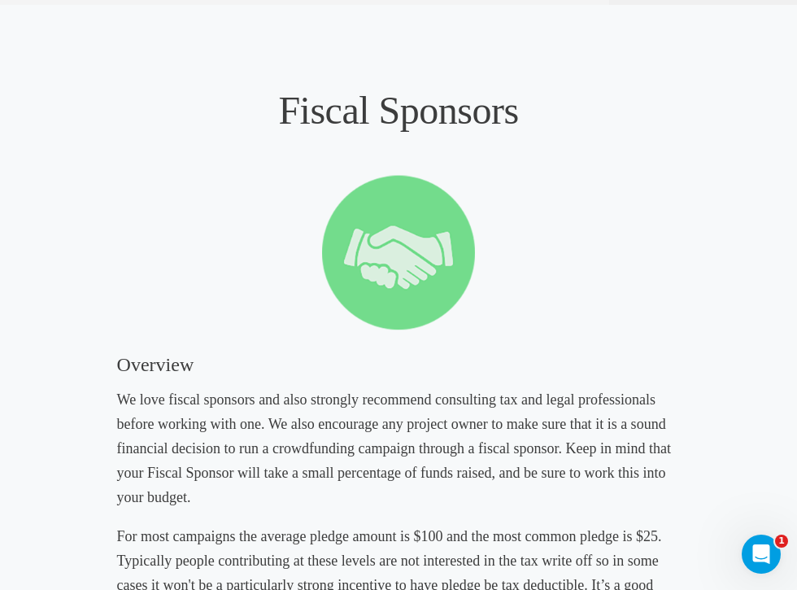
scroll to position [42, 0]
